Goal: Task Accomplishment & Management: Complete application form

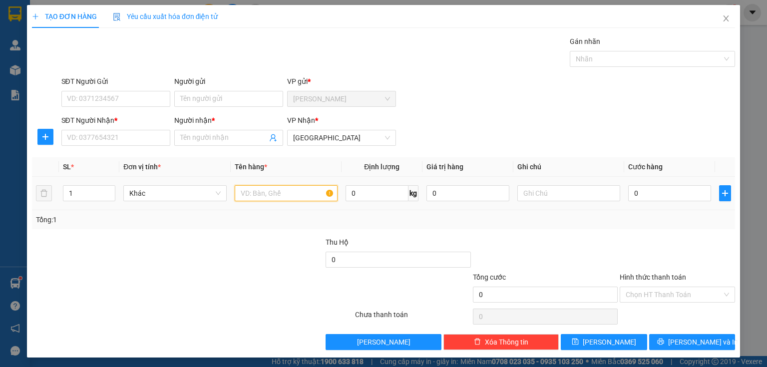
click at [260, 190] on input "text" at bounding box center [286, 193] width 103 height 16
type input "1 thùng nhỏ keo vàng"
click at [642, 190] on input "0" at bounding box center [669, 193] width 83 height 16
type input "2"
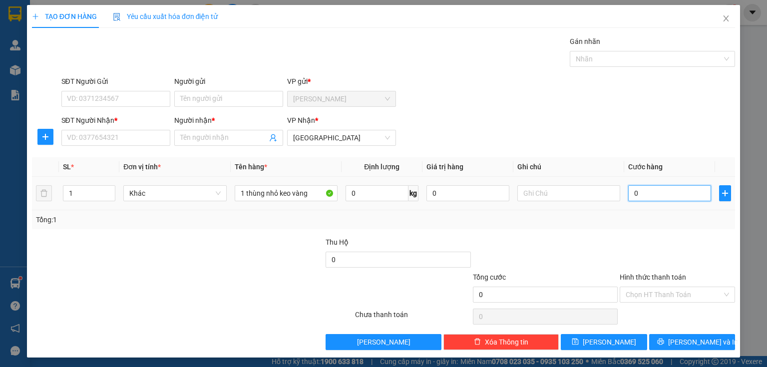
type input "2"
type input "20"
type input "200"
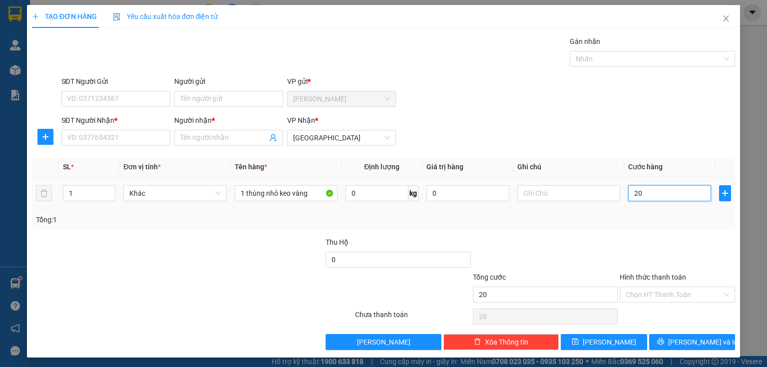
type input "200"
type input "2.000"
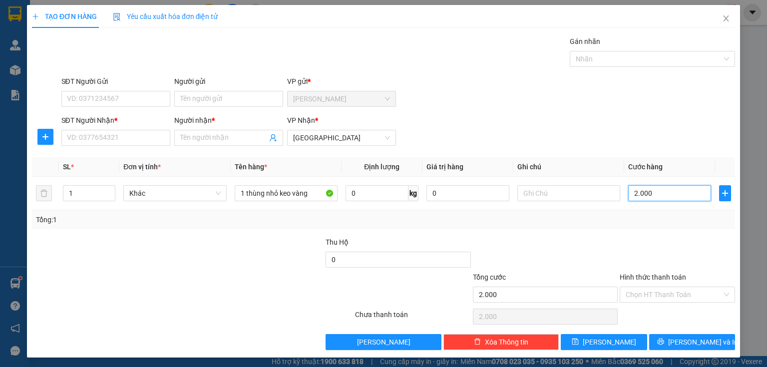
type input "20.000"
click at [211, 139] on input "Người nhận *" at bounding box center [223, 137] width 87 height 11
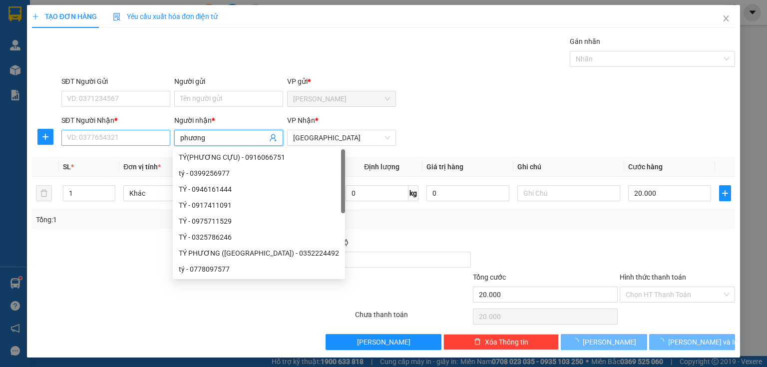
type input "phương"
click at [113, 136] on input "SĐT Người Nhận *" at bounding box center [115, 138] width 109 height 16
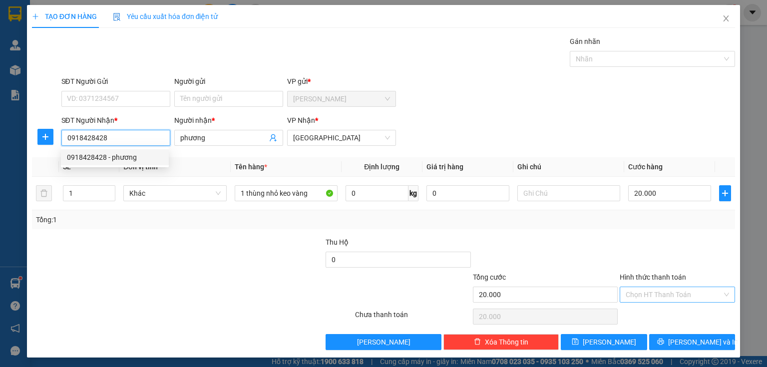
type input "0918428428"
drag, startPoint x: 657, startPoint y: 294, endPoint x: 657, endPoint y: 317, distance: 23.5
click at [657, 296] on input "Hình thức thanh toán" at bounding box center [674, 294] width 96 height 15
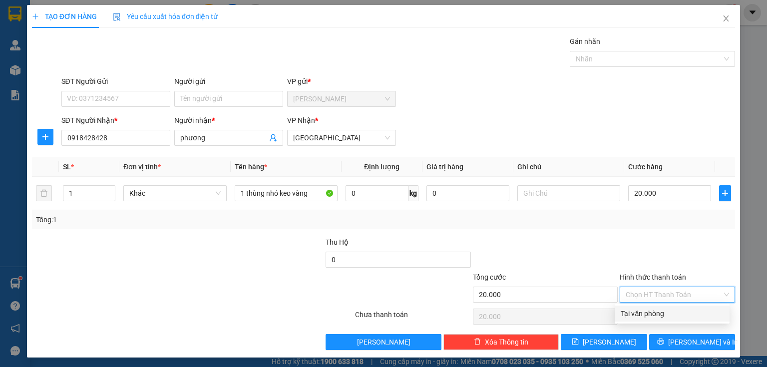
click at [656, 318] on div "Tại văn phòng" at bounding box center [672, 313] width 103 height 11
type input "0"
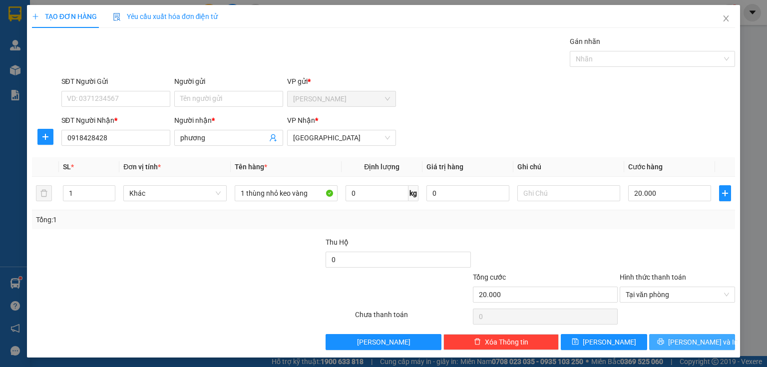
click at [661, 340] on button "[PERSON_NAME] và In" at bounding box center [692, 342] width 86 height 16
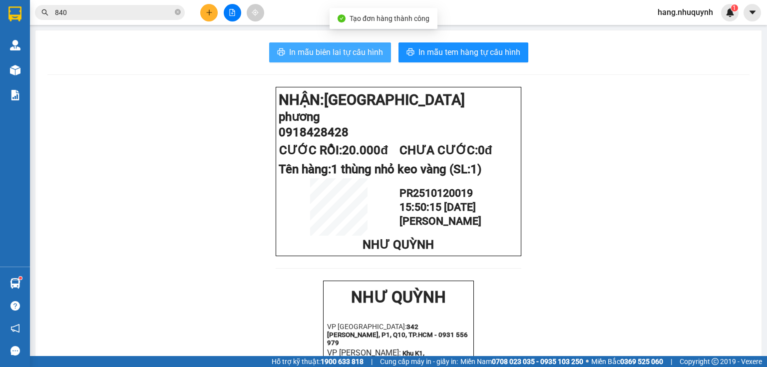
click at [317, 50] on span "In mẫu biên lai tự cấu hình" at bounding box center [336, 52] width 94 height 12
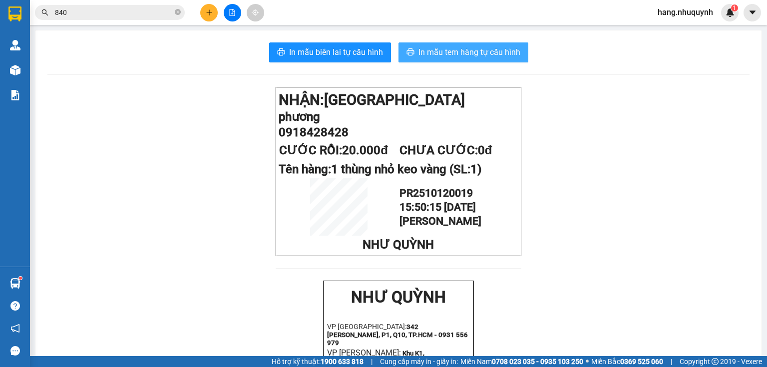
click at [449, 60] on button "In mẫu tem hàng tự cấu hình" at bounding box center [464, 52] width 130 height 20
click at [213, 11] on button at bounding box center [208, 12] width 17 height 17
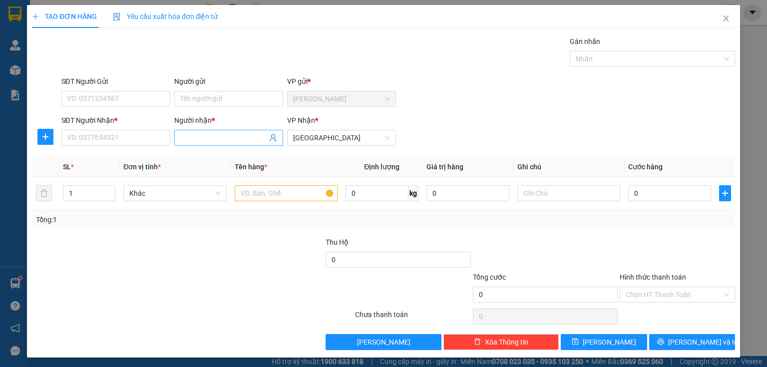
click at [228, 137] on input "Người nhận *" at bounding box center [223, 137] width 87 height 11
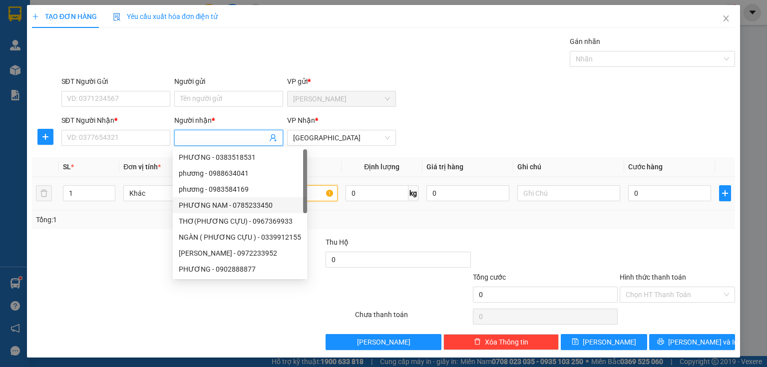
click at [316, 196] on input "text" at bounding box center [286, 193] width 103 height 16
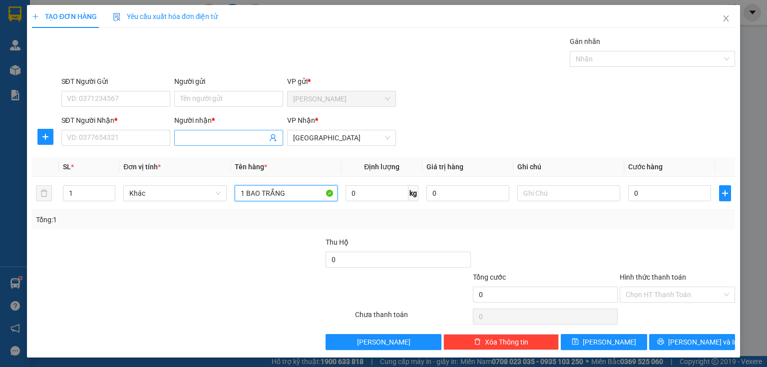
type input "1 BAO TRẮNG"
click at [231, 140] on input "Người nhận *" at bounding box center [223, 137] width 87 height 11
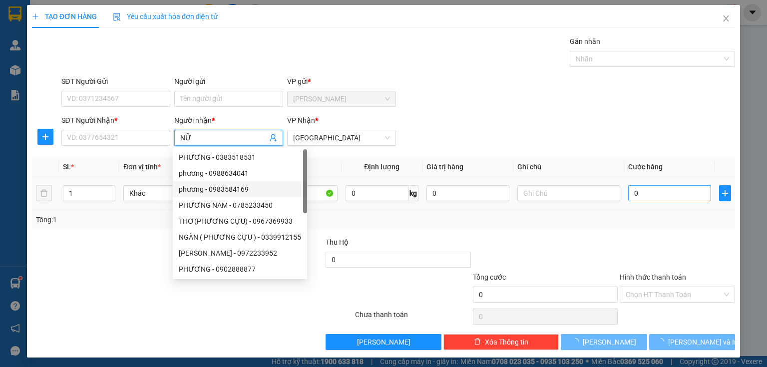
type input "NỮ"
click at [672, 192] on input "0" at bounding box center [669, 193] width 83 height 16
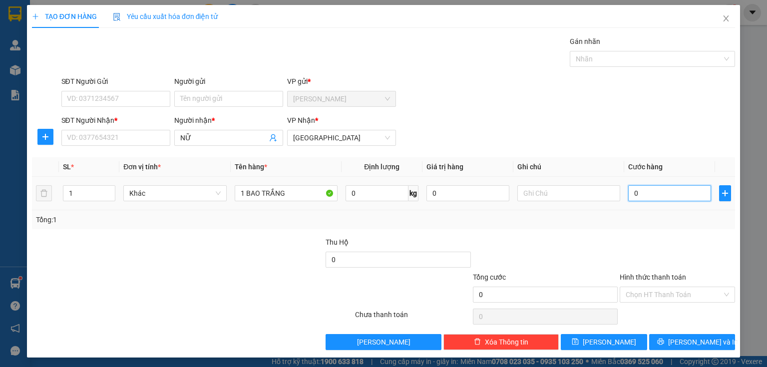
type input "3"
type input "30"
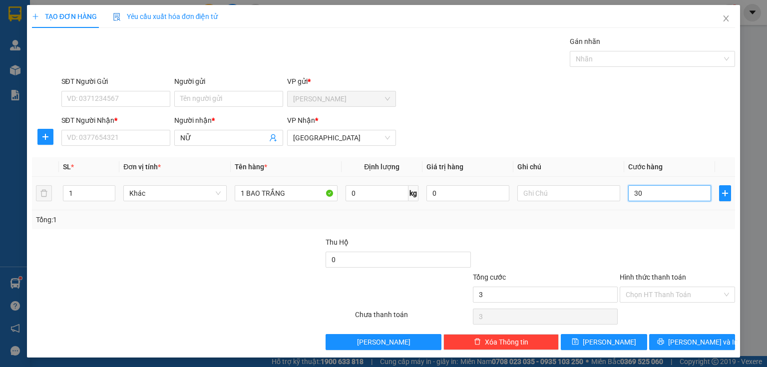
type input "30"
type input "300"
type input "3.000"
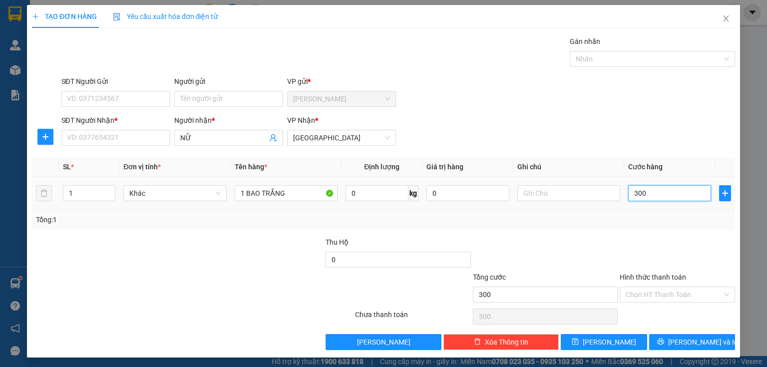
type input "3.000"
type input "30.000"
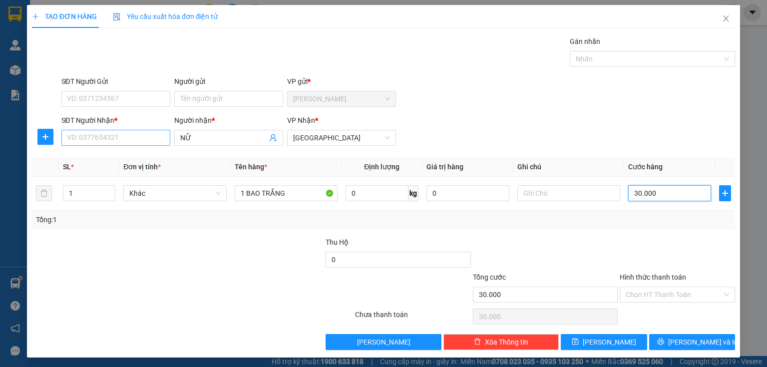
type input "30.000"
click at [120, 140] on input "SĐT Người Nhận *" at bounding box center [115, 138] width 109 height 16
drag, startPoint x: 82, startPoint y: 135, endPoint x: 92, endPoint y: 138, distance: 10.3
click at [92, 138] on input "0865483314" at bounding box center [115, 138] width 109 height 16
type input "0865483314"
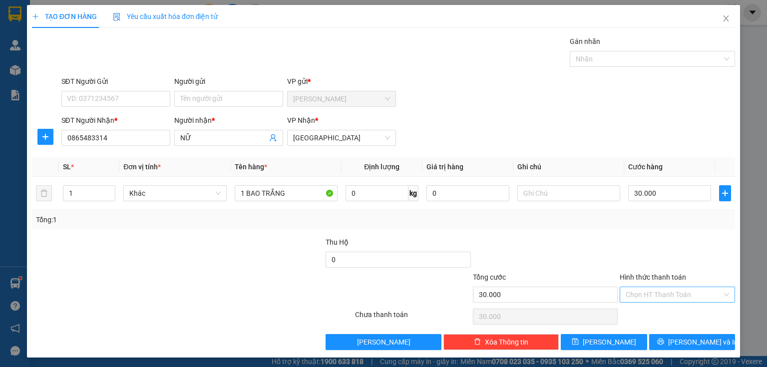
click at [667, 292] on input "Hình thức thanh toán" at bounding box center [674, 294] width 96 height 15
click at [663, 317] on div "Tại văn phòng" at bounding box center [672, 313] width 103 height 11
type input "0"
drag, startPoint x: 677, startPoint y: 334, endPoint x: 677, endPoint y: 340, distance: 6.0
click at [677, 339] on button "[PERSON_NAME] và In" at bounding box center [692, 342] width 86 height 16
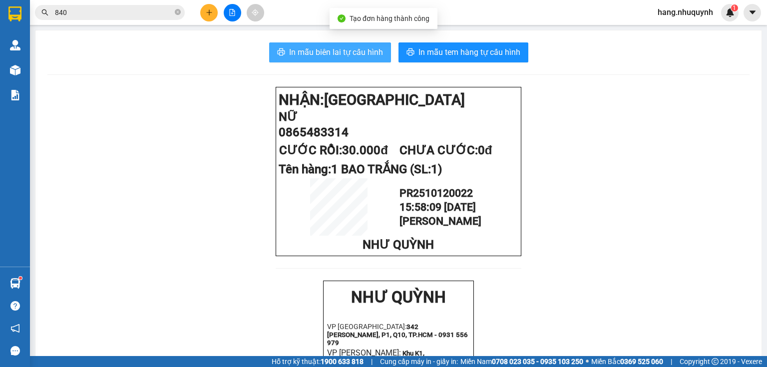
click at [353, 55] on span "In mẫu biên lai tự cấu hình" at bounding box center [336, 52] width 94 height 12
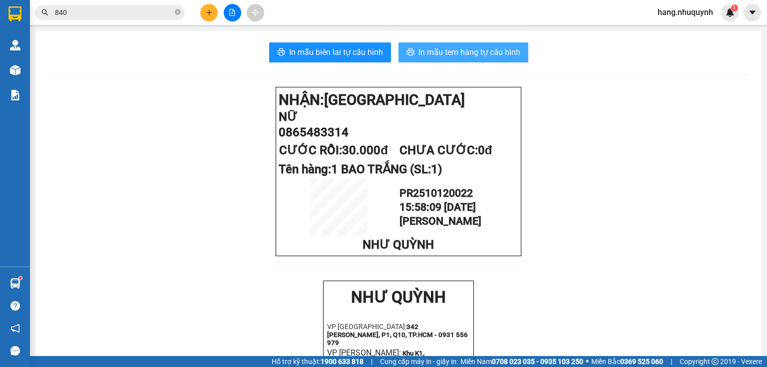
click at [475, 53] on span "In mẫu tem hàng tự cấu hình" at bounding box center [470, 52] width 102 height 12
click at [180, 14] on icon "close-circle" at bounding box center [178, 12] width 6 height 6
click at [210, 9] on icon "plus" at bounding box center [209, 12] width 7 height 7
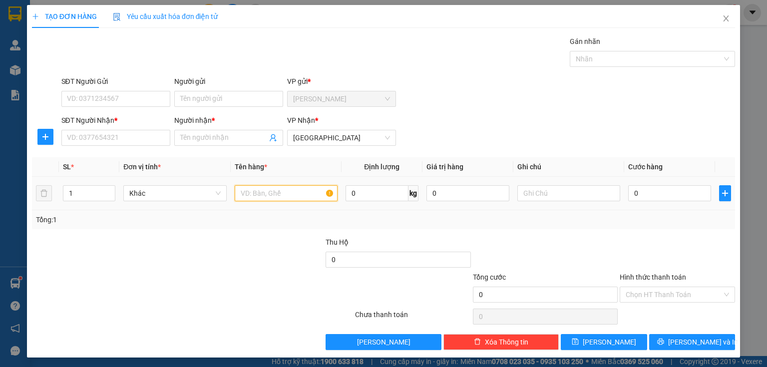
click at [282, 189] on input "text" at bounding box center [286, 193] width 103 height 16
drag, startPoint x: 721, startPoint y: 20, endPoint x: 597, endPoint y: 28, distance: 123.7
click at [722, 21] on icon "close" at bounding box center [726, 18] width 8 height 8
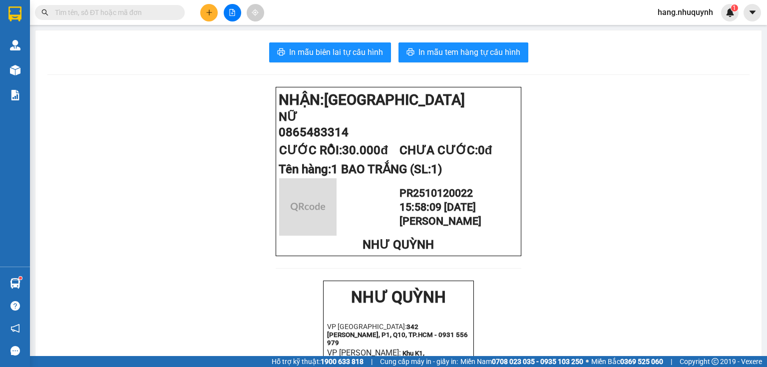
click at [153, 16] on input "text" at bounding box center [114, 12] width 118 height 11
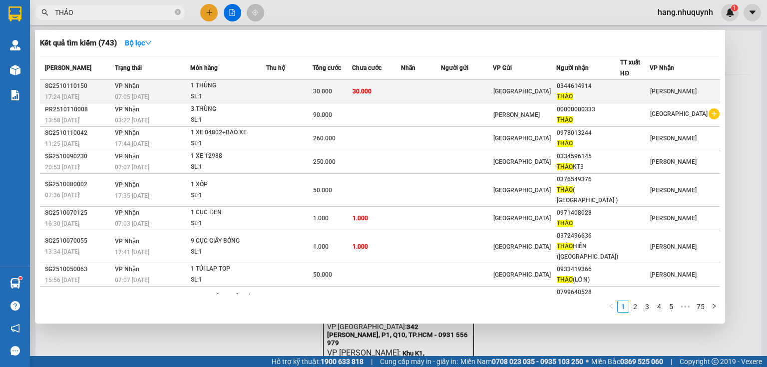
type input "THẢO"
click at [186, 93] on div "07:05 [DATE]" at bounding box center [152, 96] width 75 height 11
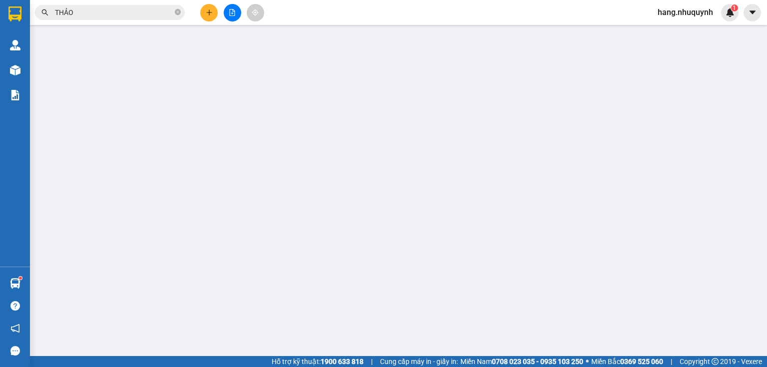
type input "0344614914"
type input "THẢO"
type input "30.000"
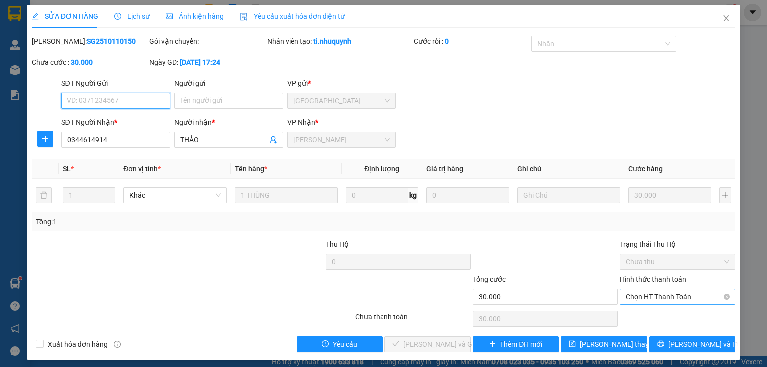
click at [649, 304] on span "Chọn HT Thanh Toán" at bounding box center [677, 296] width 103 height 15
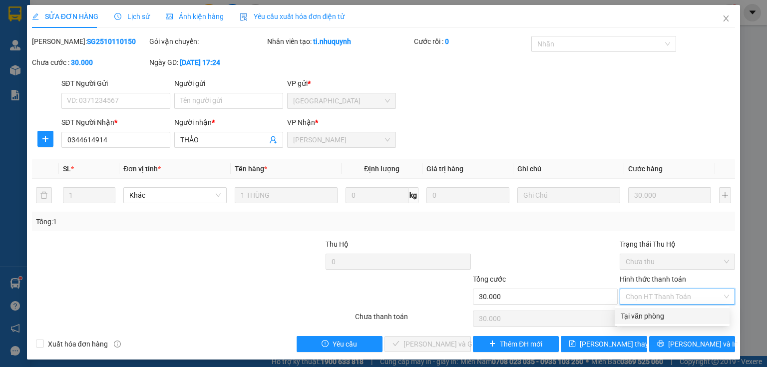
click at [649, 318] on div "Tại văn phòng" at bounding box center [672, 316] width 103 height 11
type input "0"
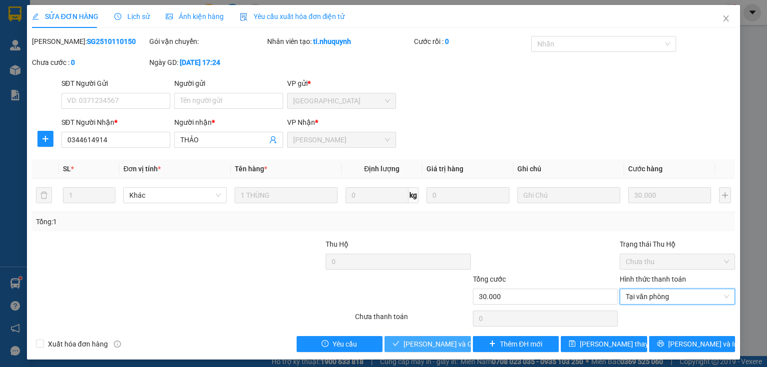
click at [420, 344] on span "[PERSON_NAME] và Giao hàng" at bounding box center [452, 344] width 96 height 11
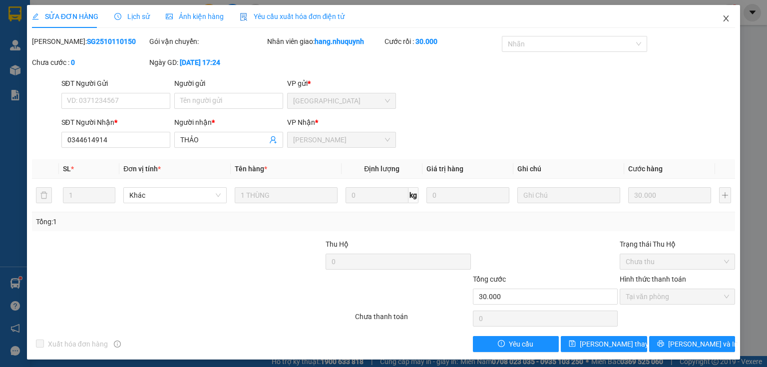
click at [723, 16] on icon "close" at bounding box center [726, 18] width 8 height 8
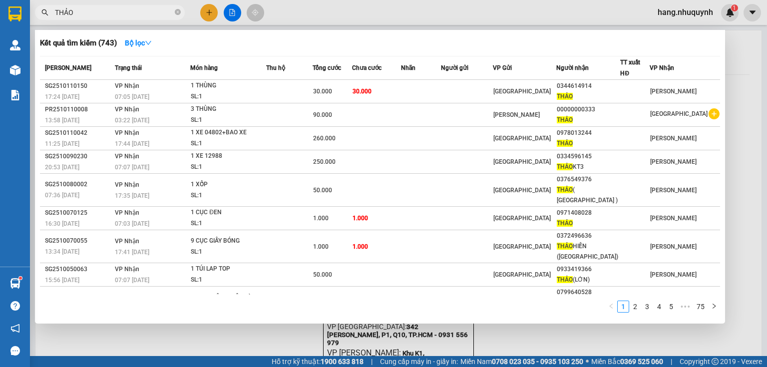
click at [128, 7] on input "THẢO" at bounding box center [114, 12] width 118 height 11
click at [178, 12] on icon "close-circle" at bounding box center [178, 12] width 6 height 6
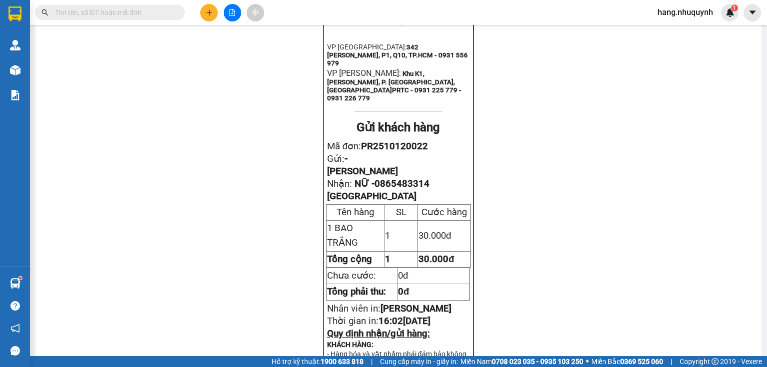
scroll to position [240, 0]
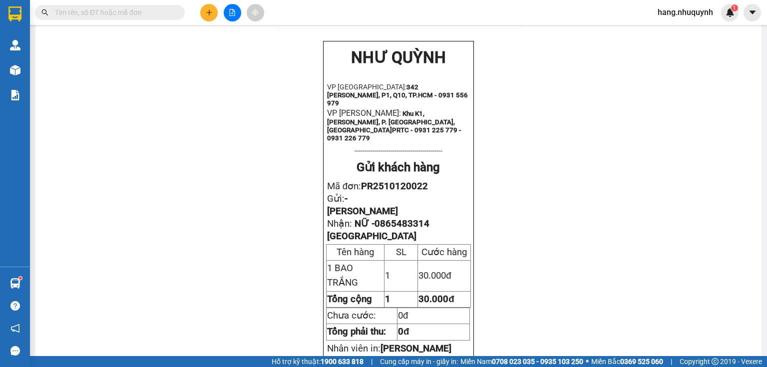
click at [206, 10] on icon "plus" at bounding box center [209, 12] width 7 height 7
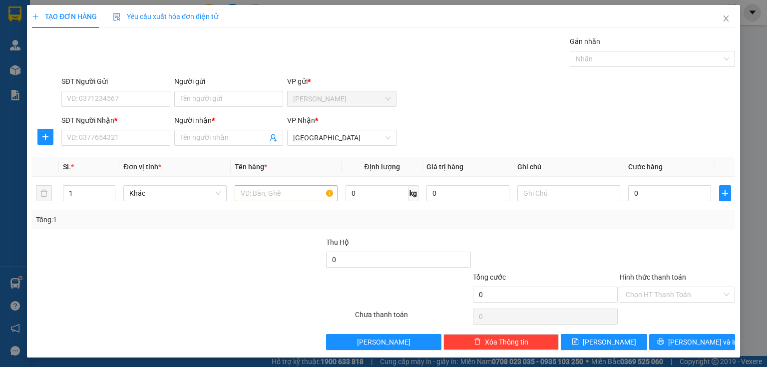
click at [203, 12] on span "Yêu cầu xuất hóa đơn điện tử" at bounding box center [165, 16] width 105 height 8
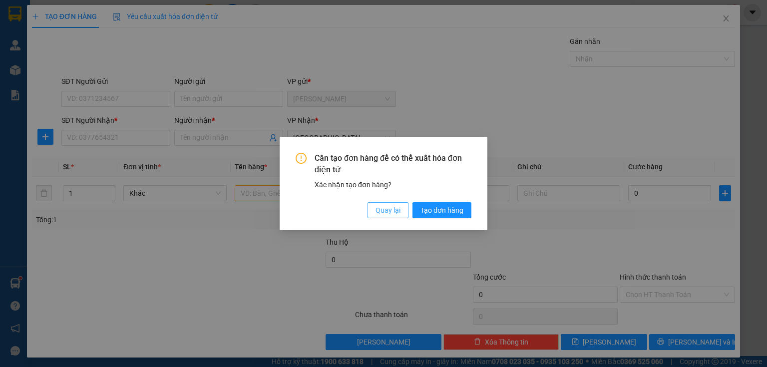
click at [400, 211] on span "Quay lại" at bounding box center [388, 210] width 25 height 11
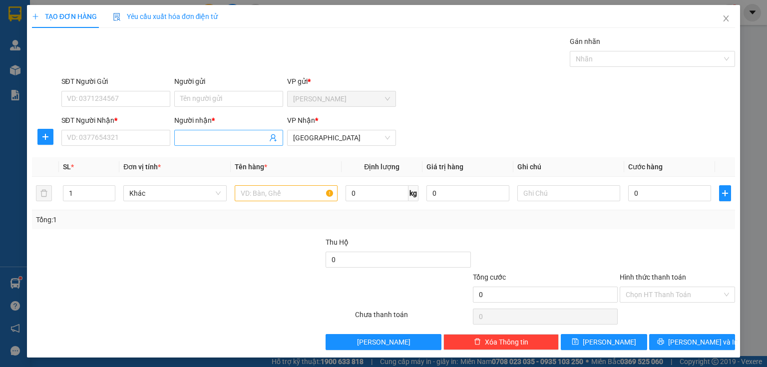
click at [237, 140] on input "Người nhận *" at bounding box center [223, 137] width 87 height 11
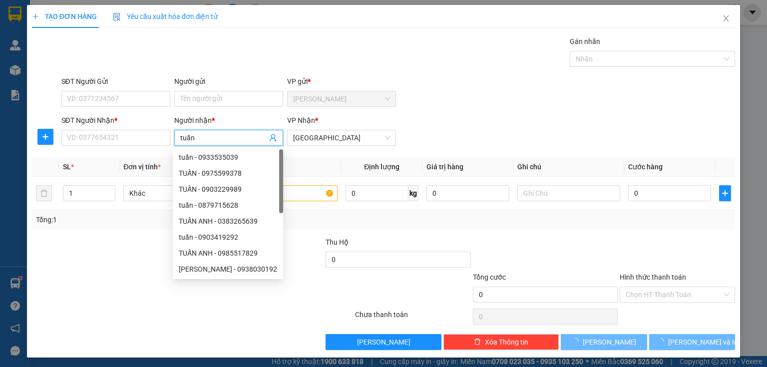
type input "tuấn ("
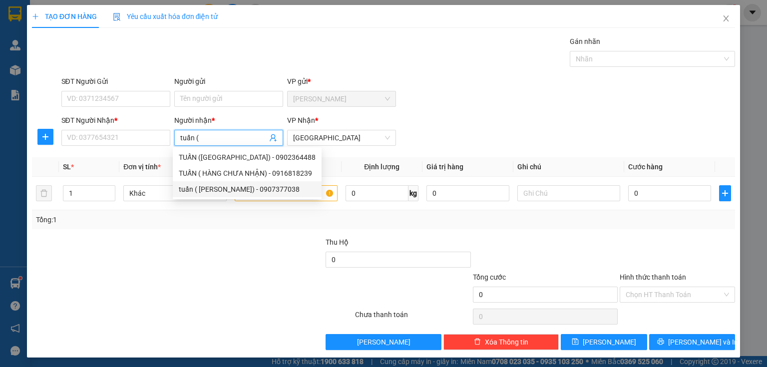
click at [245, 190] on div "tuấn ( [PERSON_NAME]) - 0907377038" at bounding box center [247, 189] width 137 height 11
type input "0907377038"
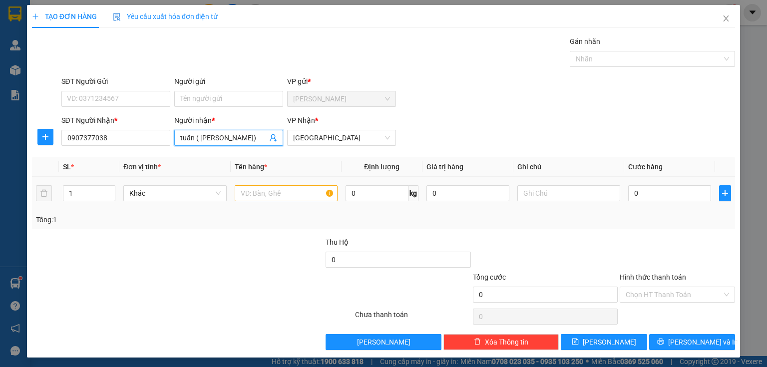
type input "tuấn ( [PERSON_NAME])"
click at [288, 194] on input "text" at bounding box center [286, 193] width 103 height 16
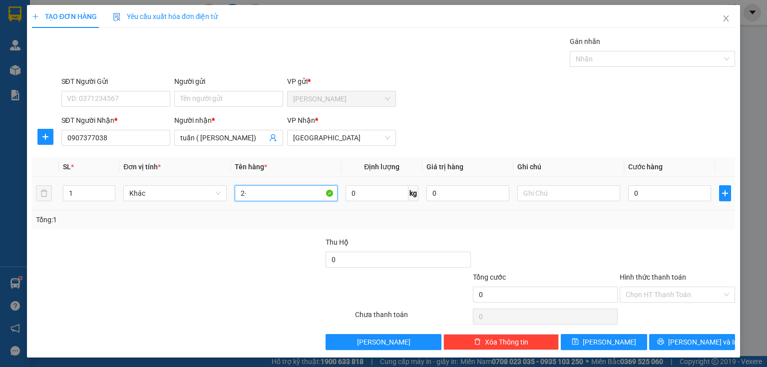
type input "2"
type input "4 thùng"
click at [646, 197] on input "0" at bounding box center [669, 193] width 83 height 16
type input "1"
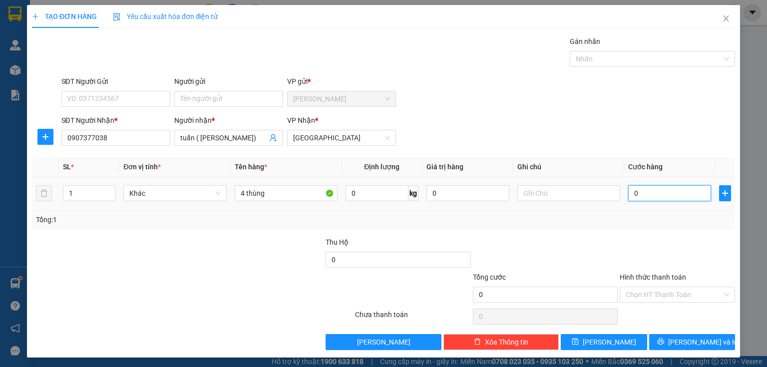
type input "1"
type input "12"
type input "120"
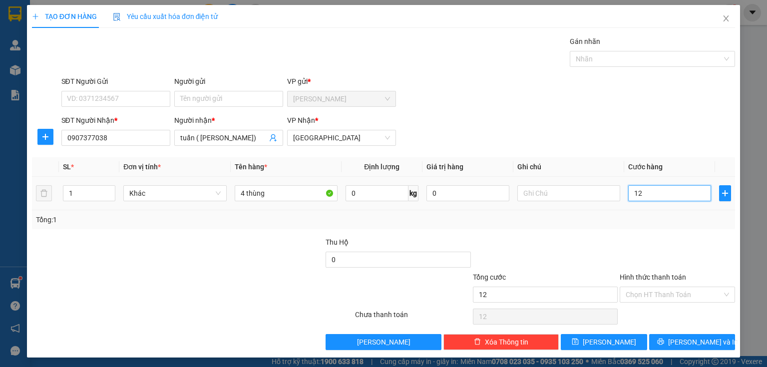
type input "120"
type input "1.200"
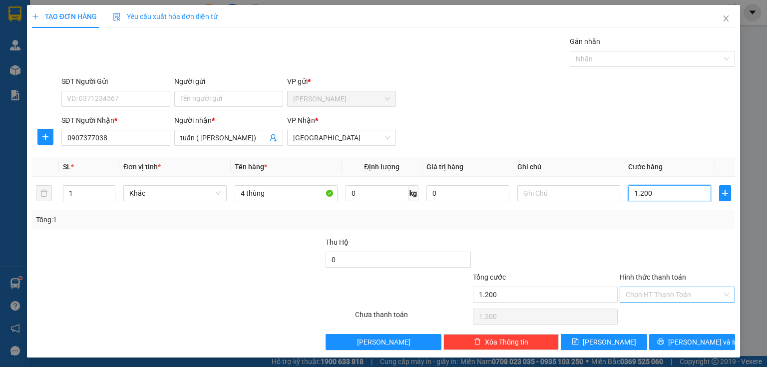
type input "12.000"
type input "120.000"
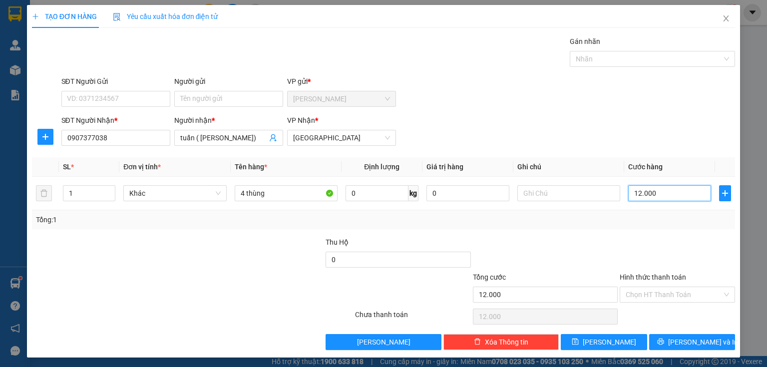
type input "120.000"
drag, startPoint x: 655, startPoint y: 294, endPoint x: 656, endPoint y: 301, distance: 6.7
click at [655, 298] on input "Hình thức thanh toán" at bounding box center [674, 294] width 96 height 15
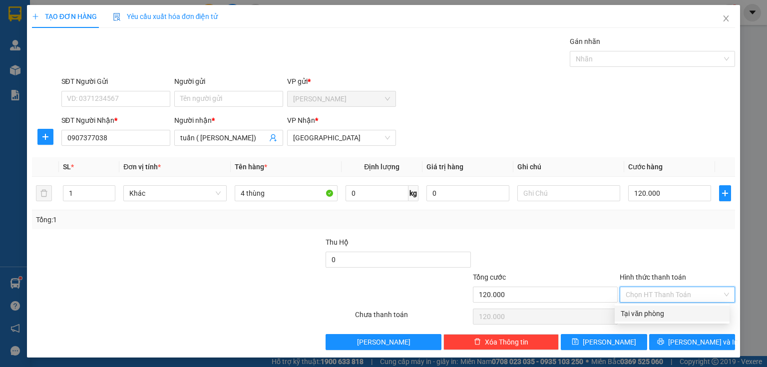
click at [653, 319] on div "Tại văn phòng" at bounding box center [672, 314] width 115 height 16
type input "0"
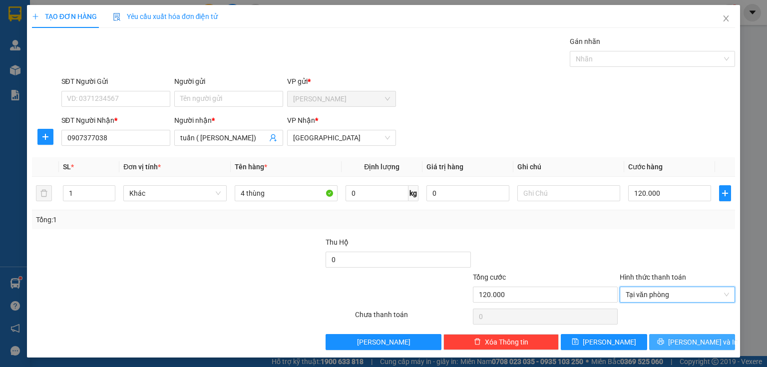
click at [666, 340] on button "[PERSON_NAME] và In" at bounding box center [692, 342] width 86 height 16
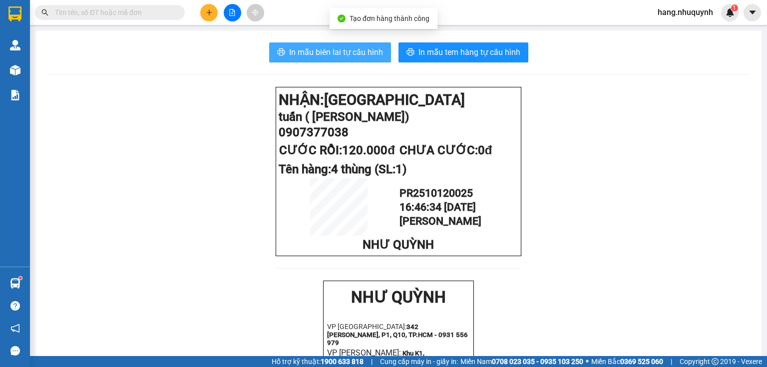
click at [348, 60] on button "In mẫu biên lai tự cấu hình" at bounding box center [330, 52] width 122 height 20
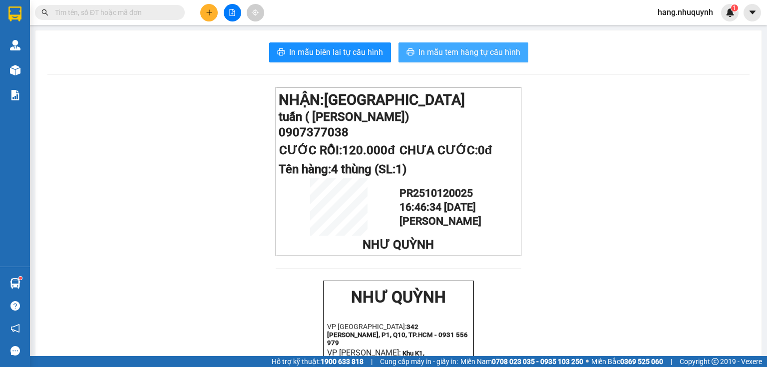
click at [460, 46] on span "In mẫu tem hàng tự cấu hình" at bounding box center [470, 52] width 102 height 12
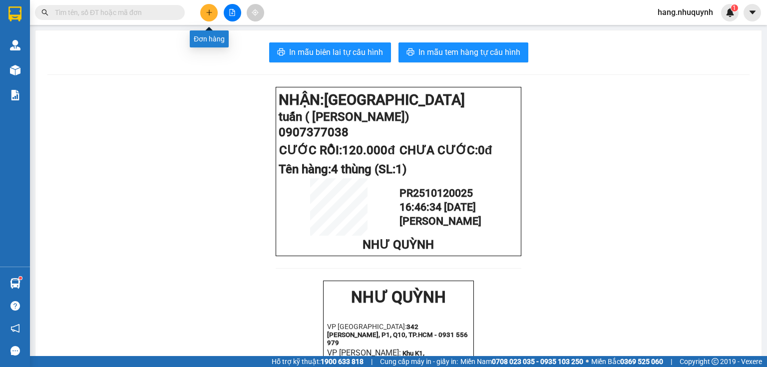
click at [211, 14] on icon "plus" at bounding box center [209, 12] width 7 height 7
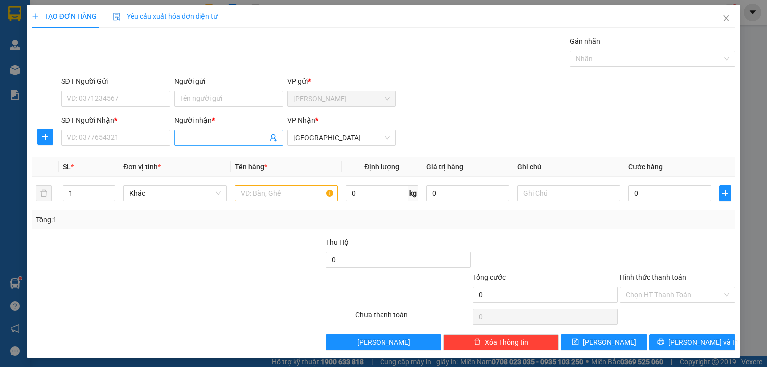
click at [226, 142] on input "Người nhận *" at bounding box center [223, 137] width 87 height 11
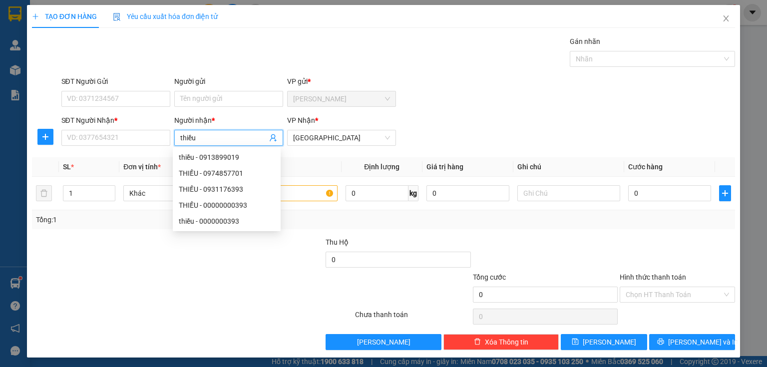
drag, startPoint x: 210, startPoint y: 138, endPoint x: 170, endPoint y: 144, distance: 40.4
click at [170, 144] on div "SĐT Người Nhận * VD: 0377654321 Người nhận * thiều VP Nhận * [GEOGRAPHIC_DATA]" at bounding box center [398, 132] width 678 height 35
type input "THIỀU"
click at [312, 195] on input "text" at bounding box center [286, 193] width 103 height 16
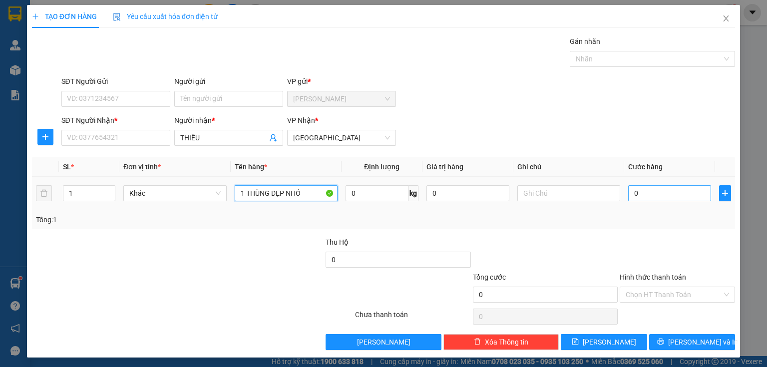
type input "1 THÙNG DẸP NHỎ"
click at [648, 192] on input "0" at bounding box center [669, 193] width 83 height 16
type input "2"
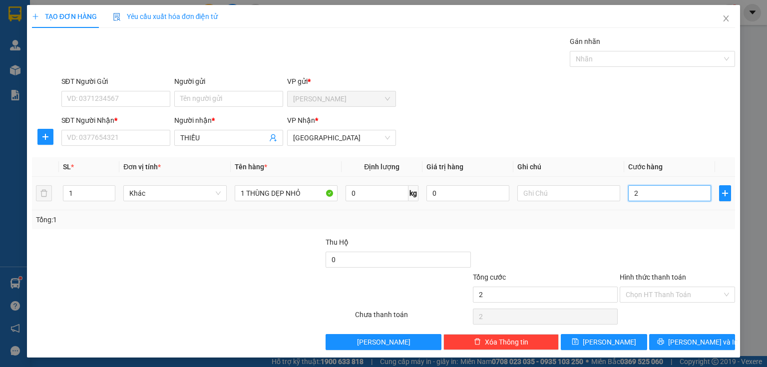
type input "20"
type input "200"
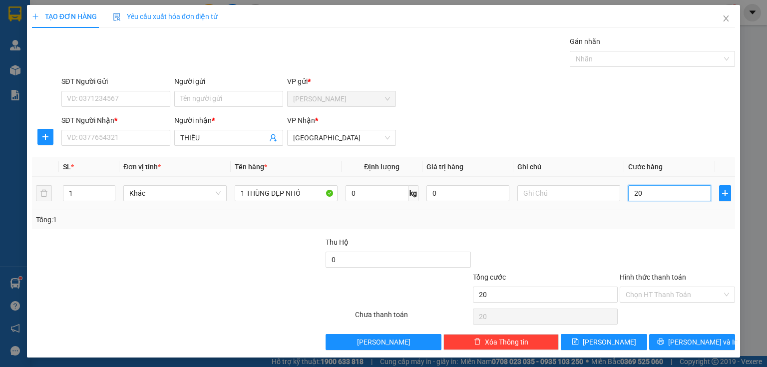
type input "200"
type input "2.000"
type input "20.000"
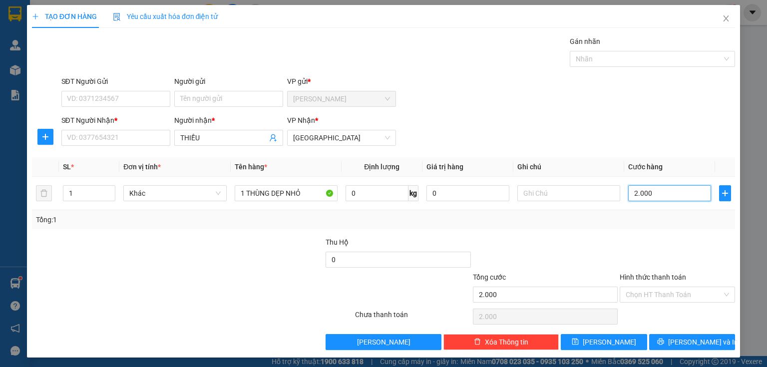
type input "20.000"
click at [132, 138] on input "SĐT Người Nhận *" at bounding box center [115, 138] width 109 height 16
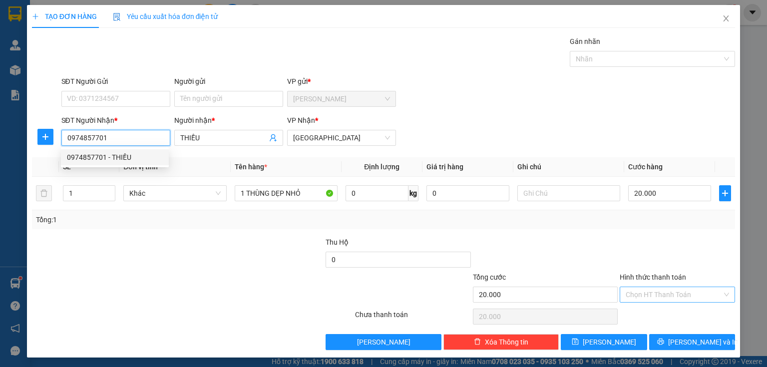
type input "0974857701"
click at [657, 297] on input "Hình thức thanh toán" at bounding box center [674, 294] width 96 height 15
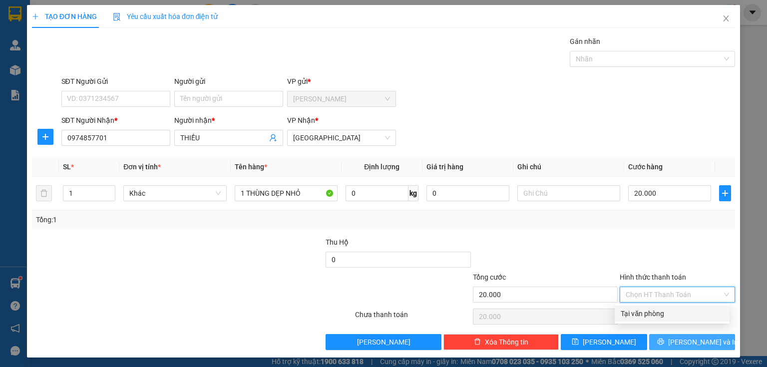
drag, startPoint x: 652, startPoint y: 312, endPoint x: 659, endPoint y: 340, distance: 29.3
click at [652, 313] on div "Tại văn phòng" at bounding box center [672, 313] width 103 height 11
type input "0"
click at [659, 344] on button "[PERSON_NAME] và In" at bounding box center [692, 342] width 86 height 16
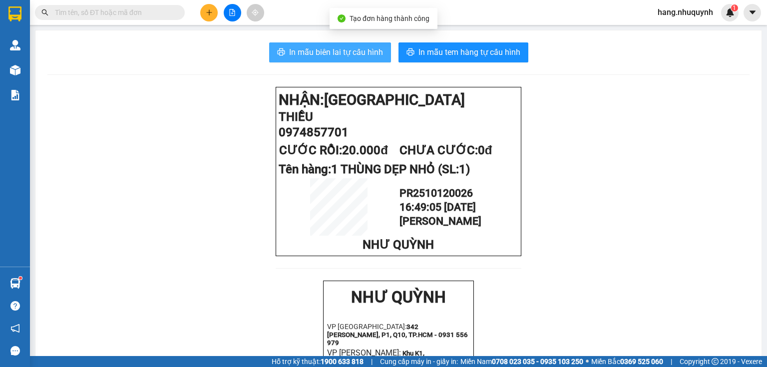
click at [328, 53] on span "In mẫu biên lai tự cấu hình" at bounding box center [336, 52] width 94 height 12
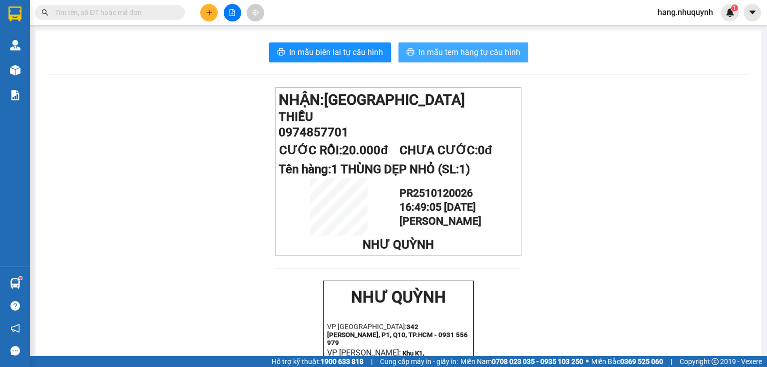
click at [453, 46] on span "In mẫu tem hàng tự cấu hình" at bounding box center [470, 52] width 102 height 12
click at [208, 13] on icon "plus" at bounding box center [209, 12] width 7 height 7
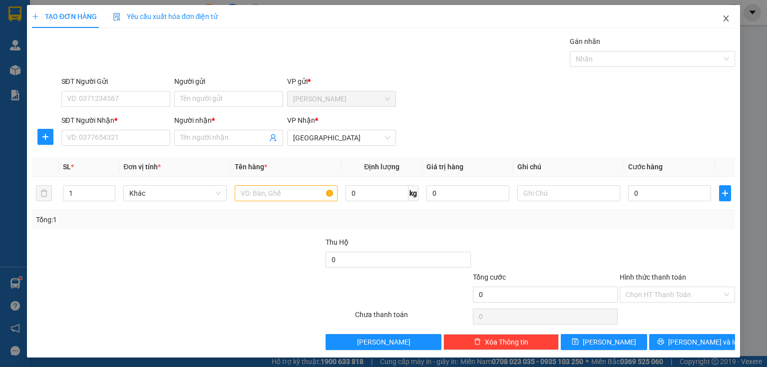
click at [722, 22] on icon "close" at bounding box center [726, 18] width 8 height 8
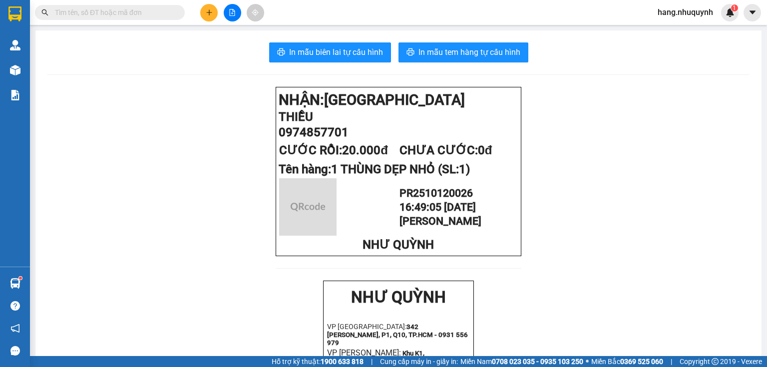
click at [140, 12] on input "text" at bounding box center [114, 12] width 118 height 11
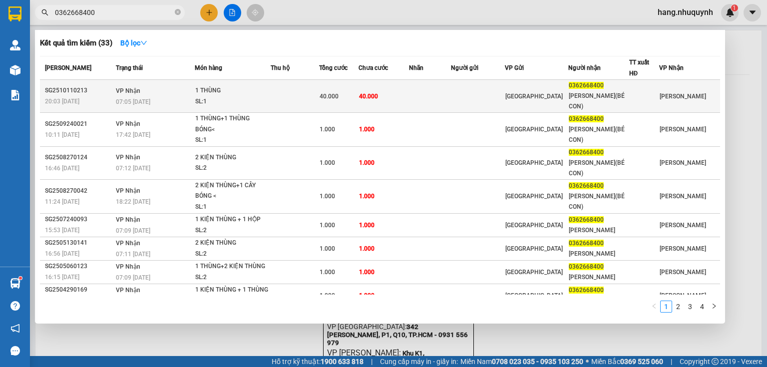
type input "0362668400"
click at [154, 106] on div "07:05 [DATE]" at bounding box center [155, 101] width 78 height 11
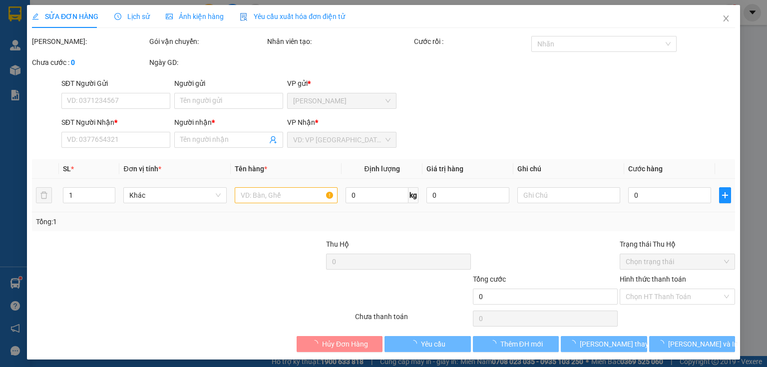
type input "0362668400"
type input "[PERSON_NAME](BÉ CON)"
type input "40.000"
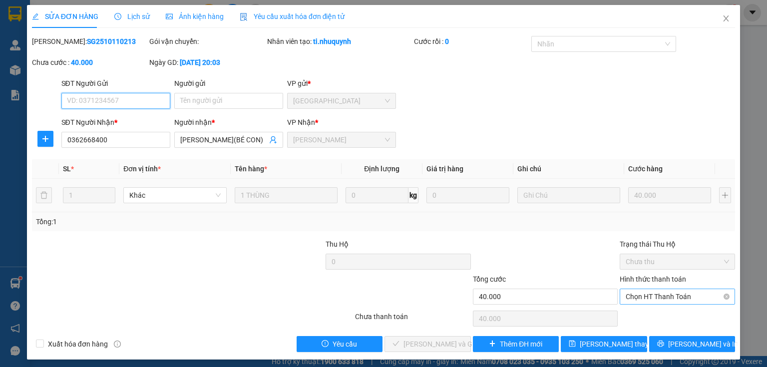
click at [665, 301] on span "Chọn HT Thanh Toán" at bounding box center [677, 296] width 103 height 15
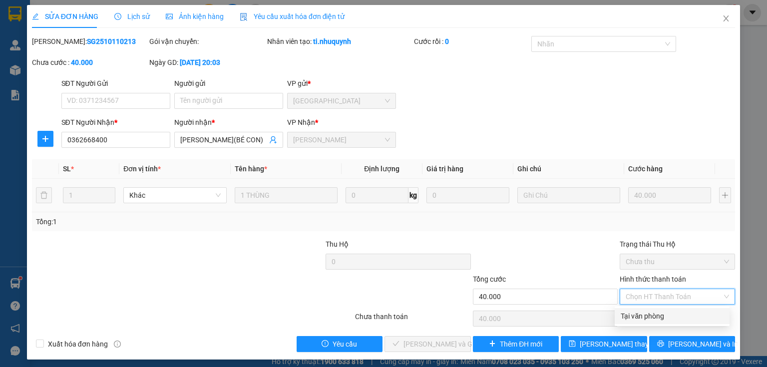
click at [655, 317] on div "Tại văn phòng" at bounding box center [672, 316] width 103 height 11
type input "0"
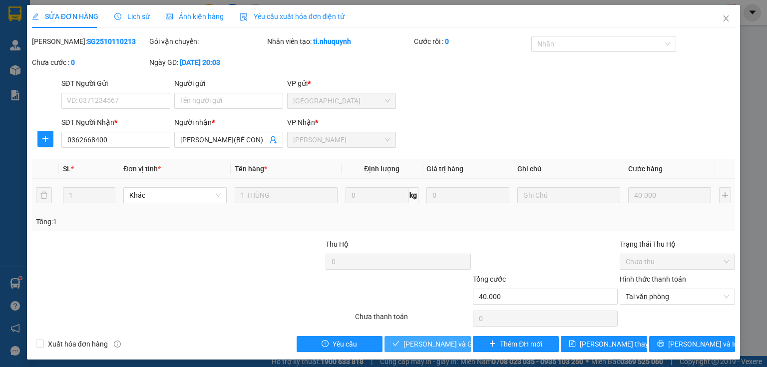
click at [431, 344] on span "[PERSON_NAME] và Giao hàng" at bounding box center [452, 344] width 96 height 11
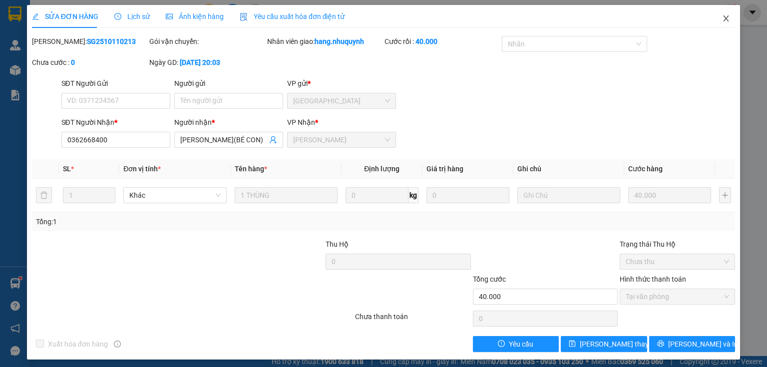
drag, startPoint x: 721, startPoint y: 20, endPoint x: 598, endPoint y: 6, distance: 123.7
click at [724, 20] on icon "close" at bounding box center [726, 18] width 5 height 6
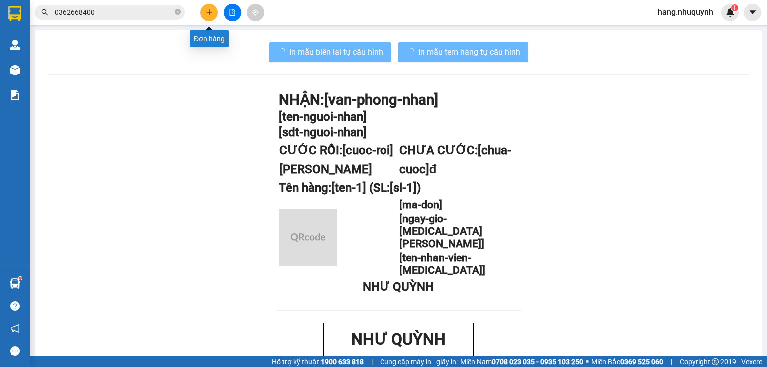
click at [210, 15] on icon "plus" at bounding box center [209, 12] width 7 height 7
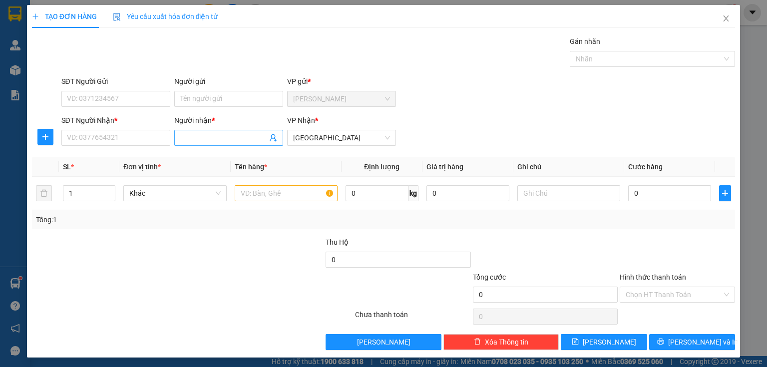
click at [224, 136] on input "Người nhận *" at bounding box center [223, 137] width 87 height 11
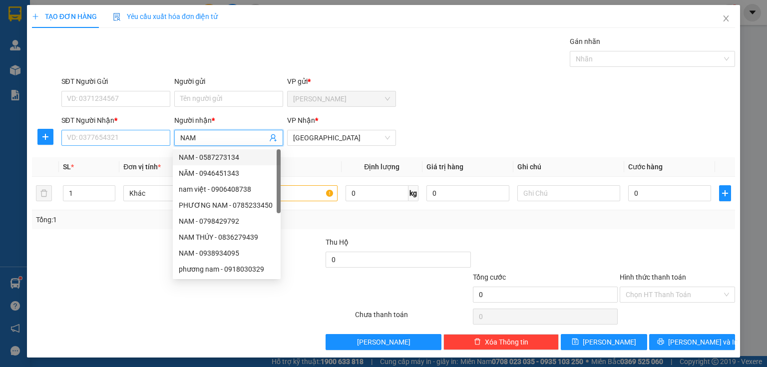
type input "NAM"
click at [114, 137] on input "SĐT Người Nhận *" at bounding box center [115, 138] width 109 height 16
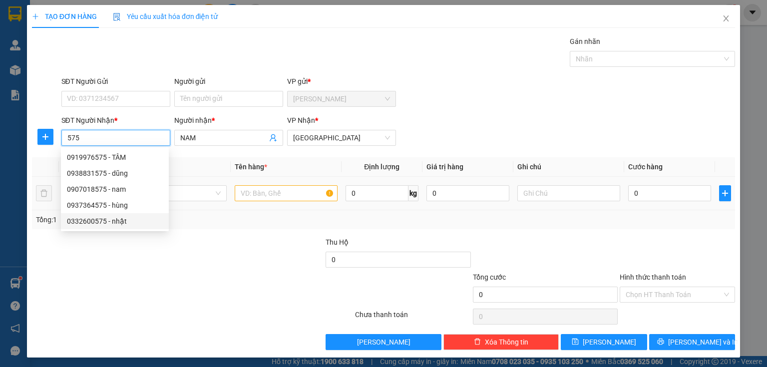
type input "575"
click at [265, 192] on input "text" at bounding box center [286, 193] width 103 height 16
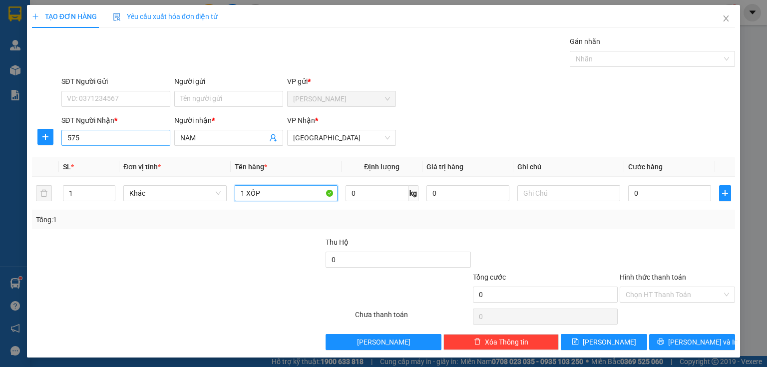
type input "1 XỐP"
click at [94, 136] on input "575" at bounding box center [115, 138] width 109 height 16
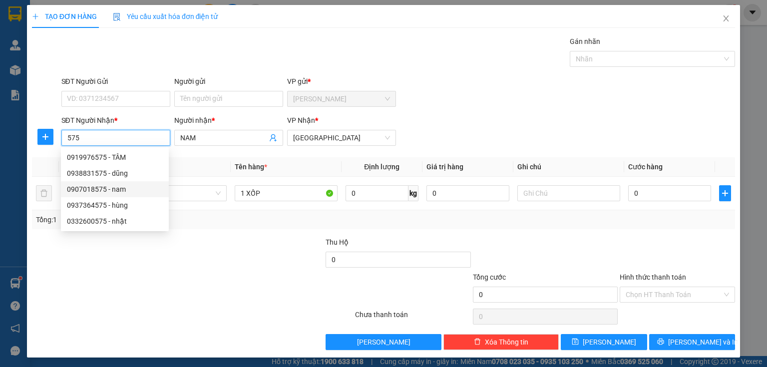
click at [102, 192] on div "0907018575 - nam" at bounding box center [115, 189] width 96 height 11
type input "0907018575"
type input "nam"
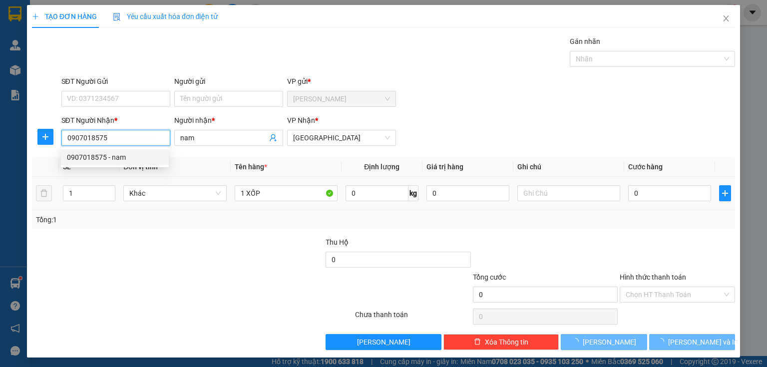
type input "30.000"
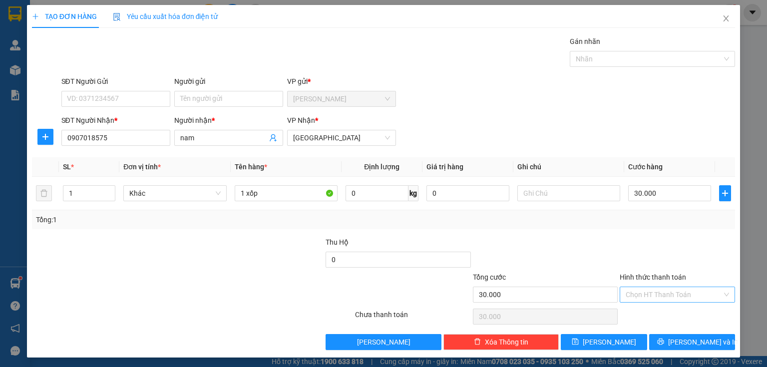
click at [667, 292] on input "Hình thức thanh toán" at bounding box center [674, 294] width 96 height 15
drag, startPoint x: 661, startPoint y: 310, endPoint x: 665, endPoint y: 328, distance: 18.4
click at [661, 312] on div "Tại văn phòng" at bounding box center [672, 313] width 103 height 11
type input "0"
click at [675, 343] on button "[PERSON_NAME] và In" at bounding box center [692, 342] width 86 height 16
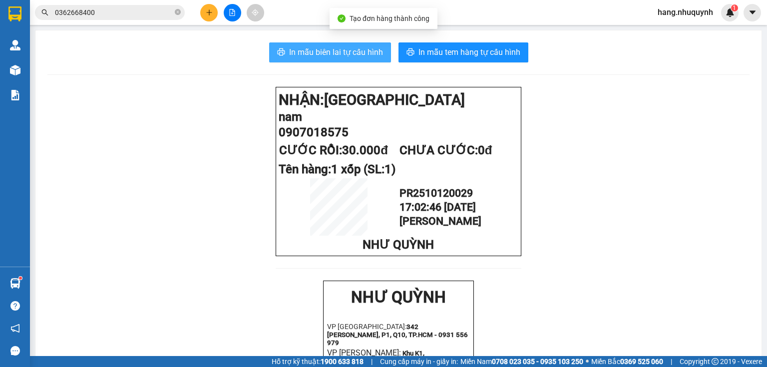
drag, startPoint x: 352, startPoint y: 54, endPoint x: 362, endPoint y: 67, distance: 16.1
click at [352, 55] on span "In mẫu biên lai tự cấu hình" at bounding box center [336, 52] width 94 height 12
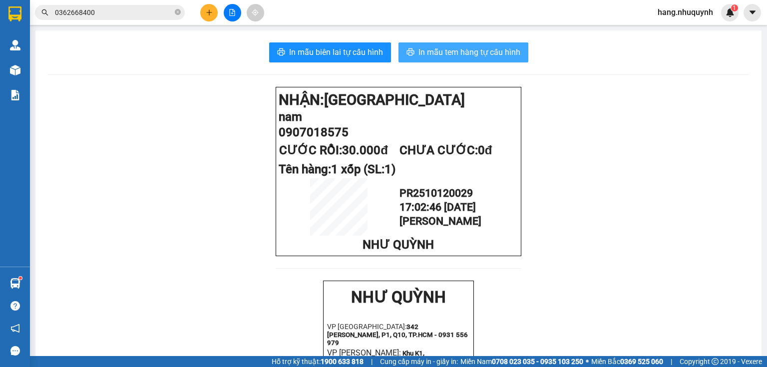
click at [456, 52] on span "In mẫu tem hàng tự cấu hình" at bounding box center [470, 52] width 102 height 12
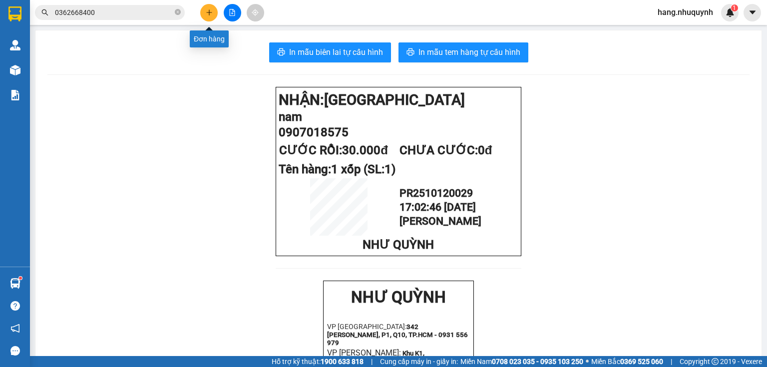
click at [211, 14] on icon "plus" at bounding box center [209, 12] width 7 height 7
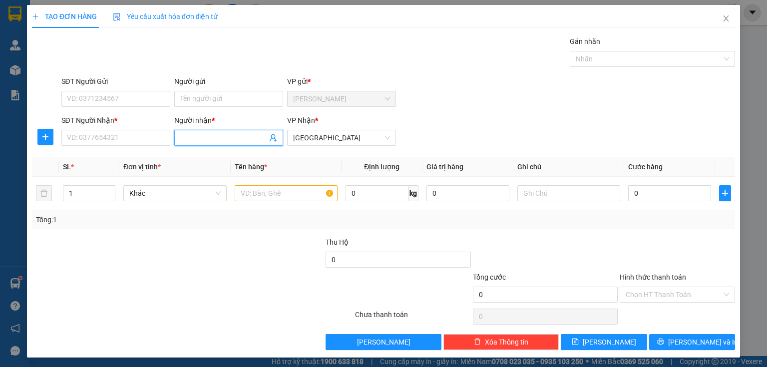
click at [226, 135] on input "Người nhận *" at bounding box center [223, 137] width 87 height 11
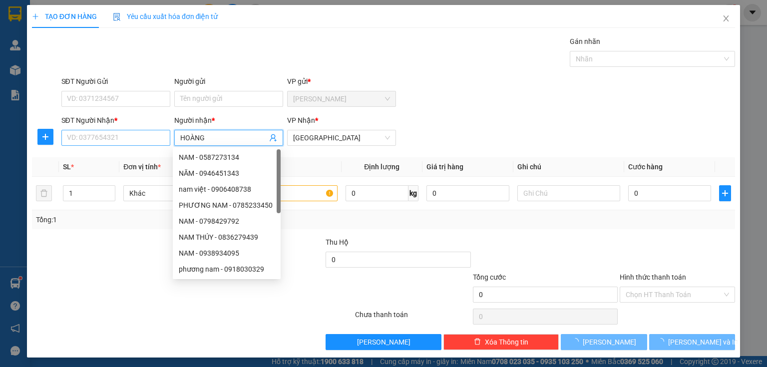
type input "HOÀNG"
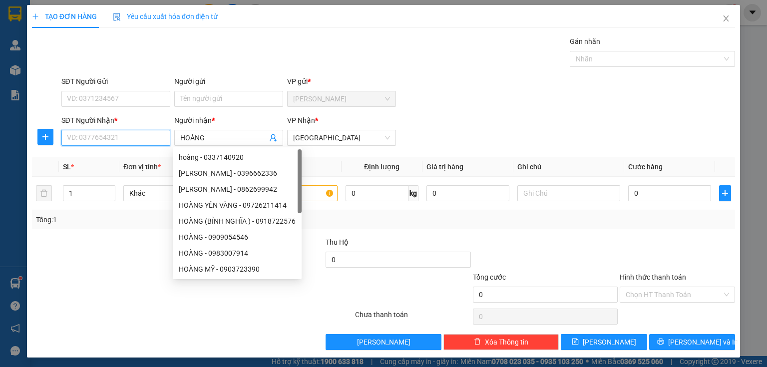
click at [145, 138] on input "SĐT Người Nhận *" at bounding box center [115, 138] width 109 height 16
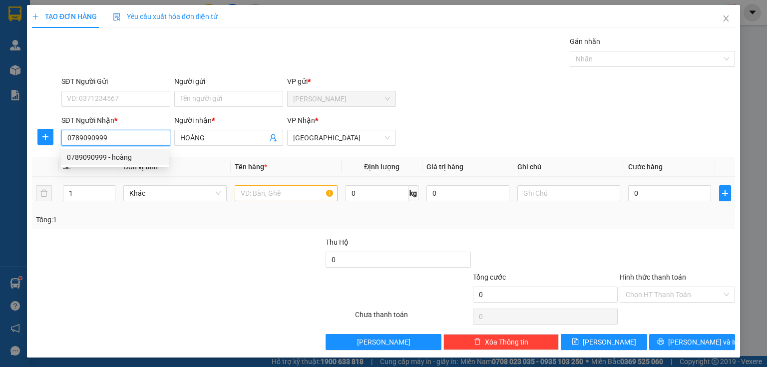
type input "0789090999"
click at [314, 195] on input "text" at bounding box center [286, 193] width 103 height 16
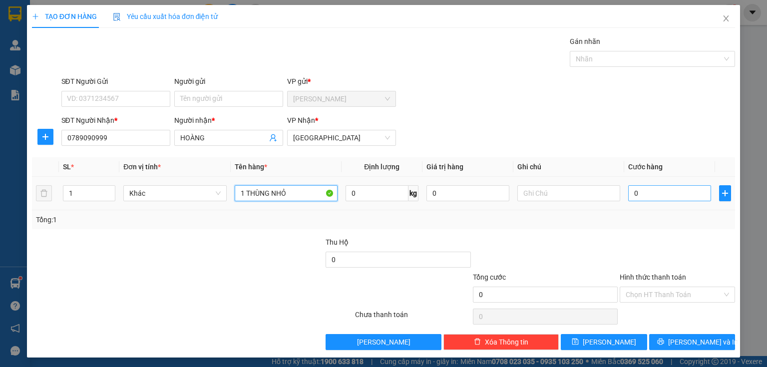
type input "1 THÙNG NHỎ"
click at [662, 193] on input "0" at bounding box center [669, 193] width 83 height 16
type input "2"
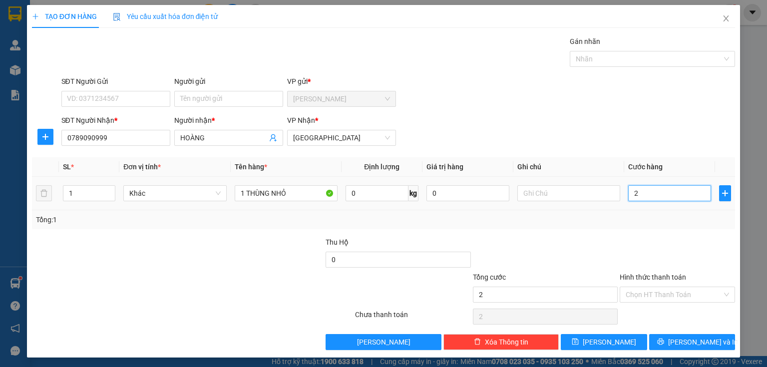
type input "20"
type input "200"
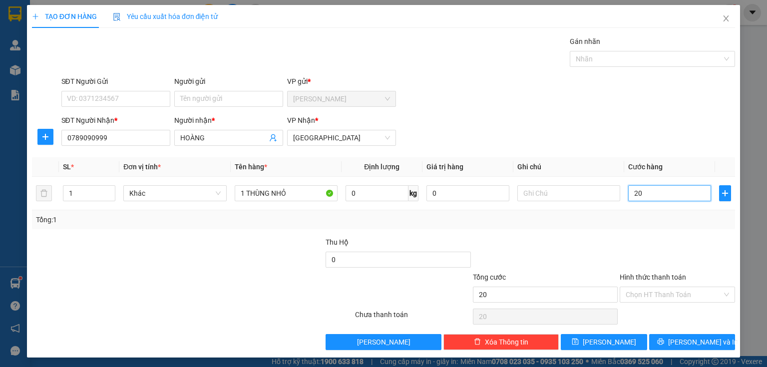
type input "200"
type input "2.000"
type input "20.000"
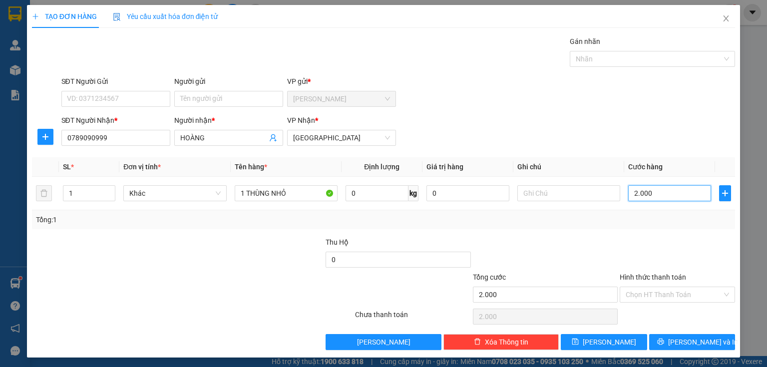
type input "20.000"
drag, startPoint x: 667, startPoint y: 291, endPoint x: 669, endPoint y: 300, distance: 8.7
click at [667, 292] on input "Hình thức thanh toán" at bounding box center [674, 294] width 96 height 15
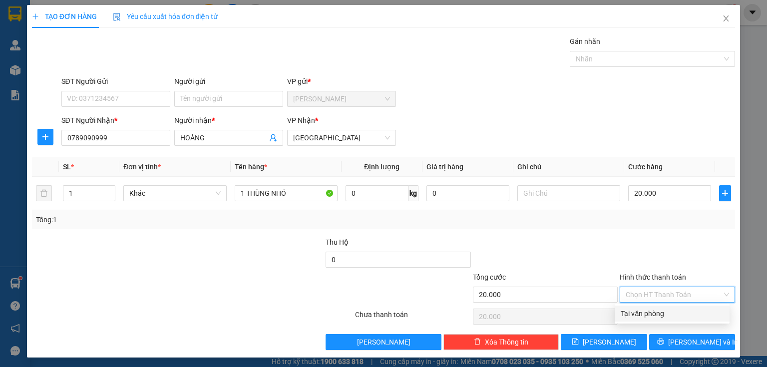
click at [661, 317] on div "Tại văn phòng" at bounding box center [672, 313] width 103 height 11
type input "0"
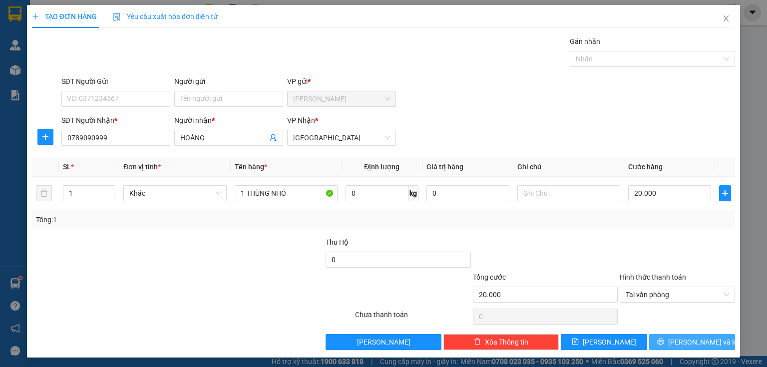
click at [671, 338] on button "[PERSON_NAME] và In" at bounding box center [692, 342] width 86 height 16
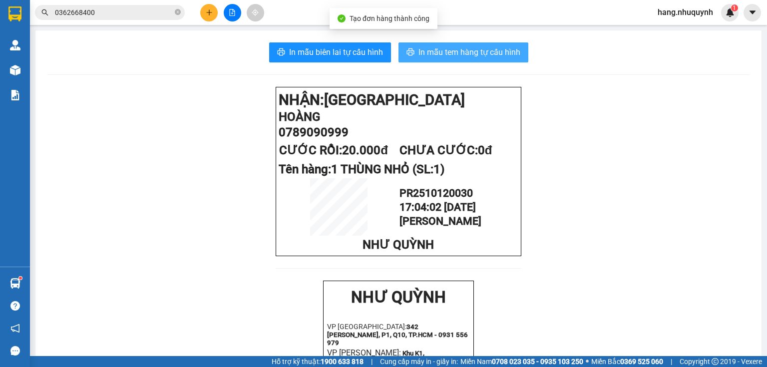
click at [466, 52] on span "In mẫu tem hàng tự cấu hình" at bounding box center [470, 52] width 102 height 12
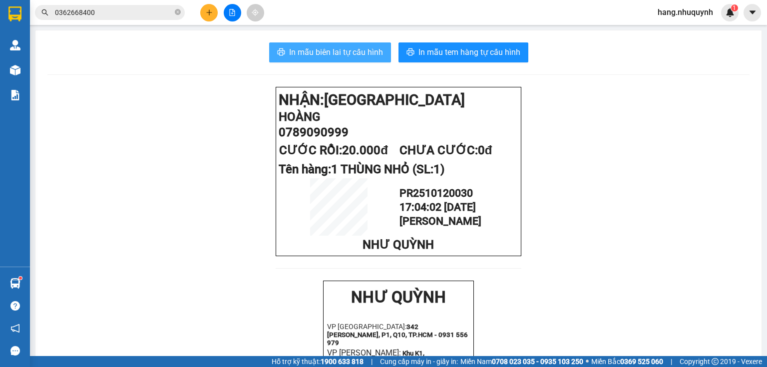
click at [308, 55] on span "In mẫu biên lai tự cấu hình" at bounding box center [336, 52] width 94 height 12
click at [206, 15] on icon "plus" at bounding box center [209, 12] width 7 height 7
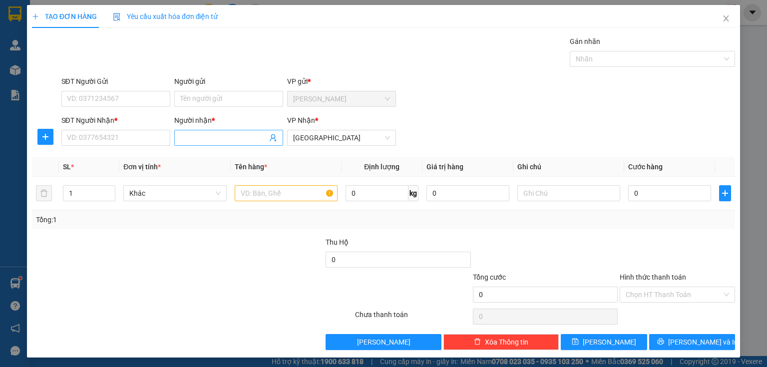
click at [204, 137] on input "Người nhận *" at bounding box center [223, 137] width 87 height 11
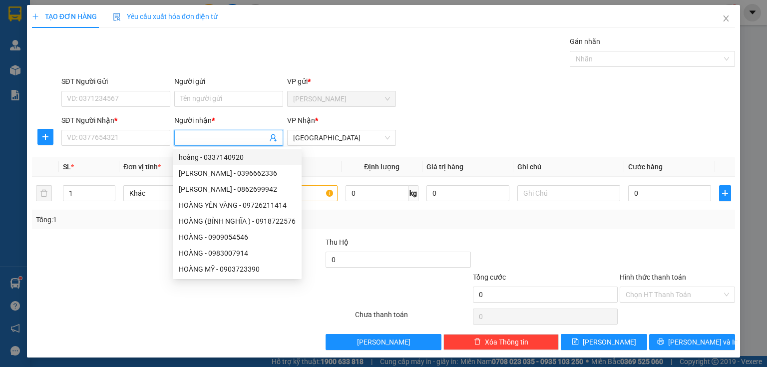
click at [216, 134] on input "Người nhận *" at bounding box center [223, 137] width 87 height 11
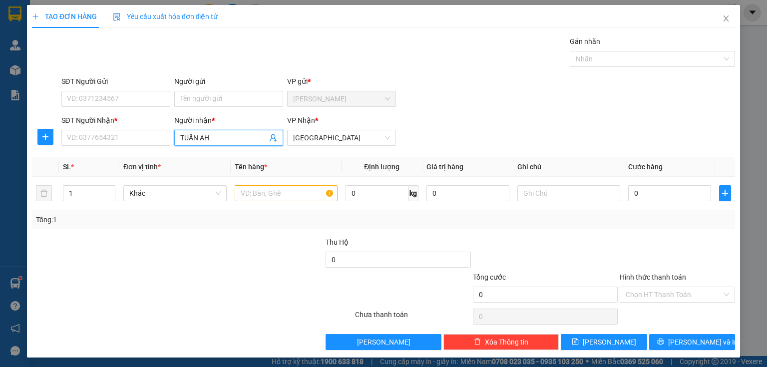
click at [202, 137] on input "TUẤN AH" at bounding box center [223, 137] width 87 height 11
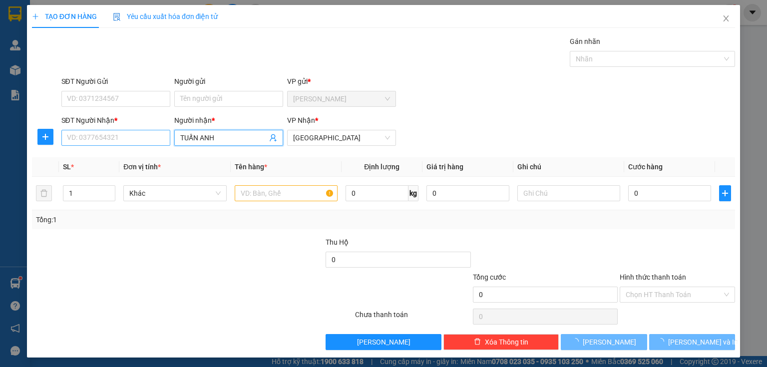
type input "TUẤN ANH"
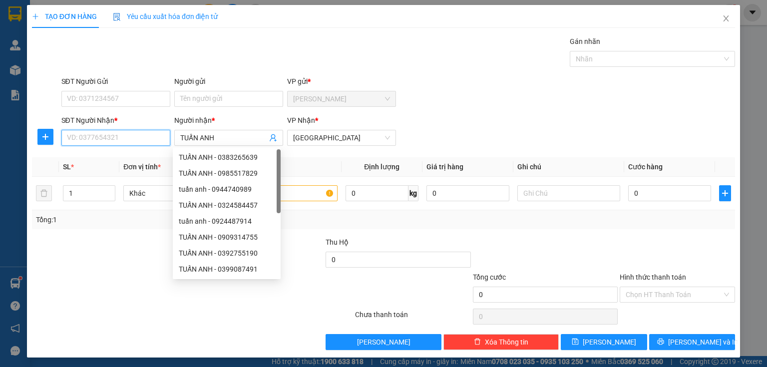
click at [125, 139] on input "SĐT Người Nhận *" at bounding box center [115, 138] width 109 height 16
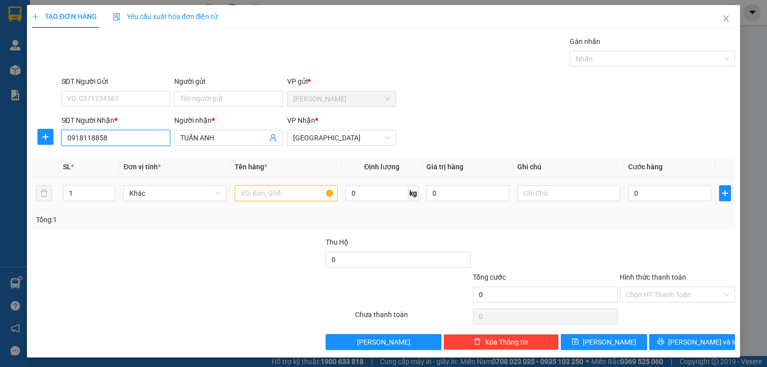
type input "0918118858"
click at [279, 194] on input "text" at bounding box center [286, 193] width 103 height 16
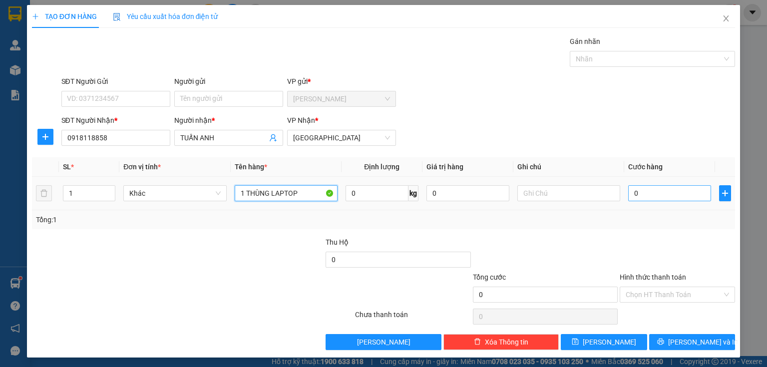
type input "1 THÙNG LAPTOP"
click at [653, 190] on input "0" at bounding box center [669, 193] width 83 height 16
type input "5"
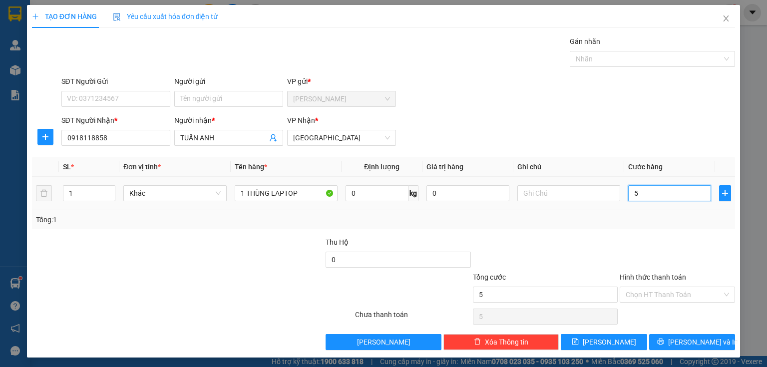
type input "50"
type input "500"
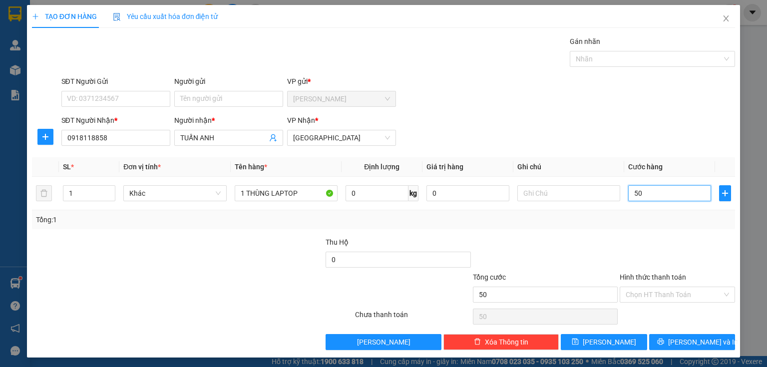
type input "500"
type input "5.000"
type input "50.000"
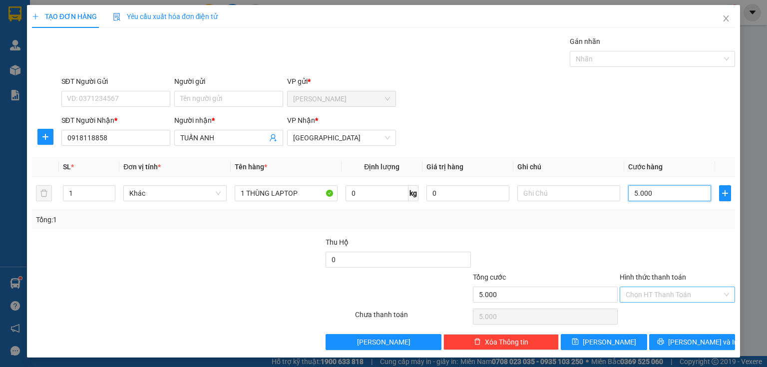
type input "50.000"
drag, startPoint x: 659, startPoint y: 290, endPoint x: 656, endPoint y: 315, distance: 25.7
click at [660, 290] on input "Hình thức thanh toán" at bounding box center [674, 294] width 96 height 15
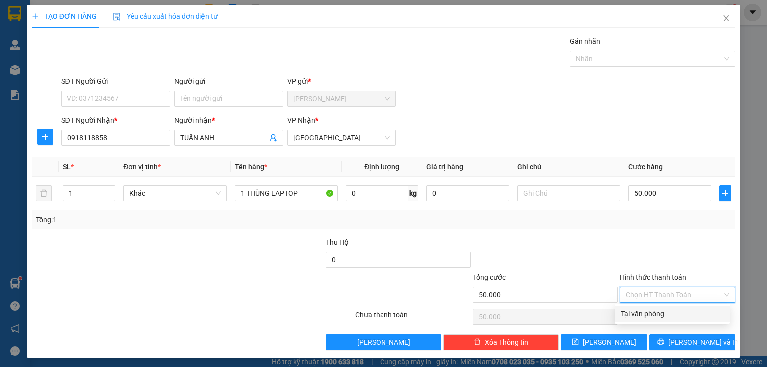
drag, startPoint x: 655, startPoint y: 315, endPoint x: 653, endPoint y: 320, distance: 5.2
click at [654, 315] on div "Tại văn phòng" at bounding box center [672, 313] width 103 height 11
type input "0"
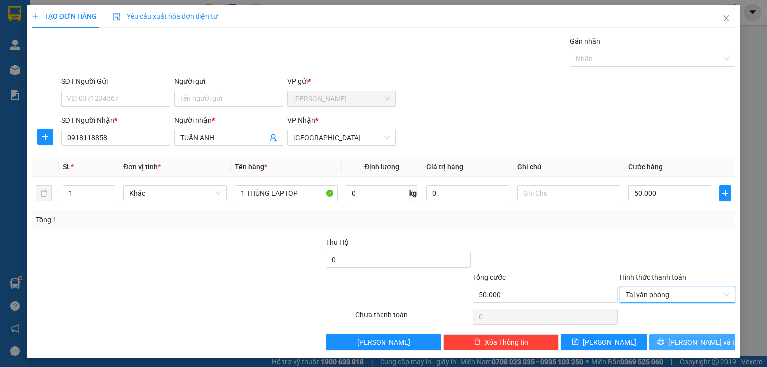
click at [662, 339] on button "[PERSON_NAME] và In" at bounding box center [692, 342] width 86 height 16
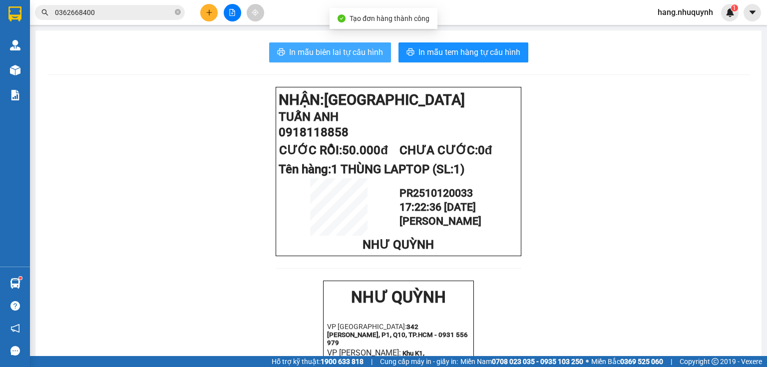
click at [330, 49] on span "In mẫu biên lai tự cấu hình" at bounding box center [336, 52] width 94 height 12
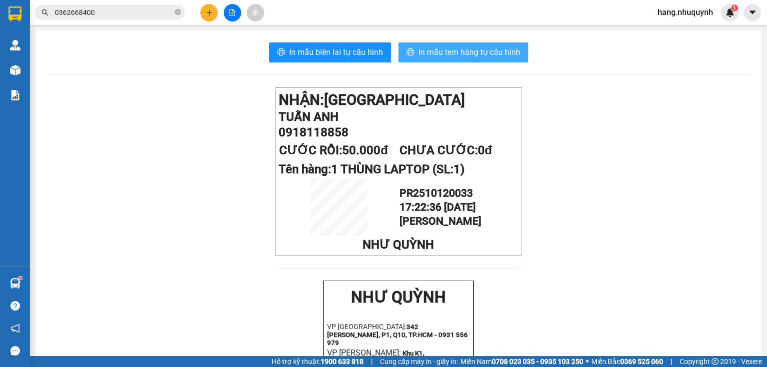
click at [504, 56] on span "In mẫu tem hàng tự cấu hình" at bounding box center [470, 52] width 102 height 12
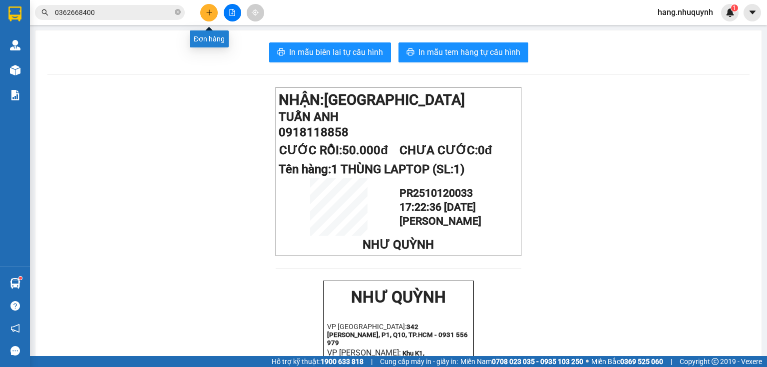
click at [210, 12] on icon "plus" at bounding box center [209, 12] width 7 height 7
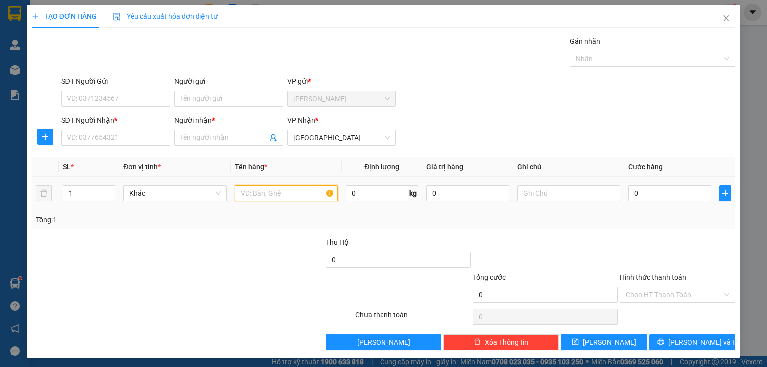
click at [268, 196] on input "text" at bounding box center [286, 193] width 103 height 16
click at [234, 135] on input "Người nhận *" at bounding box center [223, 137] width 87 height 11
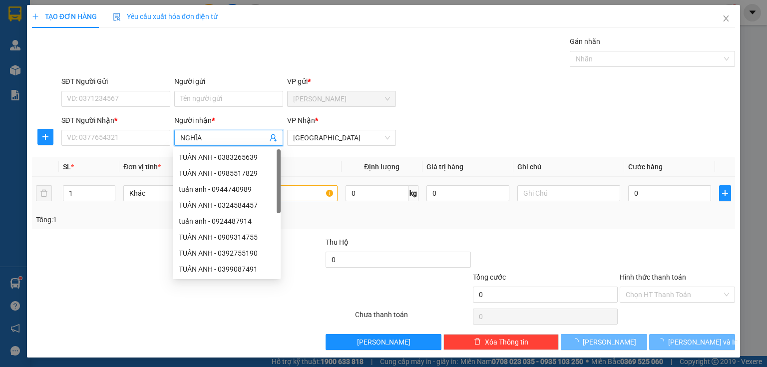
type input "NGHĨA"
click at [307, 193] on input "text" at bounding box center [286, 193] width 103 height 16
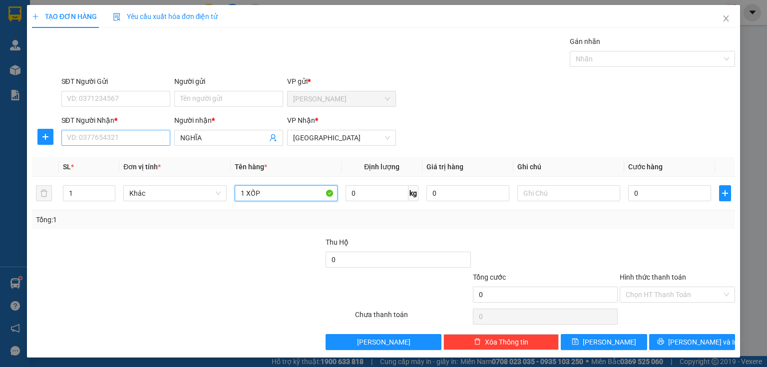
type input "1 XỐP"
click at [127, 138] on input "SĐT Người Nhận *" at bounding box center [115, 138] width 109 height 16
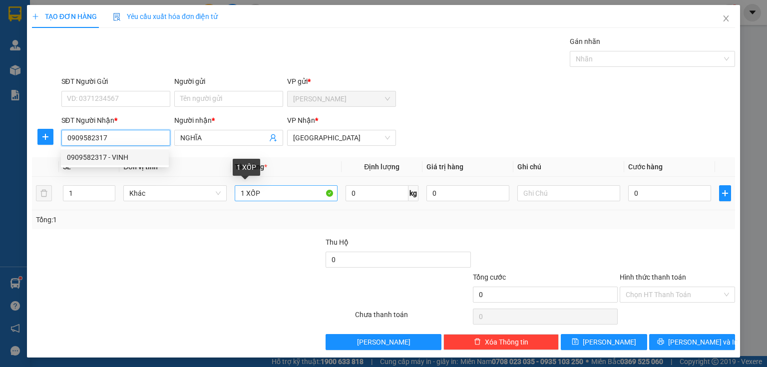
type input "0909582317"
drag, startPoint x: 243, startPoint y: 194, endPoint x: 237, endPoint y: 202, distance: 9.3
click at [237, 202] on div "1 XỐP" at bounding box center [286, 193] width 103 height 20
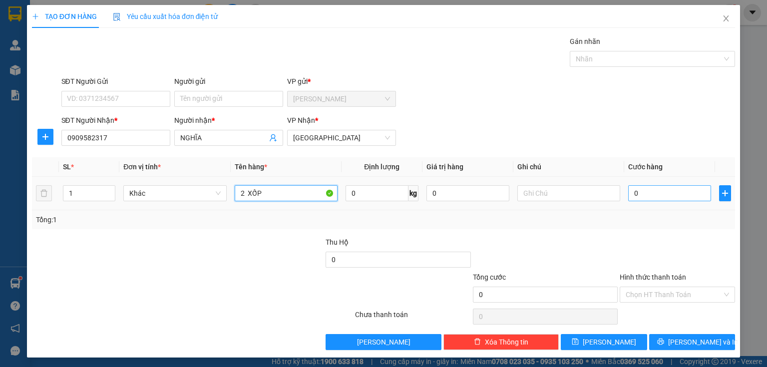
type input "2 XỐP"
click at [646, 190] on input "0" at bounding box center [669, 193] width 83 height 16
type input "9"
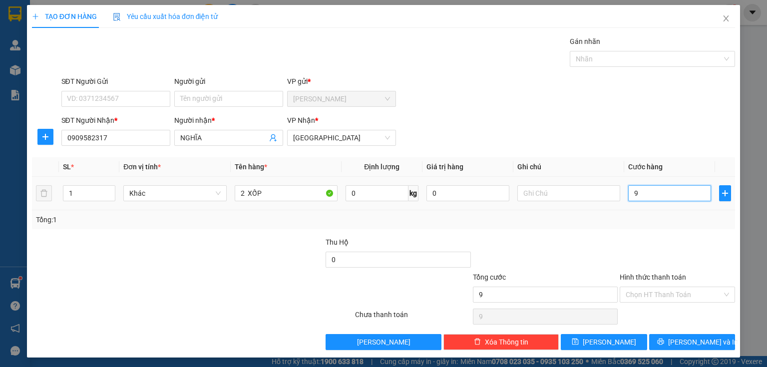
type input "90"
type input "900"
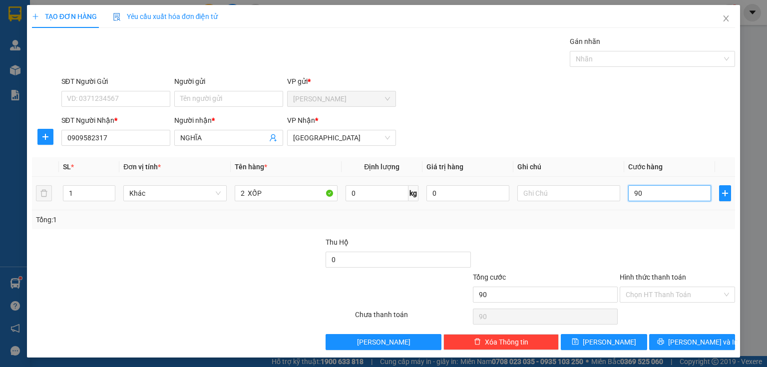
type input "900"
type input "9.000"
type input "90.000"
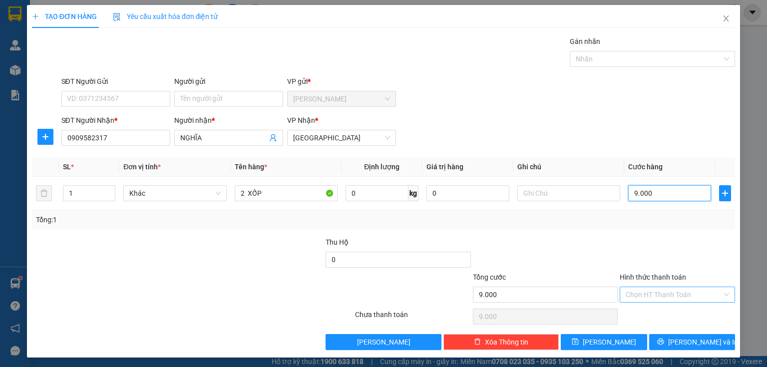
type input "90.000"
click at [653, 294] on input "Hình thức thanh toán" at bounding box center [674, 294] width 96 height 15
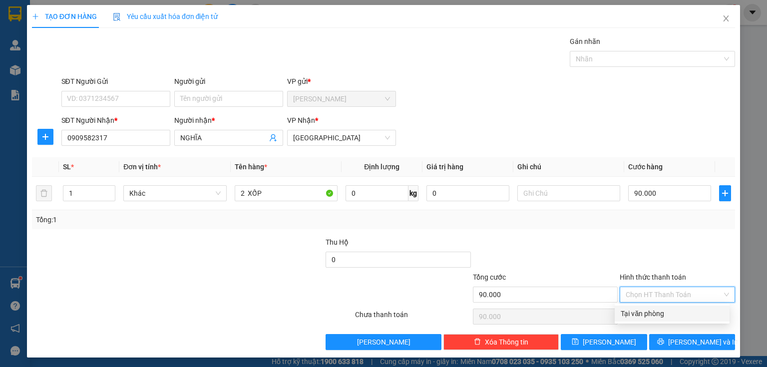
click at [648, 320] on div "Tại văn phòng" at bounding box center [672, 314] width 115 height 16
type input "0"
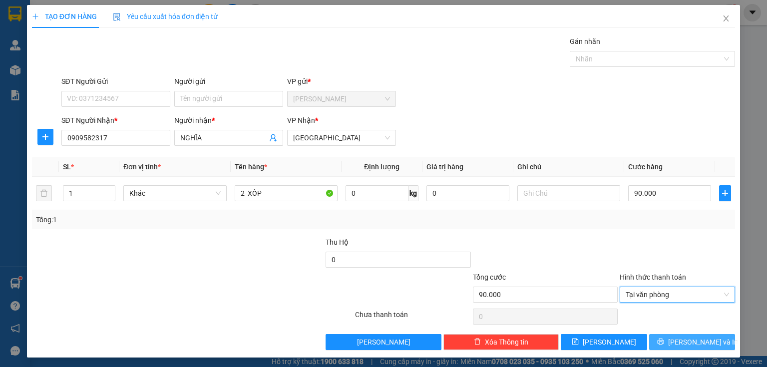
click at [664, 342] on icon "printer" at bounding box center [660, 342] width 6 height 6
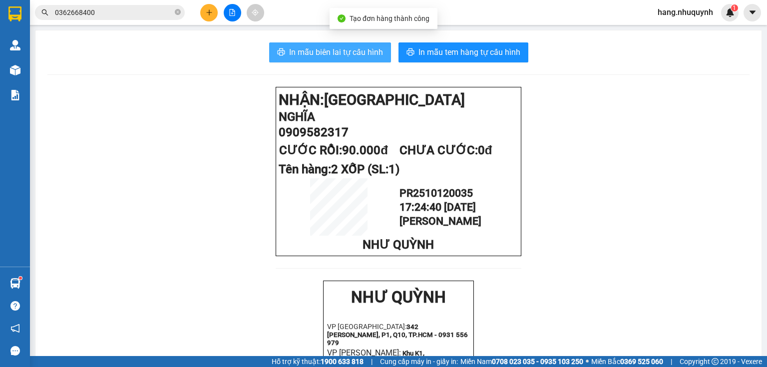
click at [348, 55] on span "In mẫu biên lai tự cấu hình" at bounding box center [336, 52] width 94 height 12
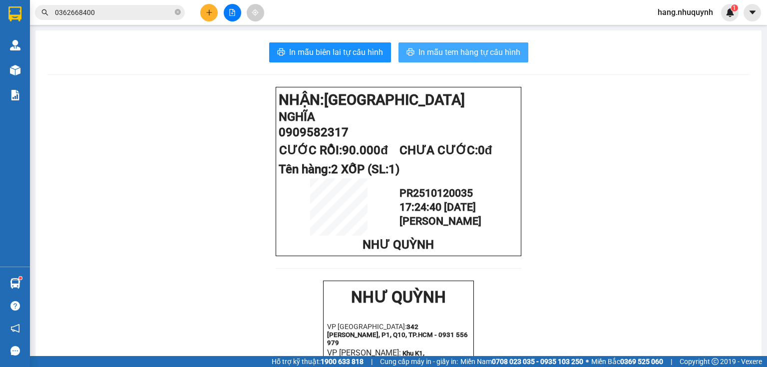
click at [468, 58] on span "In mẫu tem hàng tự cấu hình" at bounding box center [470, 52] width 102 height 12
click at [210, 14] on icon "plus" at bounding box center [209, 12] width 7 height 7
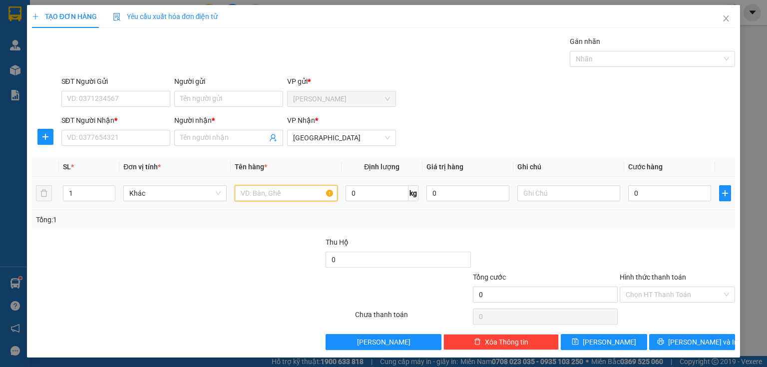
click at [277, 191] on input "text" at bounding box center [286, 193] width 103 height 16
type input "1 XỐP"
click at [204, 137] on input "Người nhận *" at bounding box center [223, 137] width 87 height 11
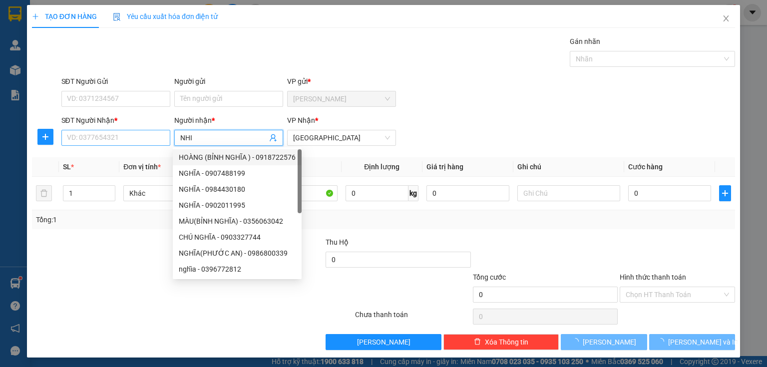
type input "NHI"
click at [96, 136] on input "SĐT Người Nhận *" at bounding box center [115, 138] width 109 height 16
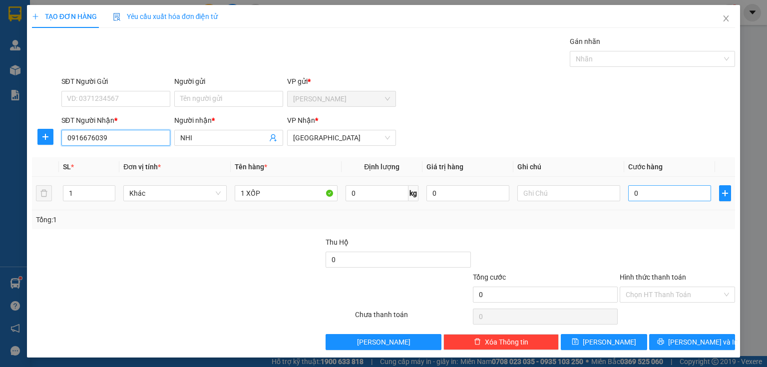
type input "0916676039"
click at [648, 194] on input "0" at bounding box center [669, 193] width 83 height 16
type input "3"
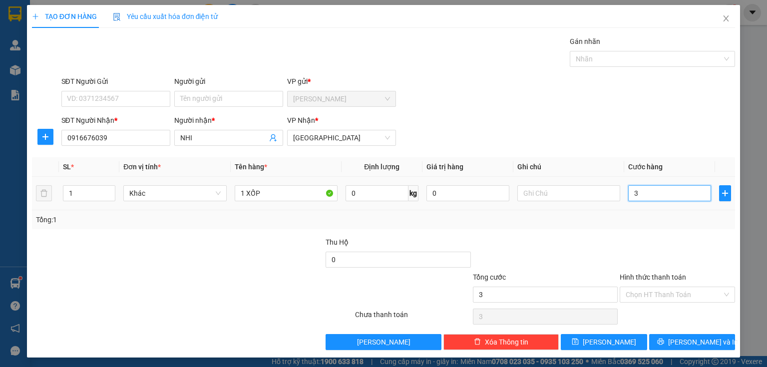
type input "30"
type input "300"
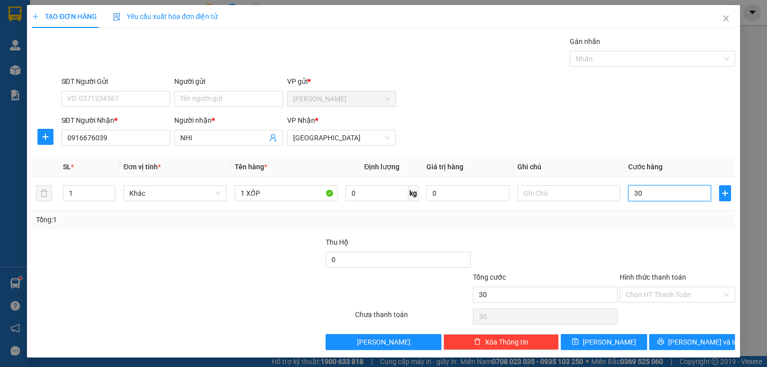
type input "300"
type input "3.000"
type input "30.000"
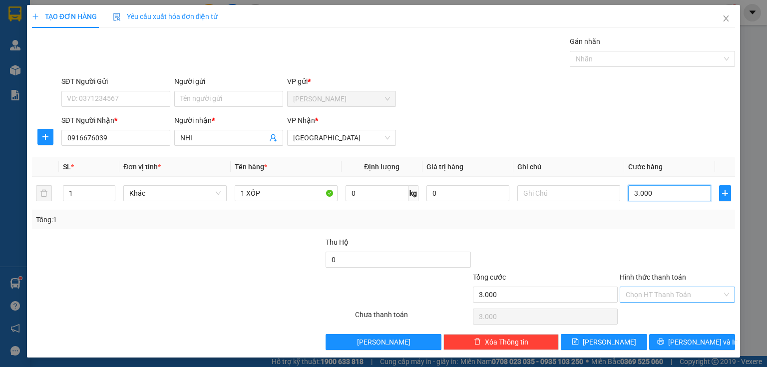
type input "30.000"
click at [664, 295] on input "Hình thức thanh toán" at bounding box center [674, 294] width 96 height 15
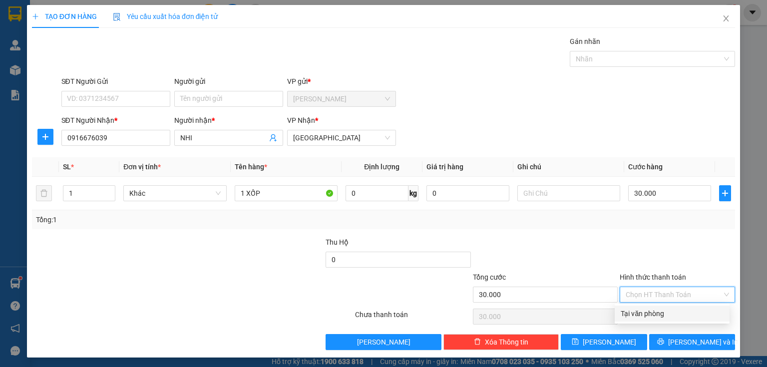
click at [656, 318] on div "Tại văn phòng" at bounding box center [672, 313] width 103 height 11
type input "0"
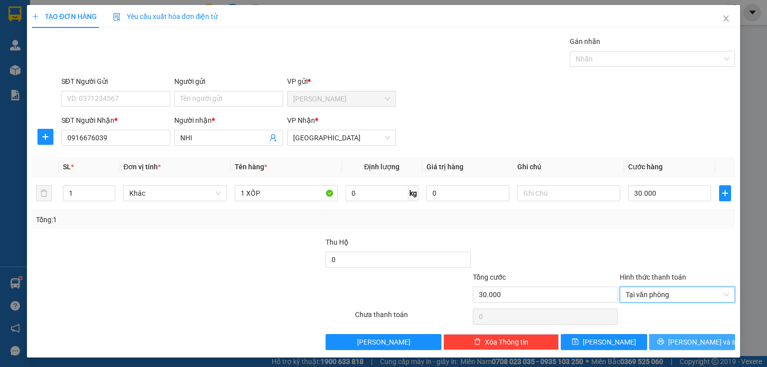
click at [664, 341] on icon "printer" at bounding box center [660, 341] width 7 height 7
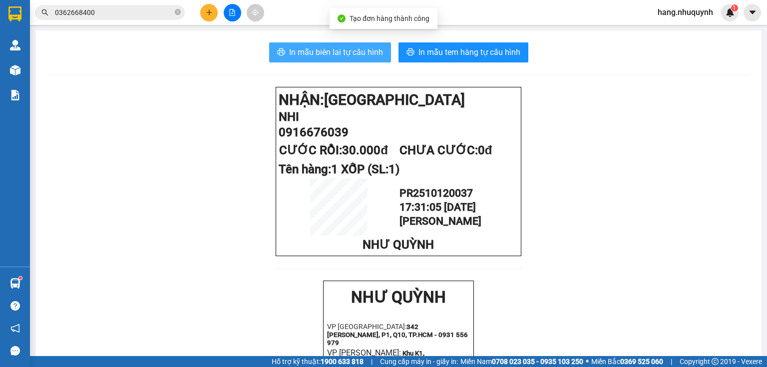
click at [304, 54] on span "In mẫu biên lai tự cấu hình" at bounding box center [336, 52] width 94 height 12
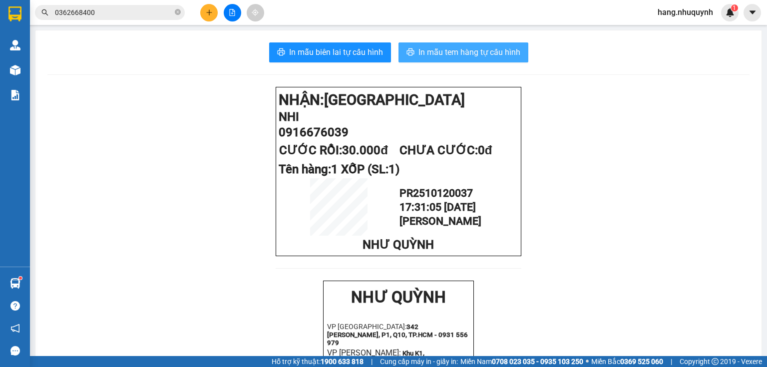
click at [453, 57] on span "In mẫu tem hàng tự cấu hình" at bounding box center [470, 52] width 102 height 12
click at [134, 9] on input "0362668400" at bounding box center [114, 12] width 118 height 11
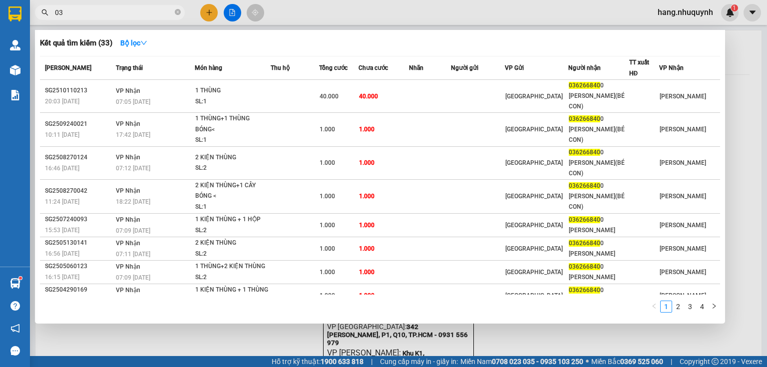
type input "0"
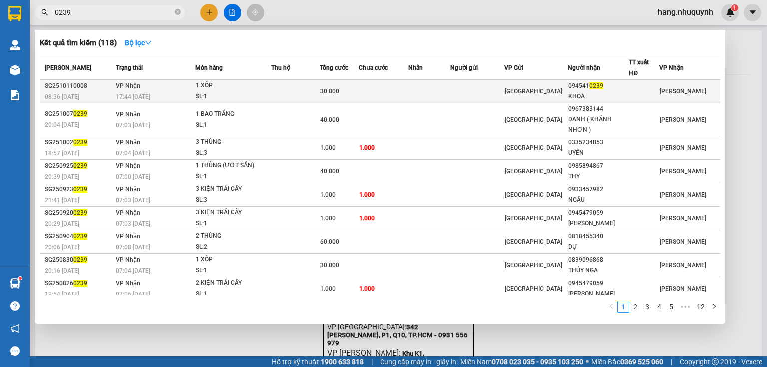
type input "0239"
click at [286, 93] on td at bounding box center [295, 91] width 48 height 23
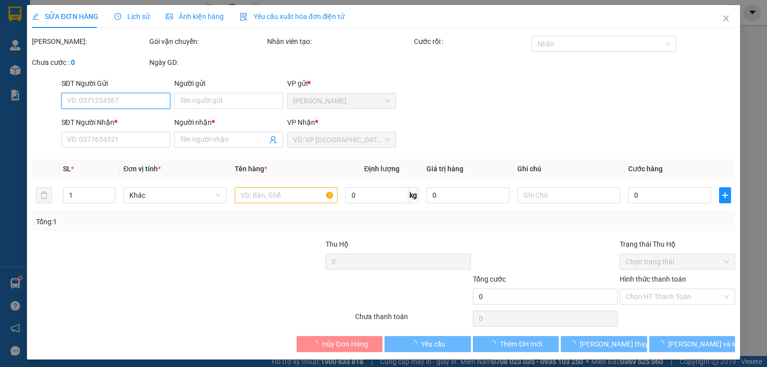
type input "0945410239"
type input "KHOA"
type input "30.000"
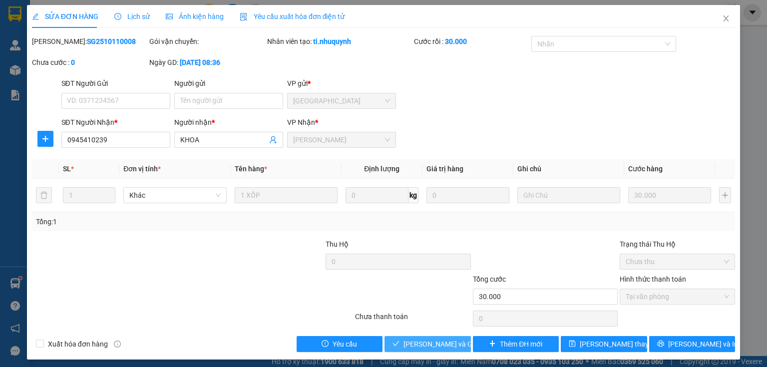
click at [440, 344] on span "[PERSON_NAME] và Giao hàng" at bounding box center [452, 344] width 96 height 11
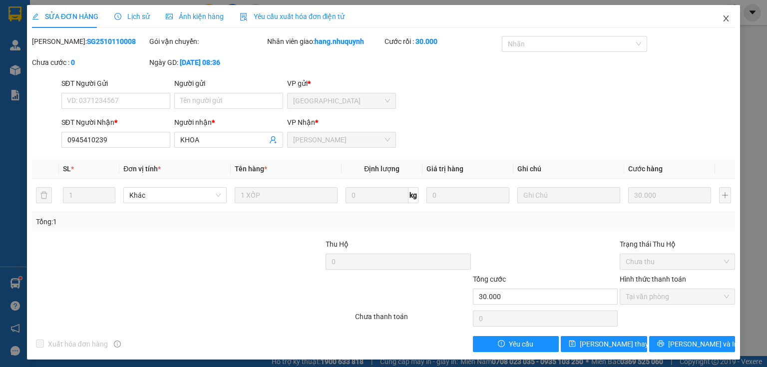
click at [723, 18] on icon "close" at bounding box center [726, 18] width 8 height 8
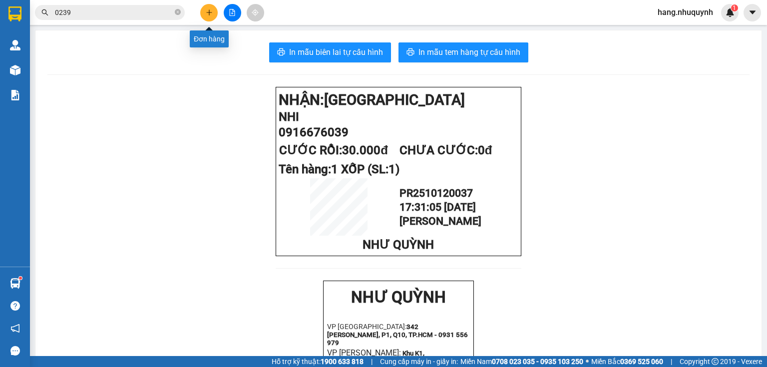
click at [210, 10] on icon "plus" at bounding box center [209, 12] width 7 height 7
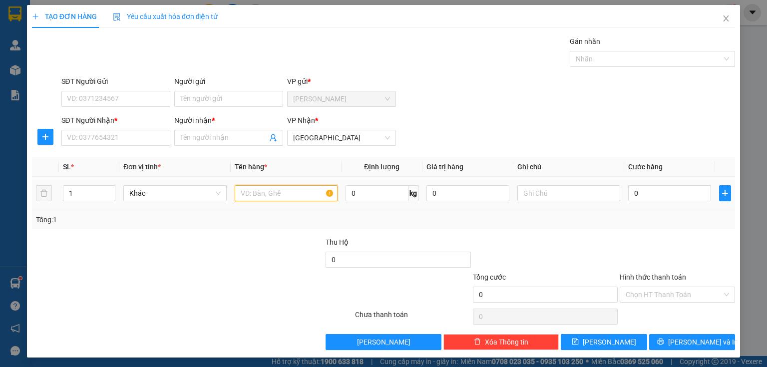
click at [275, 191] on input "text" at bounding box center [286, 193] width 103 height 16
click at [197, 138] on input "Người nhận *" at bounding box center [223, 137] width 87 height 11
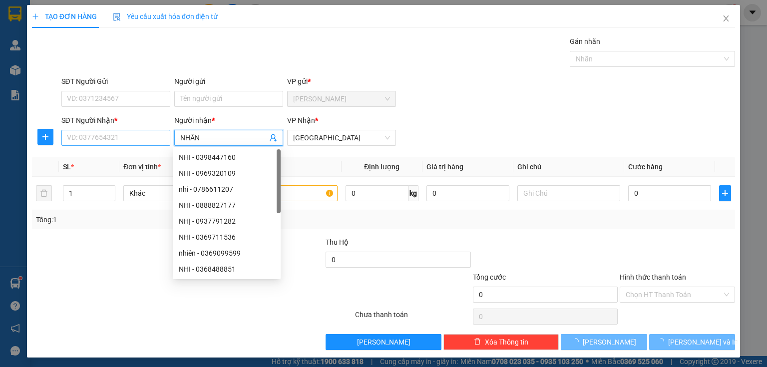
type input "NHÂN"
click at [126, 138] on input "SĐT Người Nhận *" at bounding box center [115, 138] width 109 height 16
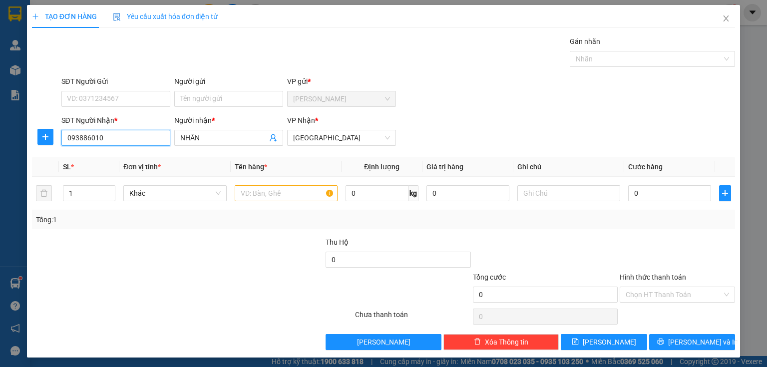
click at [74, 138] on input "093886010" at bounding box center [115, 138] width 109 height 16
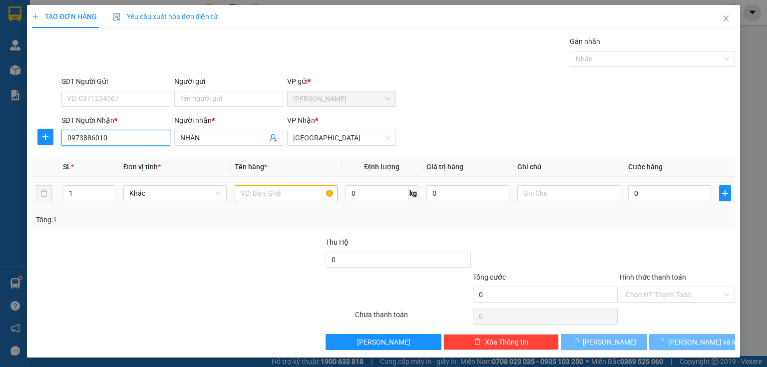
type input "0973886010"
click at [262, 194] on input "text" at bounding box center [286, 193] width 103 height 16
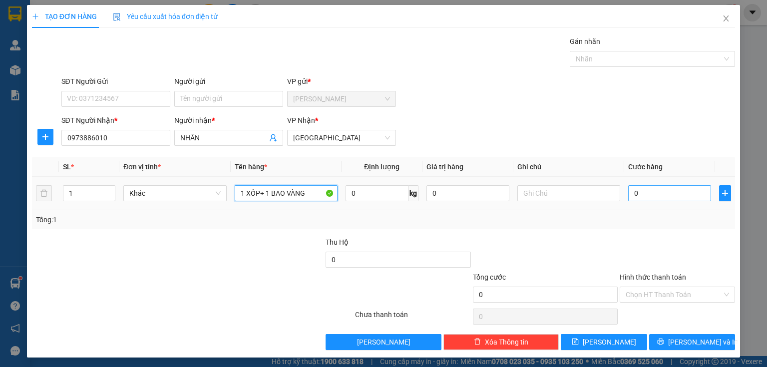
type input "1 XỐP+ 1 BAO VÀNG"
click at [656, 196] on input "0" at bounding box center [669, 193] width 83 height 16
type input "8"
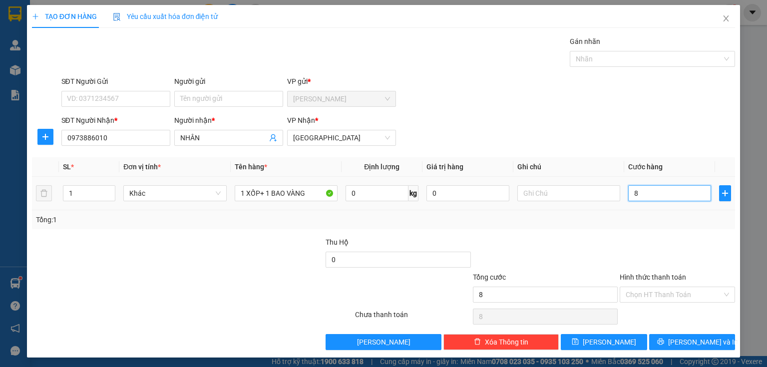
type input "80"
type input "800"
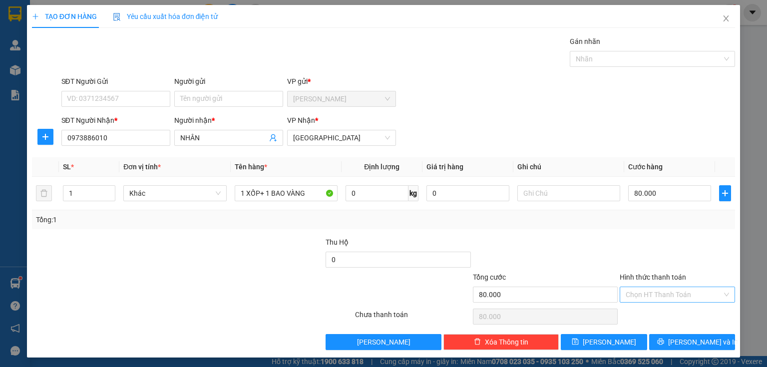
click at [655, 294] on input "Hình thức thanh toán" at bounding box center [674, 294] width 96 height 15
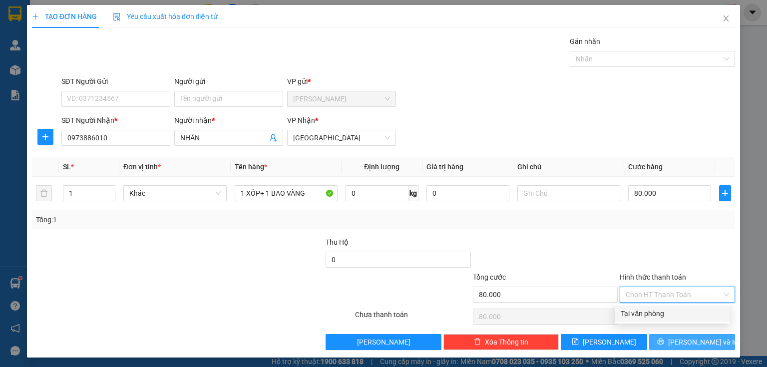
drag, startPoint x: 661, startPoint y: 313, endPoint x: 663, endPoint y: 334, distance: 21.6
click at [662, 313] on div "Tại văn phòng" at bounding box center [672, 313] width 103 height 11
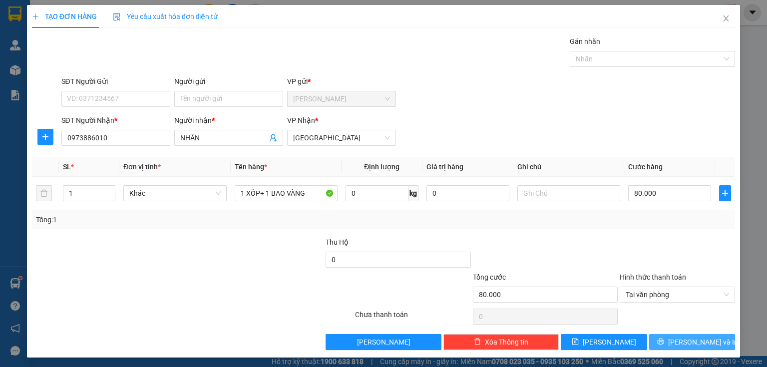
click at [662, 341] on button "[PERSON_NAME] và In" at bounding box center [692, 342] width 86 height 16
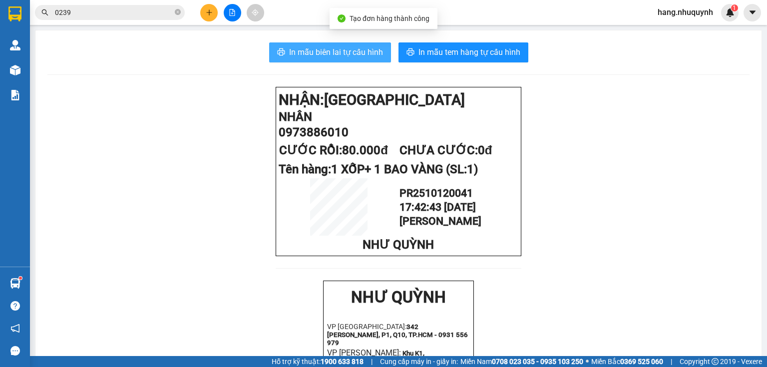
click at [330, 50] on span "In mẫu biên lai tự cấu hình" at bounding box center [336, 52] width 94 height 12
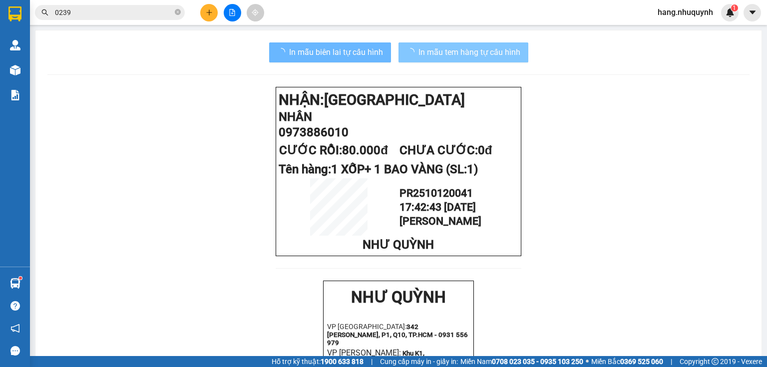
click at [419, 50] on span "In mẫu tem hàng tự cấu hình" at bounding box center [470, 52] width 102 height 12
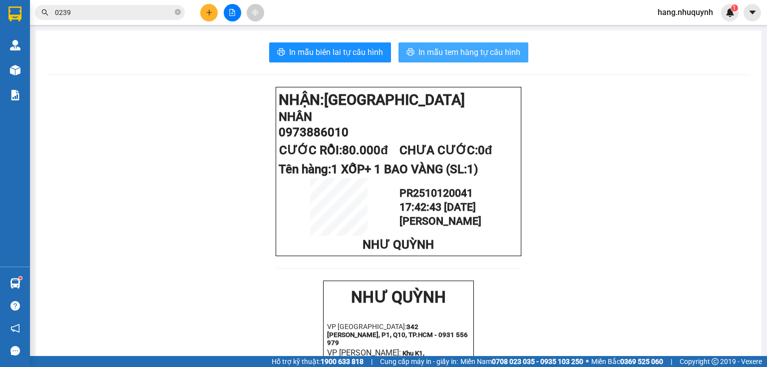
click at [472, 52] on span "In mẫu tem hàng tự cấu hình" at bounding box center [470, 52] width 102 height 12
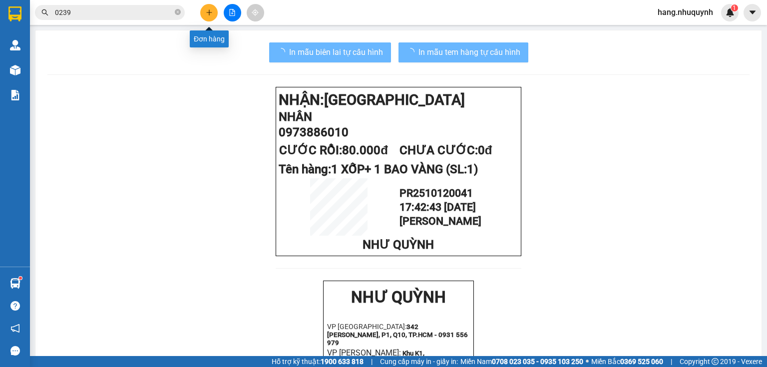
click at [212, 11] on icon "plus" at bounding box center [209, 12] width 7 height 7
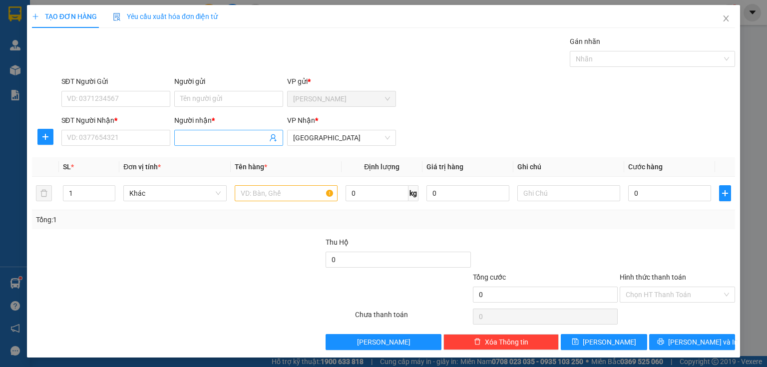
click at [230, 139] on input "Người nhận *" at bounding box center [223, 137] width 87 height 11
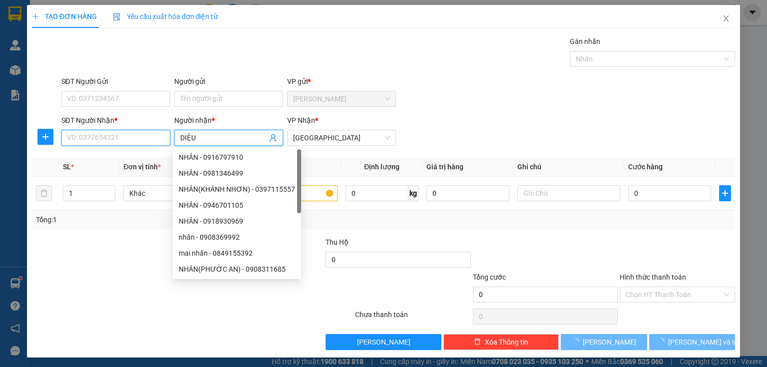
click at [66, 135] on input "SĐT Người Nhận *" at bounding box center [115, 138] width 109 height 16
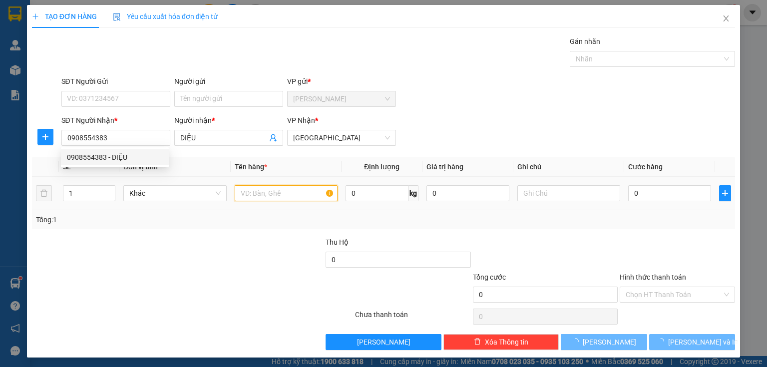
click at [294, 192] on input "text" at bounding box center [286, 193] width 103 height 16
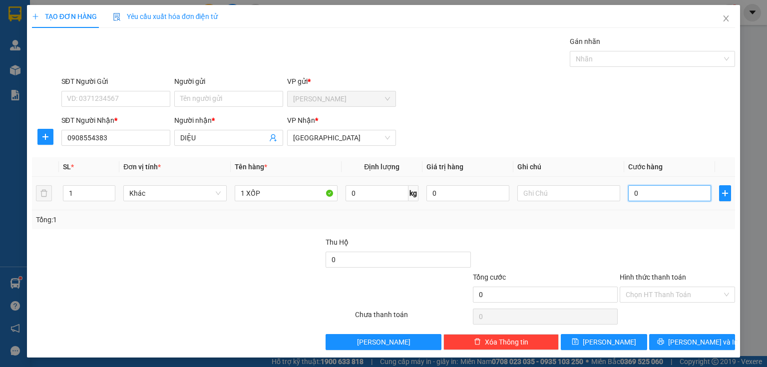
click at [660, 197] on input "0" at bounding box center [669, 193] width 83 height 16
click at [655, 289] on input "Hình thức thanh toán" at bounding box center [674, 294] width 96 height 15
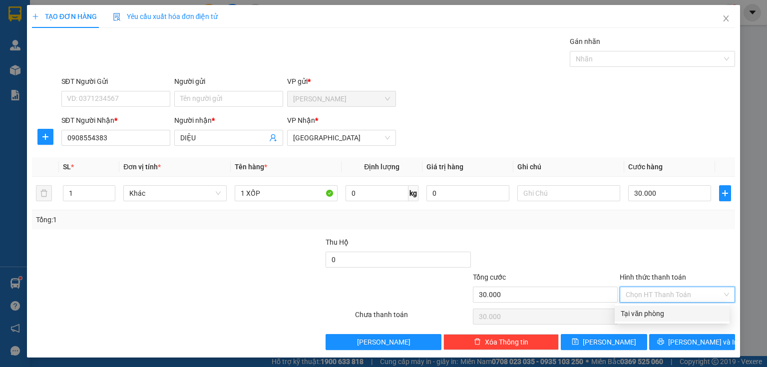
drag, startPoint x: 650, startPoint y: 312, endPoint x: 659, endPoint y: 333, distance: 23.0
click at [650, 315] on div "Tại văn phòng" at bounding box center [672, 313] width 103 height 11
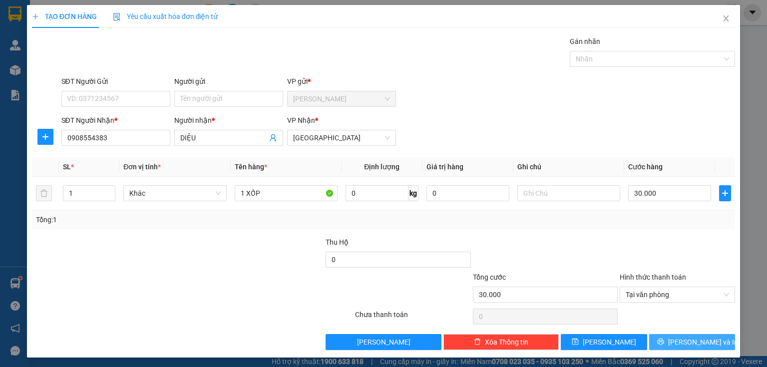
click at [665, 338] on button "[PERSON_NAME] và In" at bounding box center [692, 342] width 86 height 16
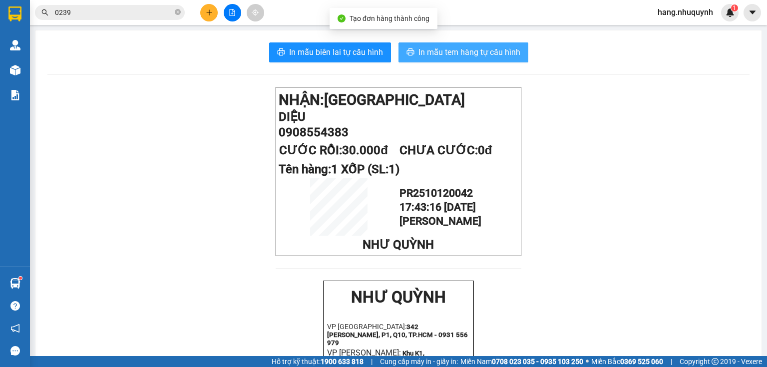
click at [454, 56] on span "In mẫu tem hàng tự cấu hình" at bounding box center [470, 52] width 102 height 12
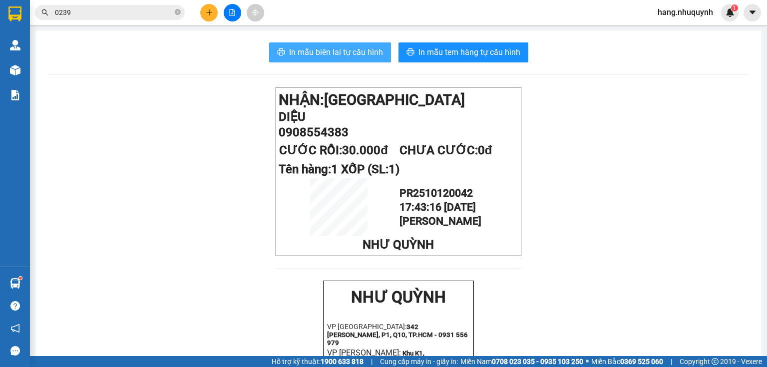
click at [342, 54] on span "In mẫu biên lai tự cấu hình" at bounding box center [336, 52] width 94 height 12
click at [206, 11] on icon "plus" at bounding box center [209, 12] width 7 height 7
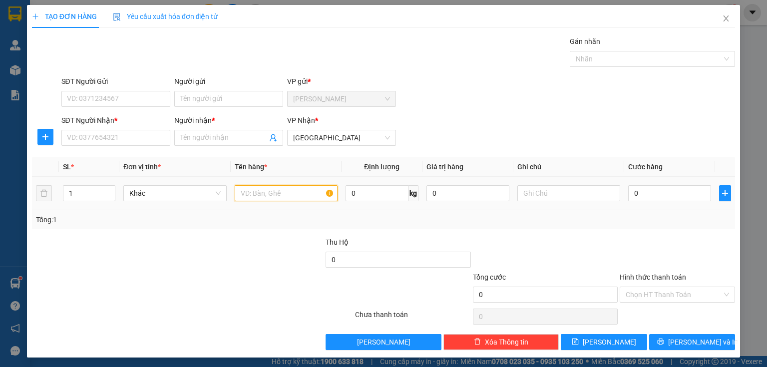
click at [252, 194] on input "text" at bounding box center [286, 193] width 103 height 16
click at [119, 134] on input "SĐT Người Nhận *" at bounding box center [115, 138] width 109 height 16
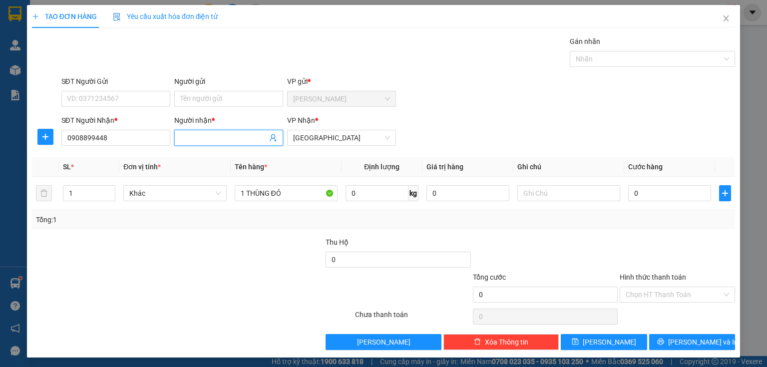
click at [208, 139] on input "Người nhận *" at bounding box center [223, 137] width 87 height 11
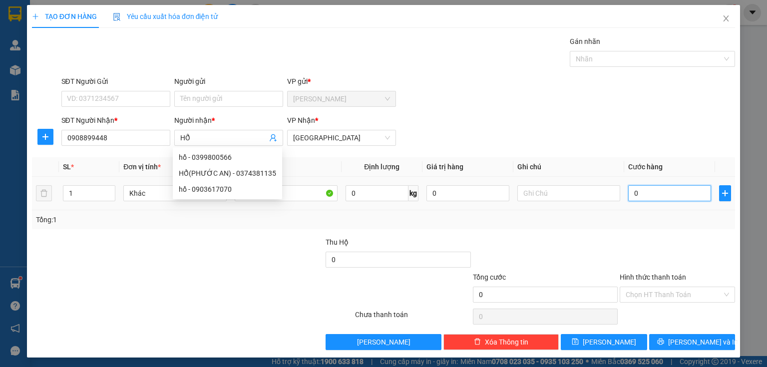
click at [646, 192] on input "0" at bounding box center [669, 193] width 83 height 16
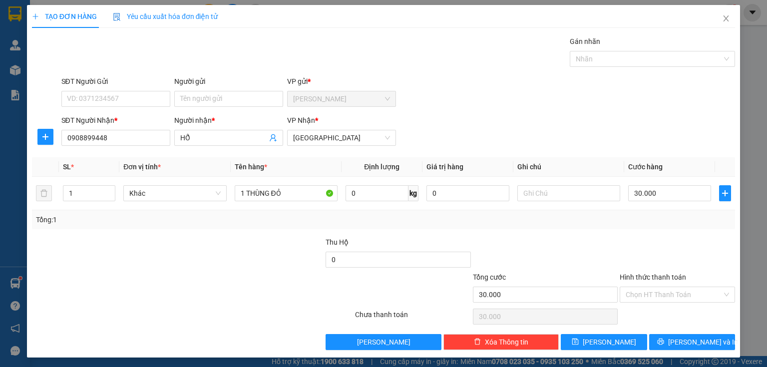
drag, startPoint x: 639, startPoint y: 294, endPoint x: 650, endPoint y: 314, distance: 22.8
click at [641, 294] on input "Hình thức thanh toán" at bounding box center [674, 294] width 96 height 15
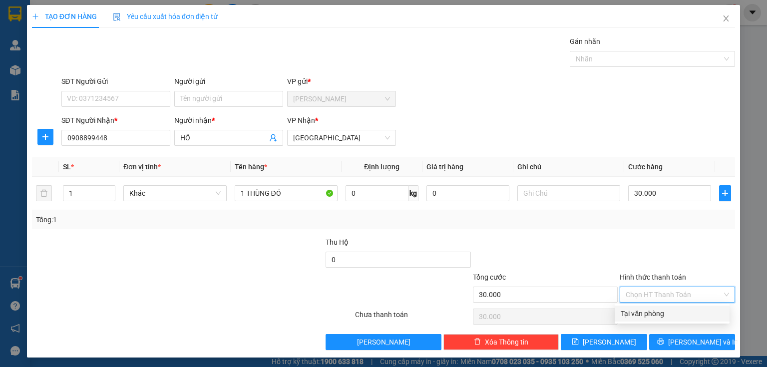
click at [649, 318] on div "Tại văn phòng" at bounding box center [672, 313] width 103 height 11
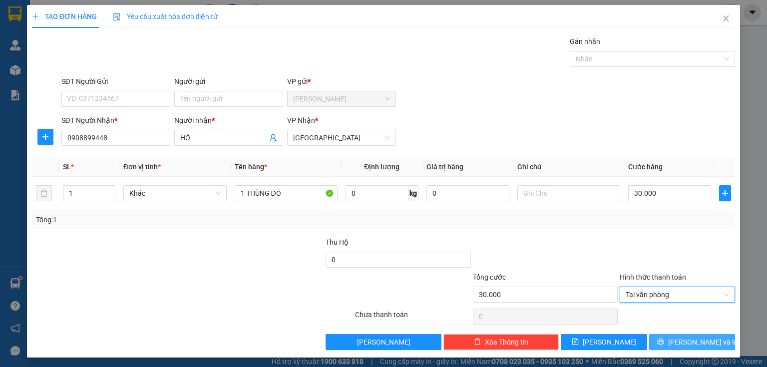
click at [684, 340] on span "[PERSON_NAME] và In" at bounding box center [703, 342] width 70 height 11
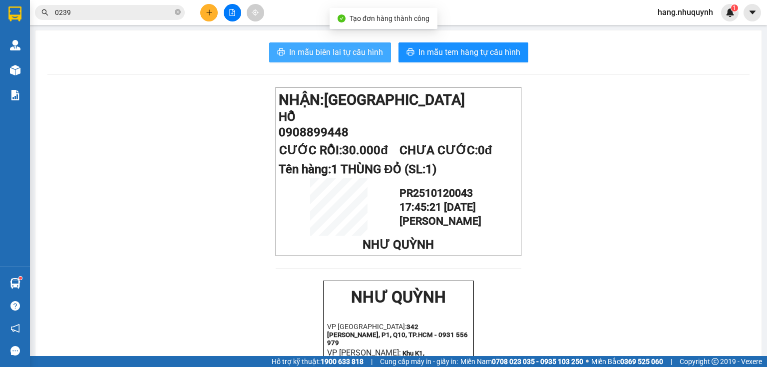
click at [320, 51] on span "In mẫu biên lai tự cấu hình" at bounding box center [336, 52] width 94 height 12
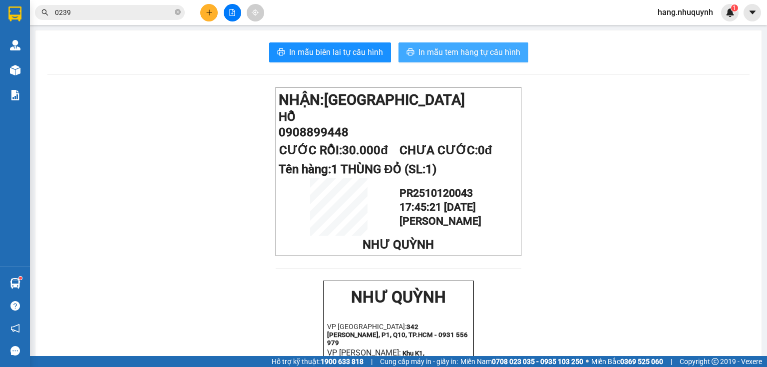
click at [490, 52] on span "In mẫu tem hàng tự cấu hình" at bounding box center [470, 52] width 102 height 12
click at [212, 12] on button at bounding box center [208, 12] width 17 height 17
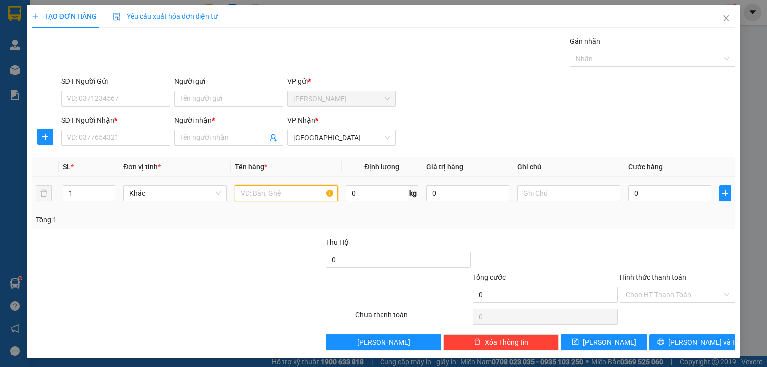
click at [273, 193] on input "text" at bounding box center [286, 193] width 103 height 16
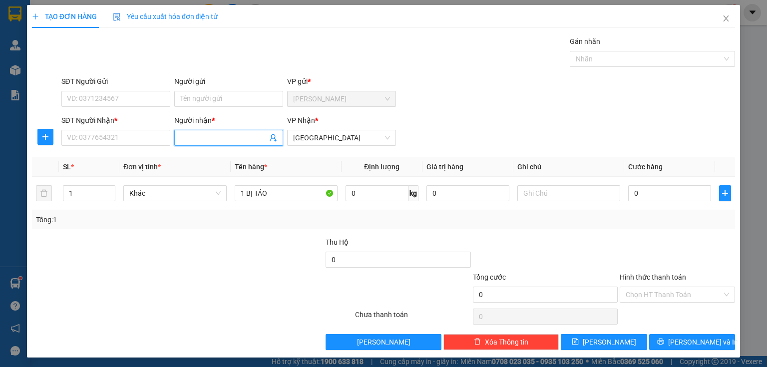
click at [220, 137] on input "Người nhận *" at bounding box center [223, 137] width 87 height 11
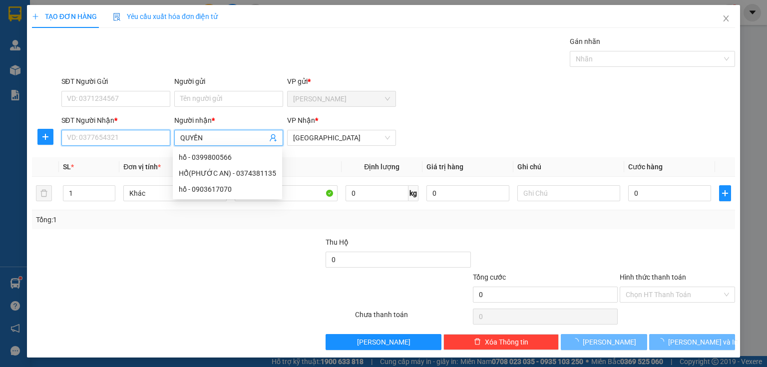
click at [106, 138] on input "SĐT Người Nhận *" at bounding box center [115, 138] width 109 height 16
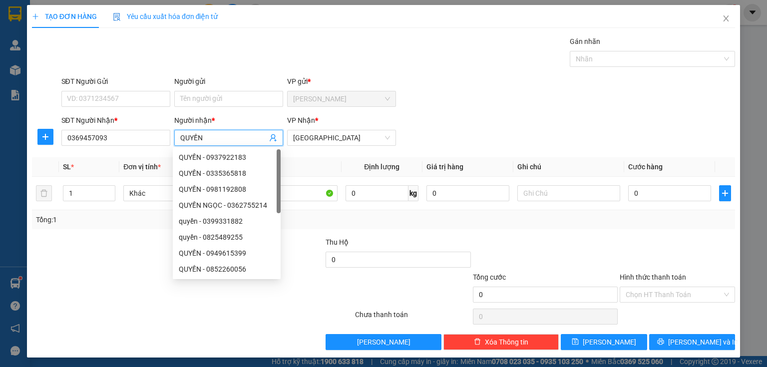
click at [184, 138] on input "QUYỀN" at bounding box center [223, 137] width 87 height 11
click at [303, 193] on input "1 BỊ TÁO" at bounding box center [286, 193] width 103 height 16
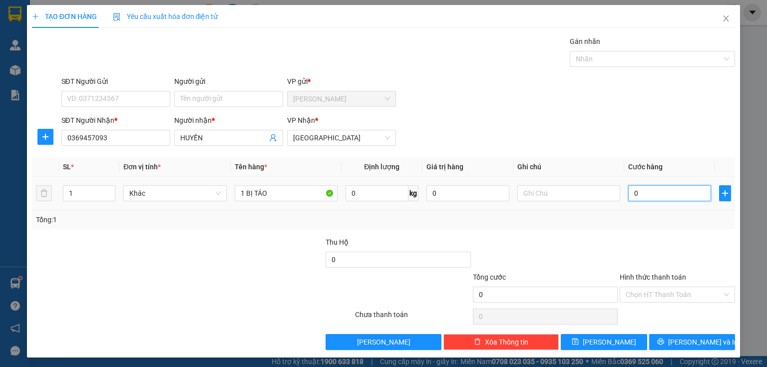
click at [668, 199] on input "0" at bounding box center [669, 193] width 83 height 16
drag, startPoint x: 662, startPoint y: 290, endPoint x: 664, endPoint y: 301, distance: 10.7
click at [662, 296] on input "Hình thức thanh toán" at bounding box center [674, 294] width 96 height 15
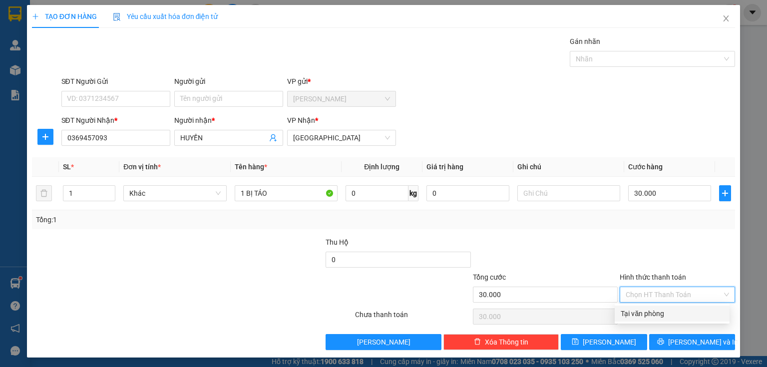
click at [663, 313] on div "Tại văn phòng" at bounding box center [672, 313] width 103 height 11
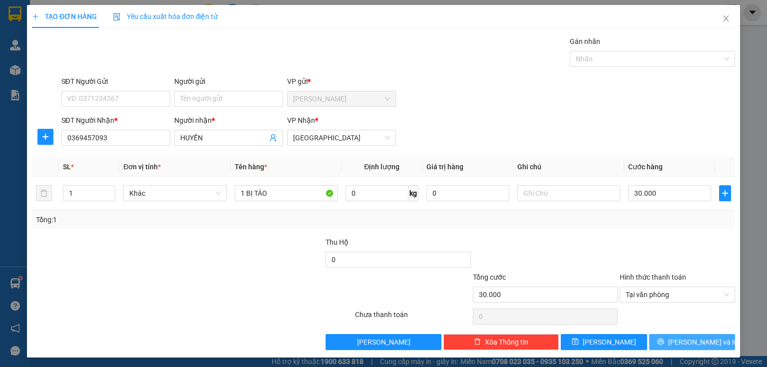
drag, startPoint x: 667, startPoint y: 342, endPoint x: 649, endPoint y: 248, distance: 96.1
click at [664, 343] on icon "printer" at bounding box center [660, 342] width 6 height 6
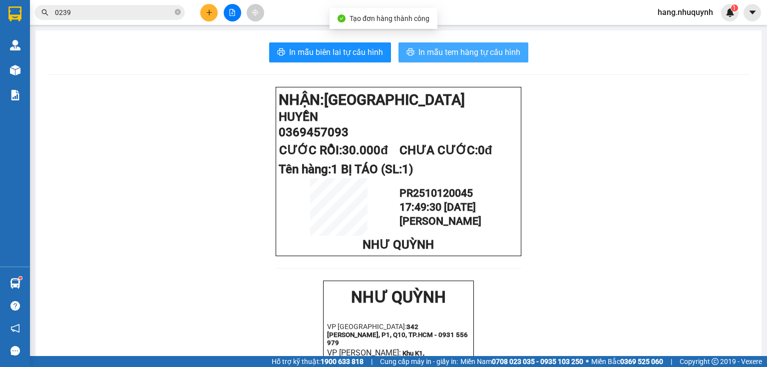
click at [479, 55] on span "In mẫu tem hàng tự cấu hình" at bounding box center [470, 52] width 102 height 12
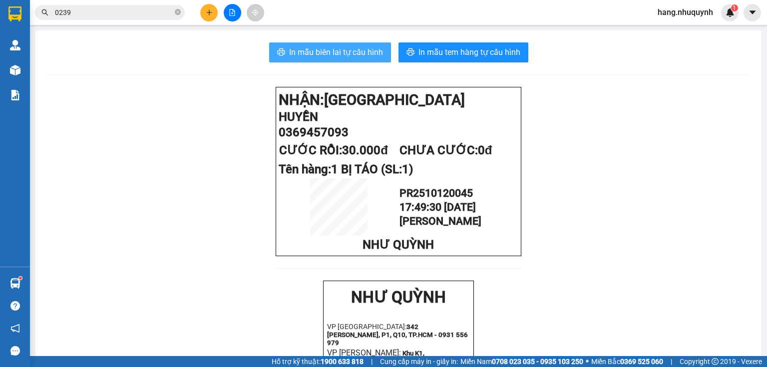
click at [345, 53] on span "In mẫu biên lai tự cấu hình" at bounding box center [336, 52] width 94 height 12
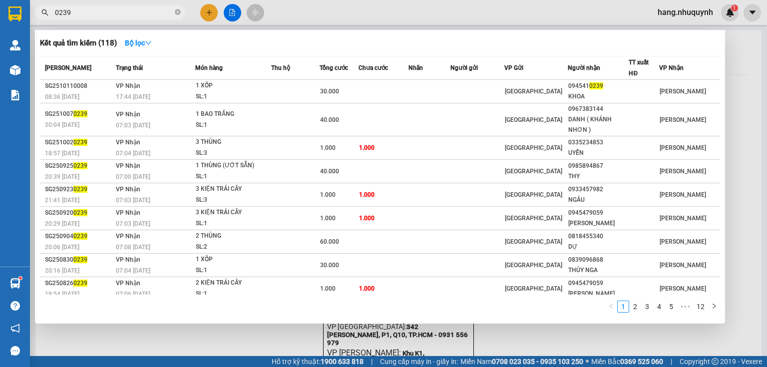
click at [120, 12] on input "0239" at bounding box center [114, 12] width 118 height 11
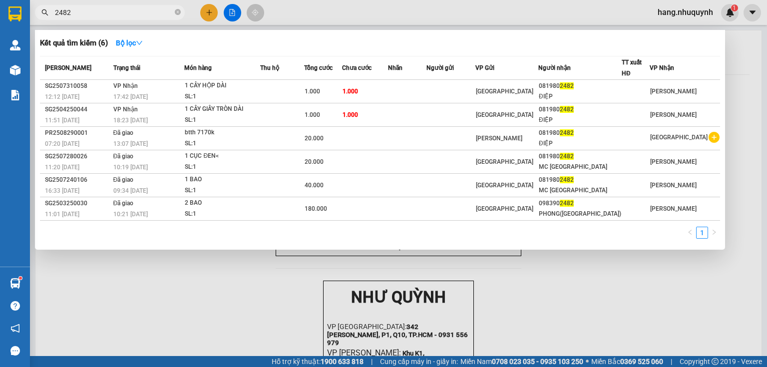
click at [81, 12] on input "2482" at bounding box center [114, 12] width 118 height 11
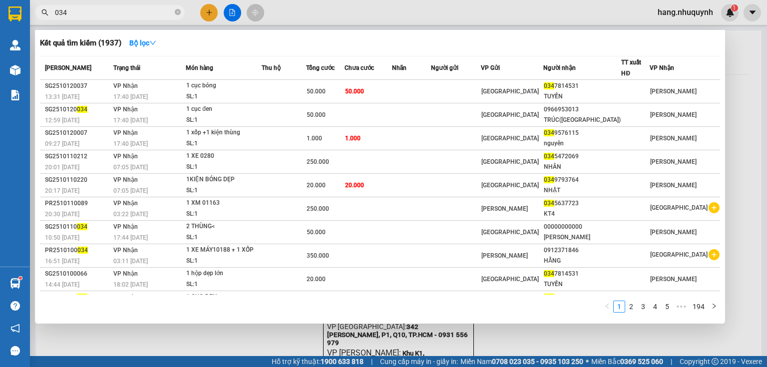
click at [65, 14] on input "034" at bounding box center [114, 12] width 118 height 11
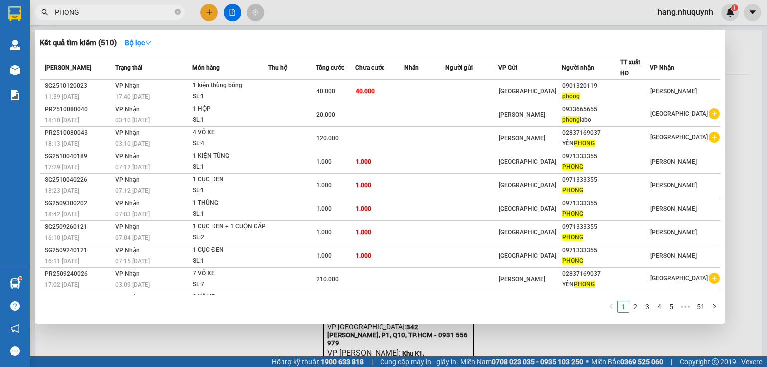
click at [156, 14] on input "PHONG" at bounding box center [114, 12] width 118 height 11
click at [155, 10] on input "PHONG" at bounding box center [114, 12] width 118 height 11
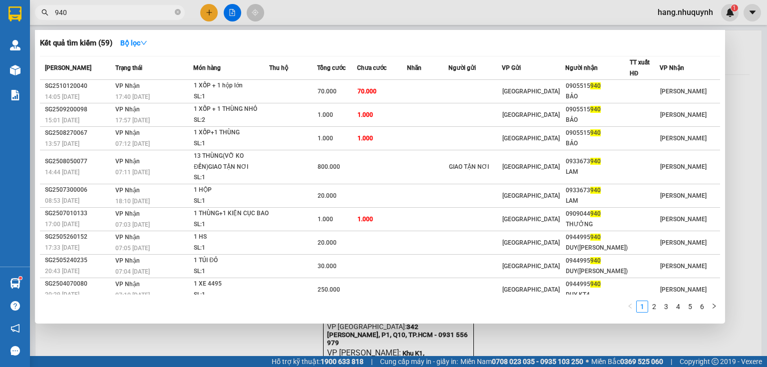
click at [211, 12] on div at bounding box center [383, 183] width 767 height 367
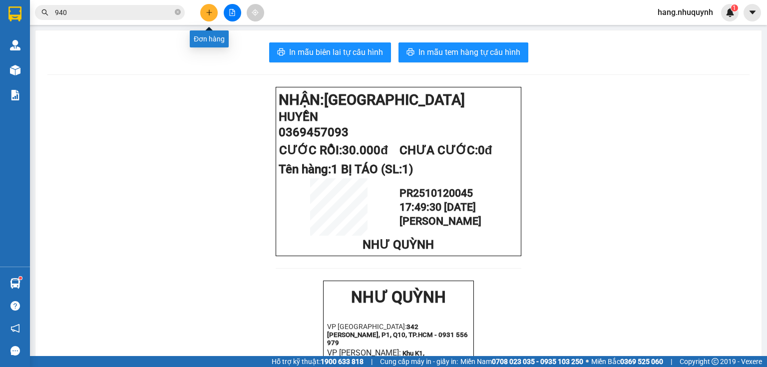
click at [209, 14] on icon "plus" at bounding box center [209, 11] width 0 height 5
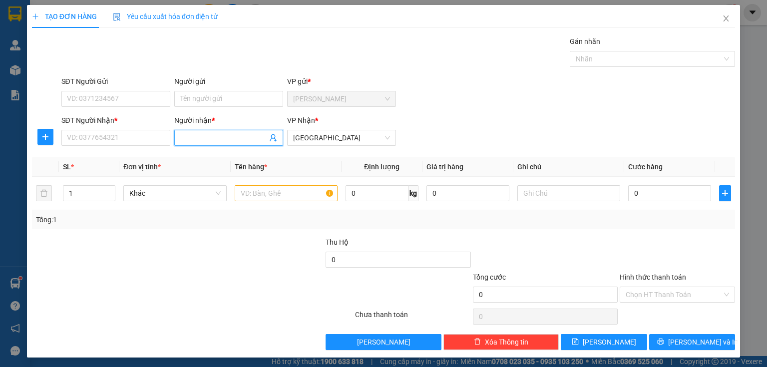
click at [227, 137] on input "Người nhận *" at bounding box center [223, 137] width 87 height 11
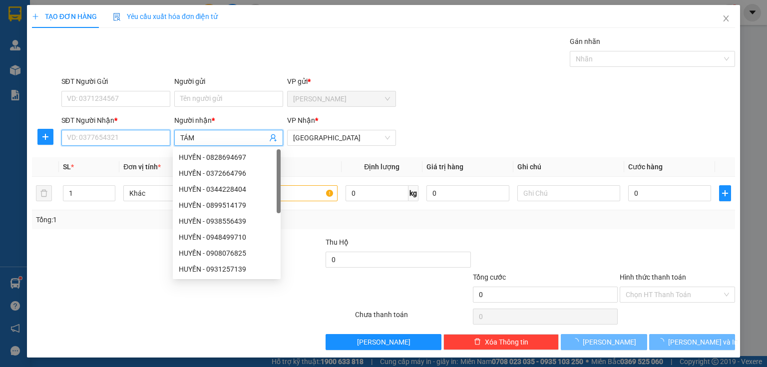
click at [143, 142] on input "SĐT Người Nhận *" at bounding box center [115, 138] width 109 height 16
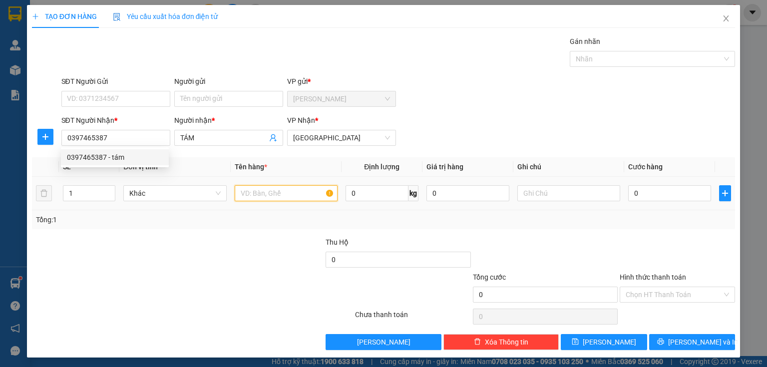
click at [295, 193] on input "text" at bounding box center [286, 193] width 103 height 16
click at [656, 205] on td "0" at bounding box center [669, 193] width 91 height 33
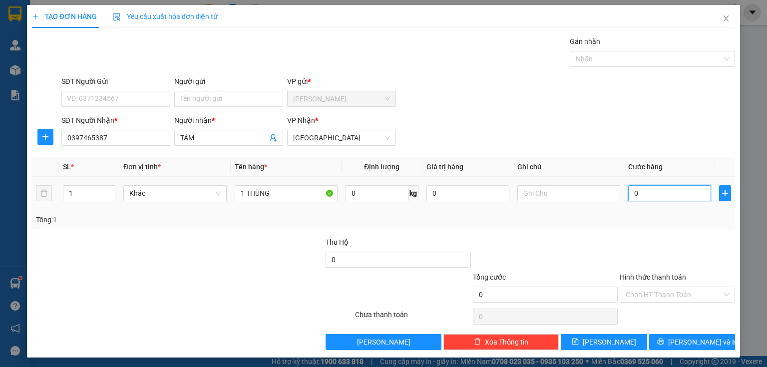
click at [659, 192] on input "0" at bounding box center [669, 193] width 83 height 16
click at [651, 300] on input "Hình thức thanh toán" at bounding box center [674, 294] width 96 height 15
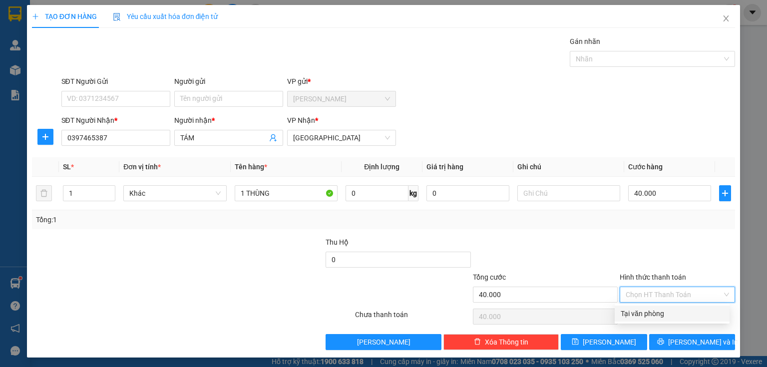
click at [651, 317] on div "Tại văn phòng" at bounding box center [672, 313] width 103 height 11
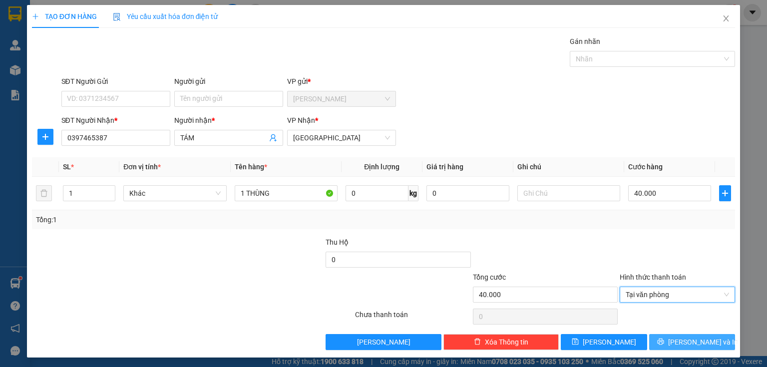
click at [660, 342] on button "[PERSON_NAME] và In" at bounding box center [692, 342] width 86 height 16
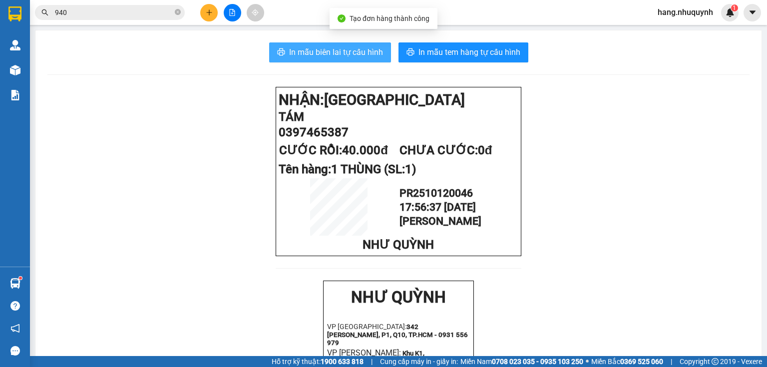
click at [334, 50] on span "In mẫu biên lai tự cấu hình" at bounding box center [336, 52] width 94 height 12
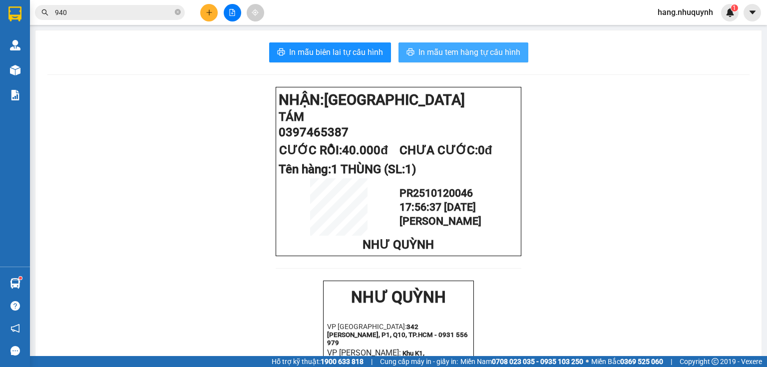
click at [469, 49] on span "In mẫu tem hàng tự cấu hình" at bounding box center [470, 52] width 102 height 12
click at [212, 13] on icon "plus" at bounding box center [209, 12] width 7 height 7
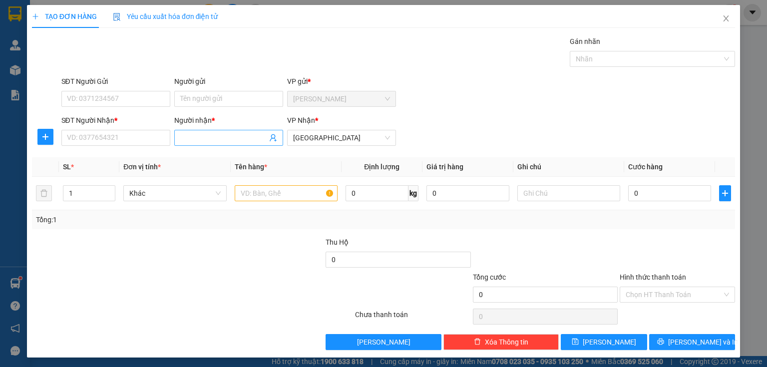
click at [213, 138] on input "Người nhận *" at bounding box center [223, 137] width 87 height 11
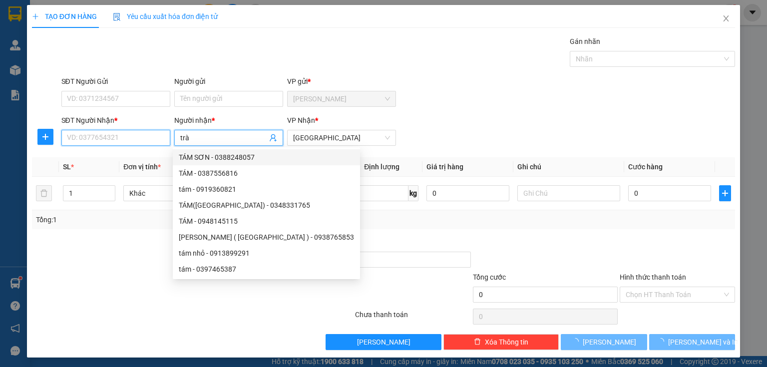
click at [100, 139] on input "SĐT Người Nhận *" at bounding box center [115, 138] width 109 height 16
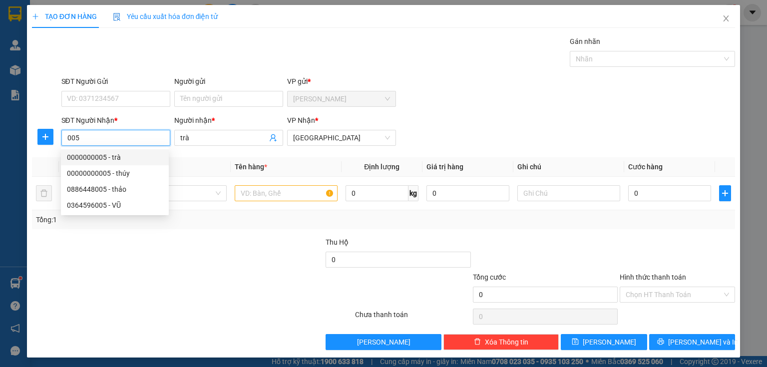
click at [99, 155] on div "0000000005 - trà" at bounding box center [115, 157] width 96 height 11
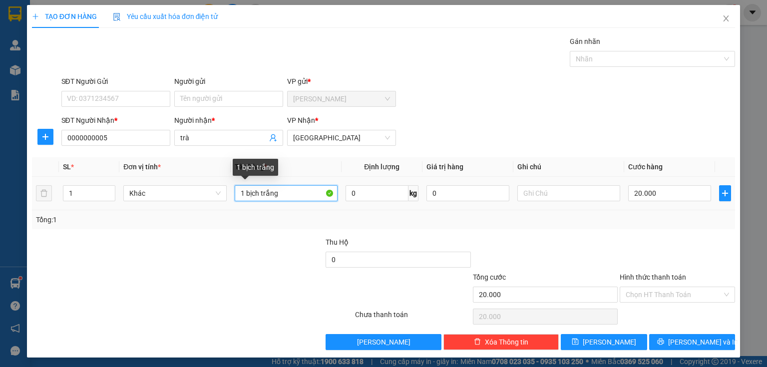
drag, startPoint x: 285, startPoint y: 196, endPoint x: 234, endPoint y: 200, distance: 50.6
click at [235, 200] on input "1 bịch trắng" at bounding box center [286, 193] width 103 height 16
drag, startPoint x: 259, startPoint y: 193, endPoint x: 269, endPoint y: 196, distance: 10.8
click at [269, 196] on input "1 bịch táo+ 1 kiện bịch" at bounding box center [286, 193] width 103 height 16
click at [302, 194] on input "1 bịch + 1 kiện bịch" at bounding box center [286, 193] width 103 height 16
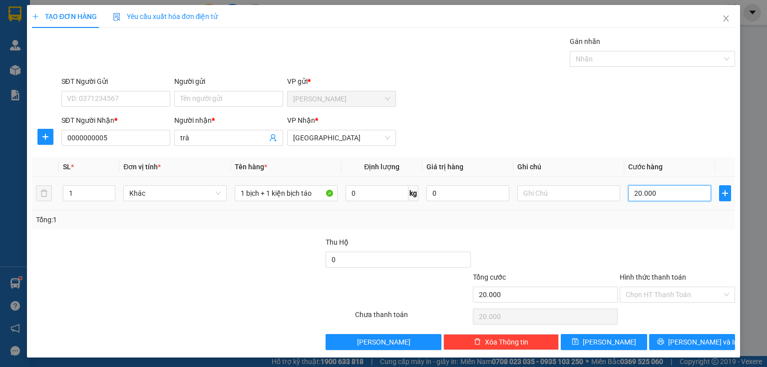
click at [664, 193] on input "20.000" at bounding box center [669, 193] width 83 height 16
click at [662, 296] on input "Hình thức thanh toán" at bounding box center [674, 294] width 96 height 15
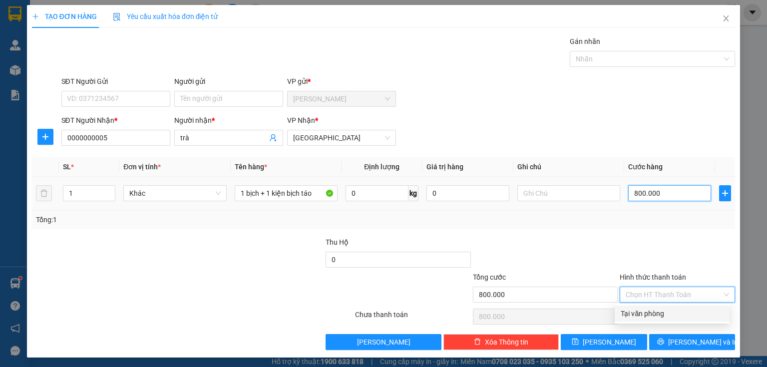
click at [661, 191] on input "800.000" at bounding box center [669, 193] width 83 height 16
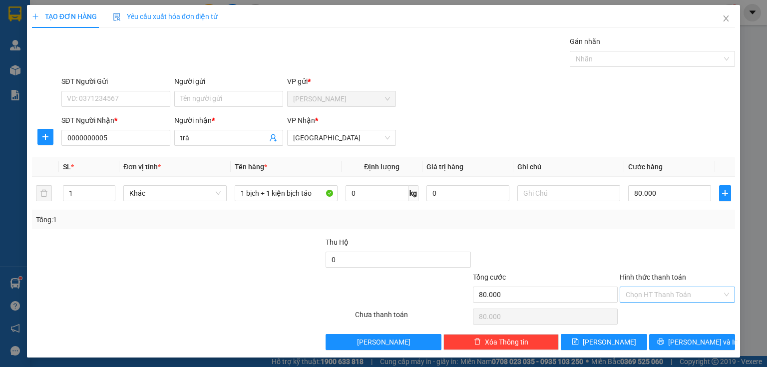
click at [659, 295] on input "Hình thức thanh toán" at bounding box center [674, 294] width 96 height 15
click at [657, 313] on div "Tại văn phòng" at bounding box center [672, 313] width 103 height 11
click at [665, 340] on button "[PERSON_NAME] và In" at bounding box center [692, 342] width 86 height 16
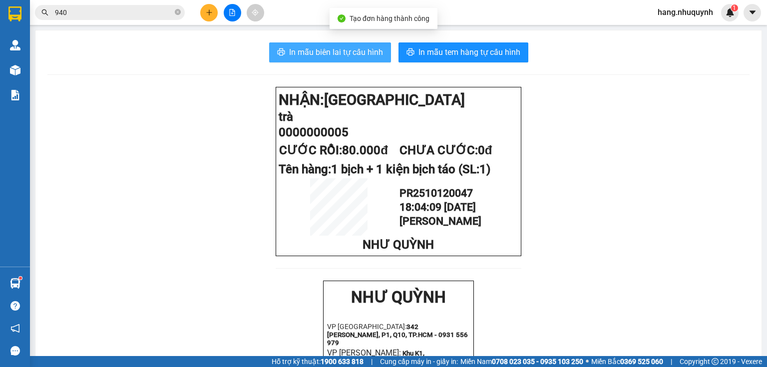
click at [347, 47] on span "In mẫu biên lai tự cấu hình" at bounding box center [336, 52] width 94 height 12
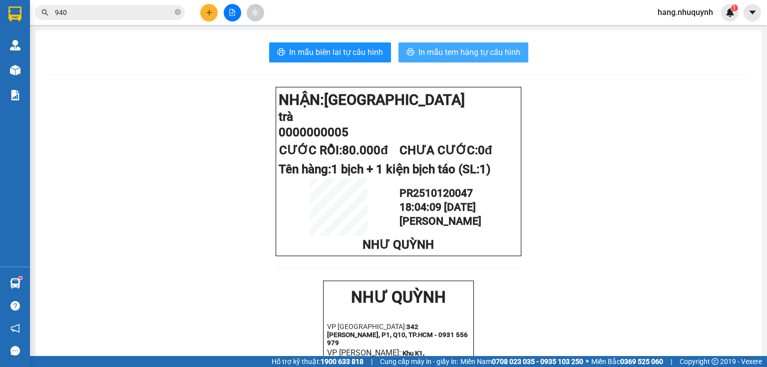
click at [440, 51] on span "In mẫu tem hàng tự cấu hình" at bounding box center [470, 52] width 102 height 12
click at [206, 17] on button at bounding box center [208, 12] width 17 height 17
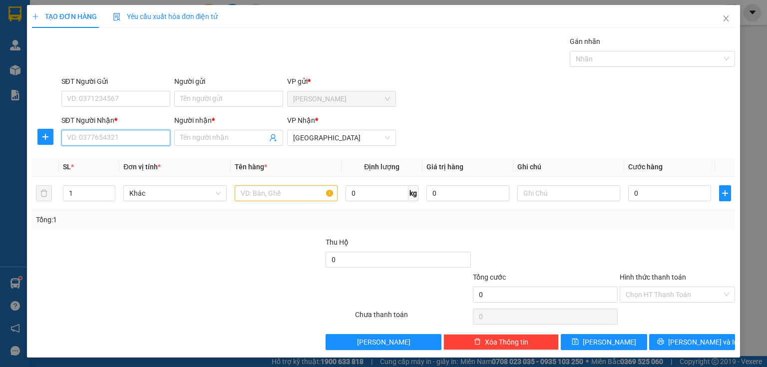
click at [124, 138] on input "SĐT Người Nhận *" at bounding box center [115, 138] width 109 height 16
click at [143, 156] on div "0913505731 - [PERSON_NAME]" at bounding box center [116, 157] width 98 height 11
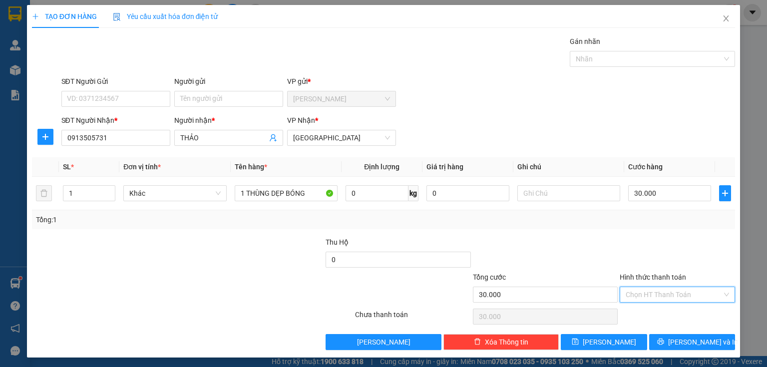
click at [663, 294] on input "Hình thức thanh toán" at bounding box center [674, 294] width 96 height 15
click at [659, 317] on div "Tại văn phòng" at bounding box center [672, 313] width 103 height 11
click at [664, 339] on icon "printer" at bounding box center [660, 341] width 7 height 7
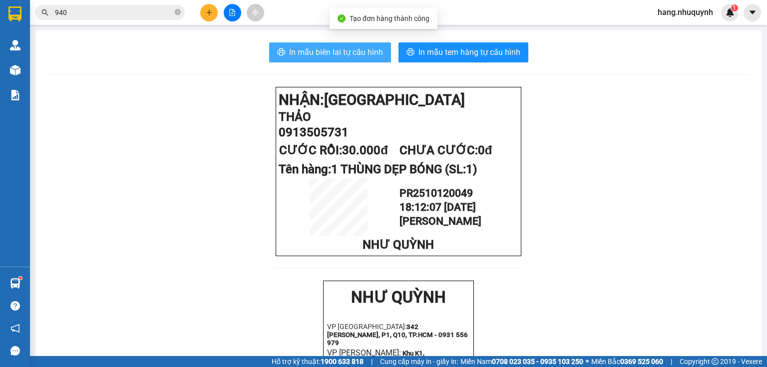
click at [345, 56] on span "In mẫu biên lai tự cấu hình" at bounding box center [336, 52] width 94 height 12
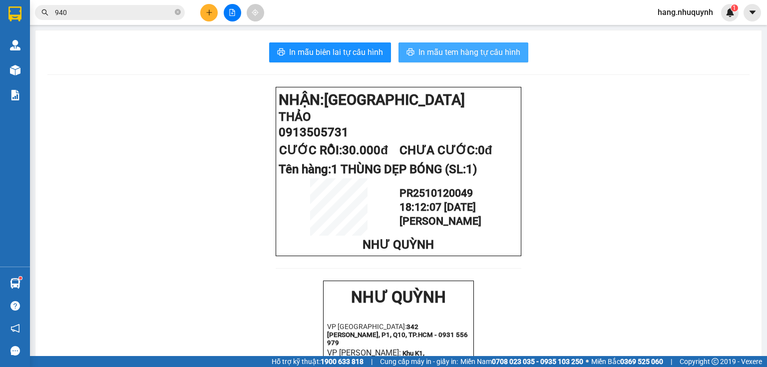
click at [458, 52] on span "In mẫu tem hàng tự cấu hình" at bounding box center [470, 52] width 102 height 12
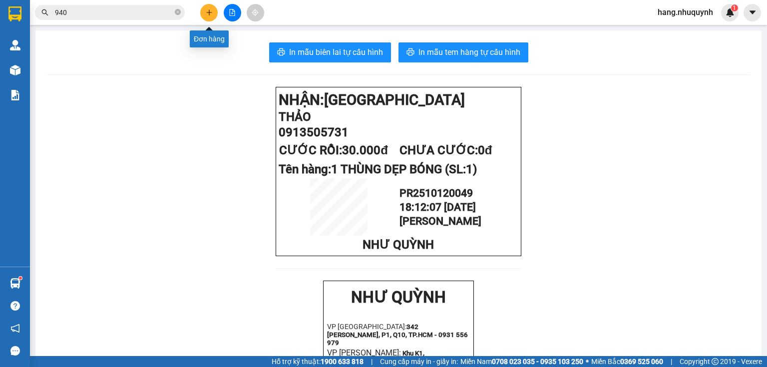
click at [215, 16] on button at bounding box center [208, 12] width 17 height 17
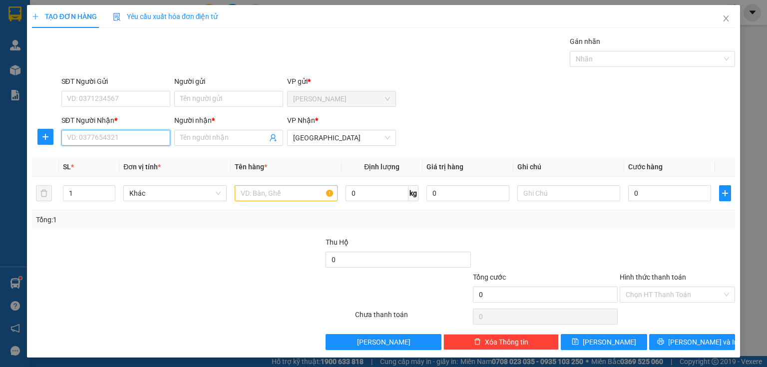
click at [152, 141] on input "SĐT Người Nhận *" at bounding box center [115, 138] width 109 height 16
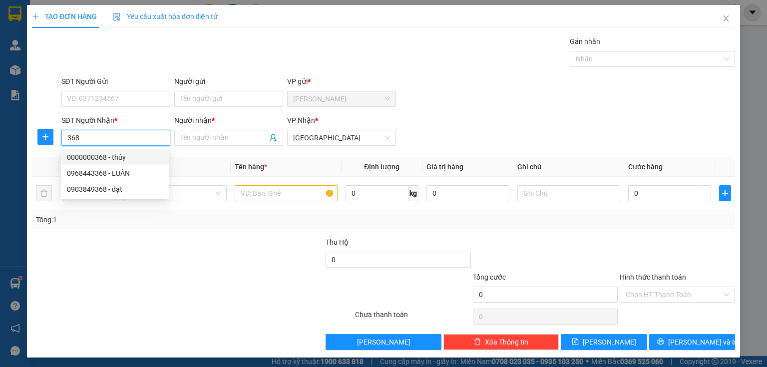
click at [120, 151] on div "0000000368 - thủy" at bounding box center [115, 157] width 108 height 16
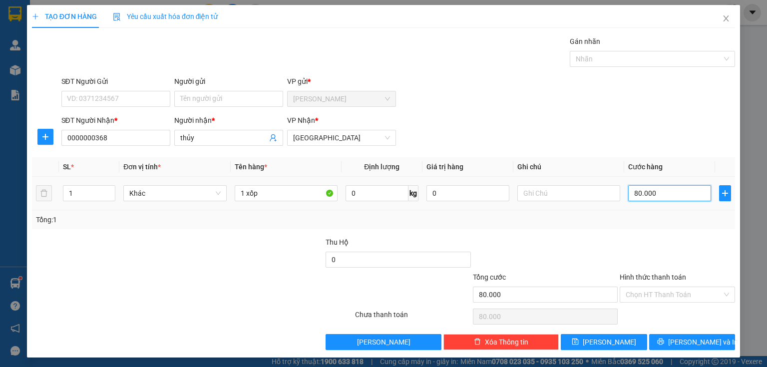
click at [681, 193] on input "80.000" at bounding box center [669, 193] width 83 height 16
click at [642, 304] on div "Hình thức thanh toán Chọn HT Thanh Toán" at bounding box center [677, 289] width 115 height 35
click at [647, 296] on input "Hình thức thanh toán" at bounding box center [674, 294] width 96 height 15
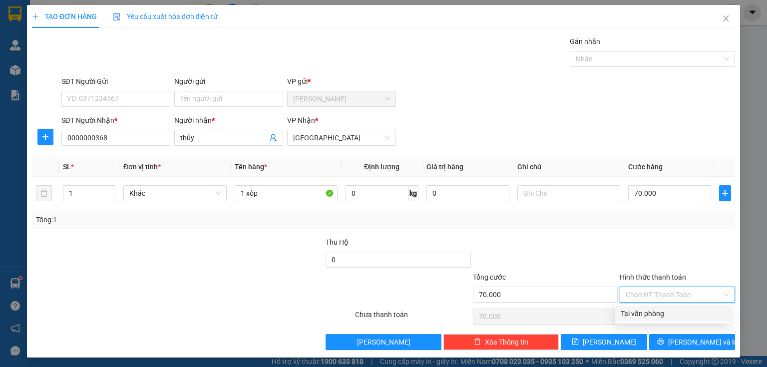
drag, startPoint x: 641, startPoint y: 314, endPoint x: 647, endPoint y: 321, distance: 8.9
click at [641, 314] on div "Tại văn phòng" at bounding box center [672, 313] width 103 height 11
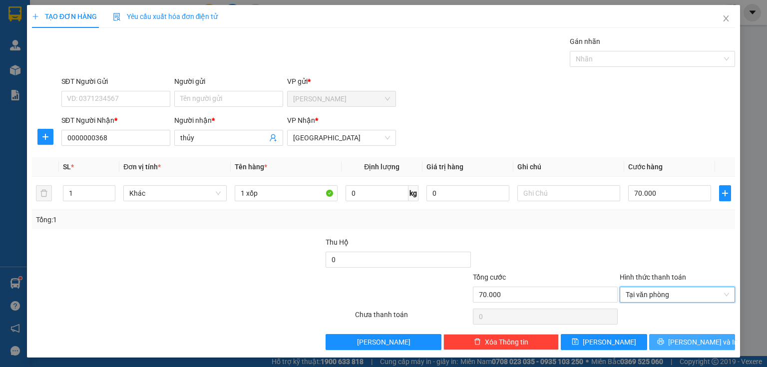
click at [689, 337] on span "[PERSON_NAME] và In" at bounding box center [703, 342] width 70 height 11
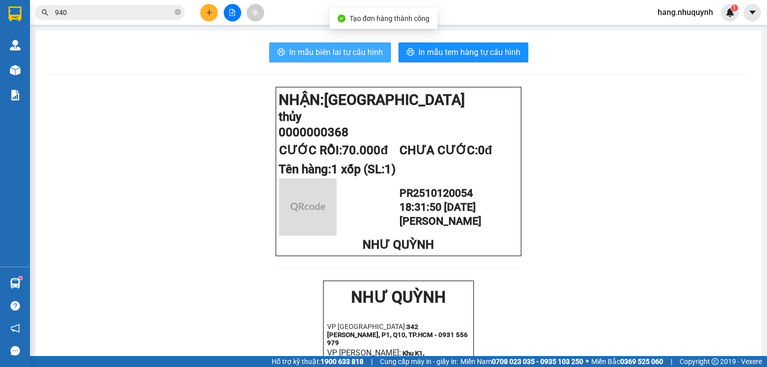
click at [332, 55] on span "In mẫu biên lai tự cấu hình" at bounding box center [336, 52] width 94 height 12
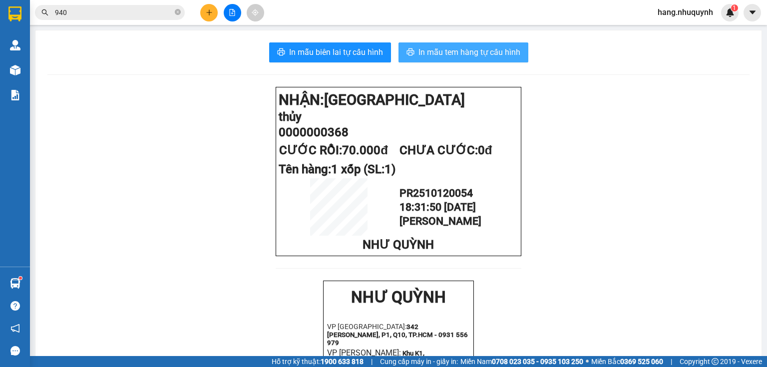
drag, startPoint x: 463, startPoint y: 47, endPoint x: 466, endPoint y: 69, distance: 21.7
click at [463, 50] on span "In mẫu tem hàng tự cấu hình" at bounding box center [470, 52] width 102 height 12
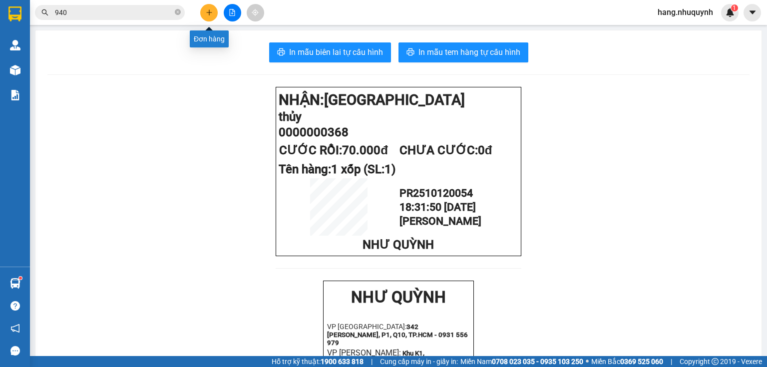
click at [214, 12] on button at bounding box center [208, 12] width 17 height 17
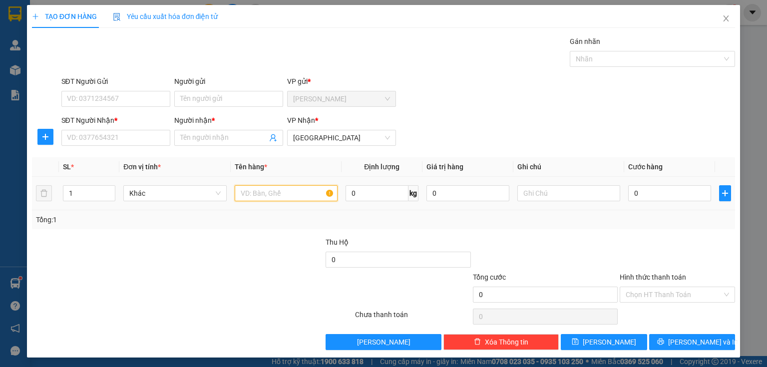
click at [271, 191] on input "text" at bounding box center [286, 193] width 103 height 16
click at [206, 139] on input "Người nhận *" at bounding box center [223, 137] width 87 height 11
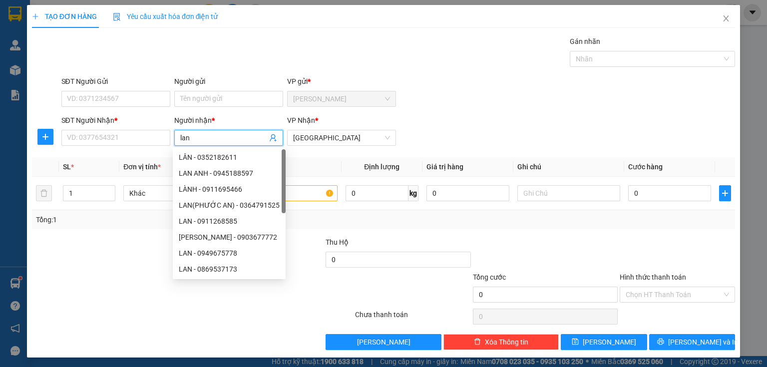
drag, startPoint x: 196, startPoint y: 141, endPoint x: 181, endPoint y: 142, distance: 15.0
click at [181, 142] on input "lan" at bounding box center [223, 137] width 87 height 11
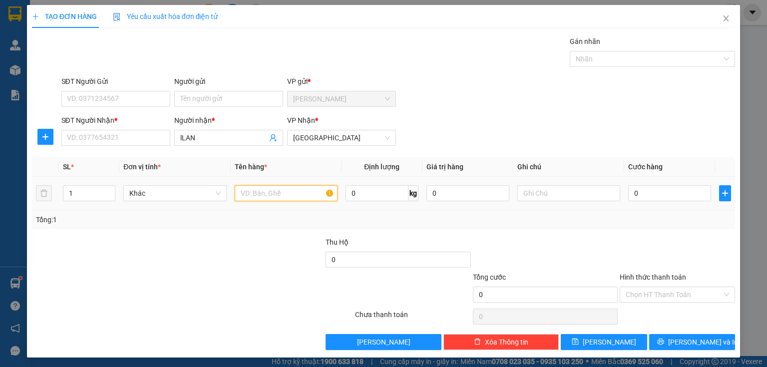
click at [271, 192] on input "text" at bounding box center [286, 193] width 103 height 16
drag, startPoint x: 180, startPoint y: 140, endPoint x: 170, endPoint y: 144, distance: 11.0
click at [172, 144] on div "Người nhận * lLAN" at bounding box center [228, 132] width 113 height 35
click at [291, 189] on input "text" at bounding box center [286, 193] width 103 height 16
click at [656, 196] on input "0" at bounding box center [669, 193] width 83 height 16
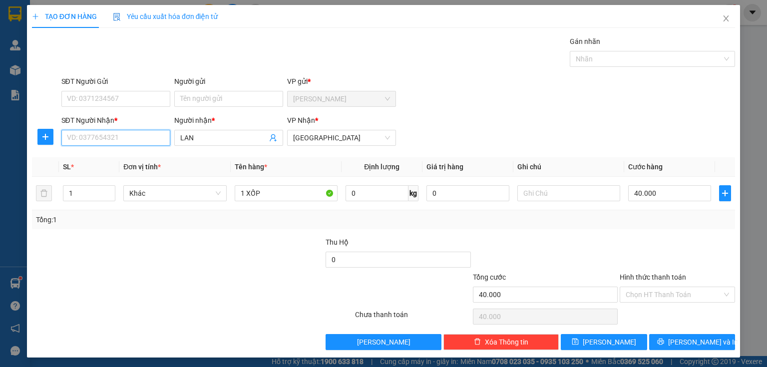
click at [116, 138] on input "SĐT Người Nhận *" at bounding box center [115, 138] width 109 height 16
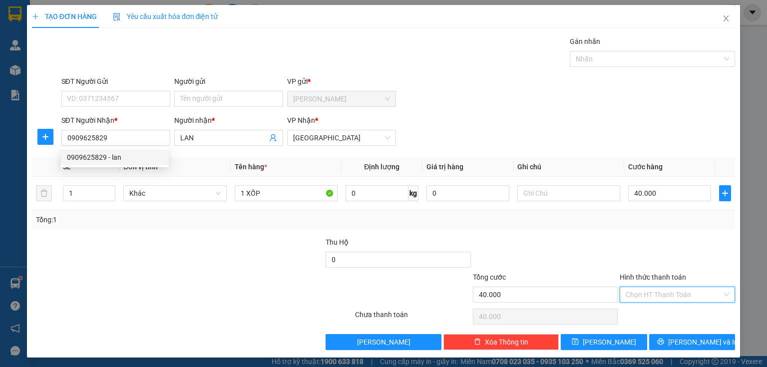
drag, startPoint x: 665, startPoint y: 296, endPoint x: 664, endPoint y: 322, distance: 26.0
click at [663, 296] on input "Hình thức thanh toán" at bounding box center [674, 294] width 96 height 15
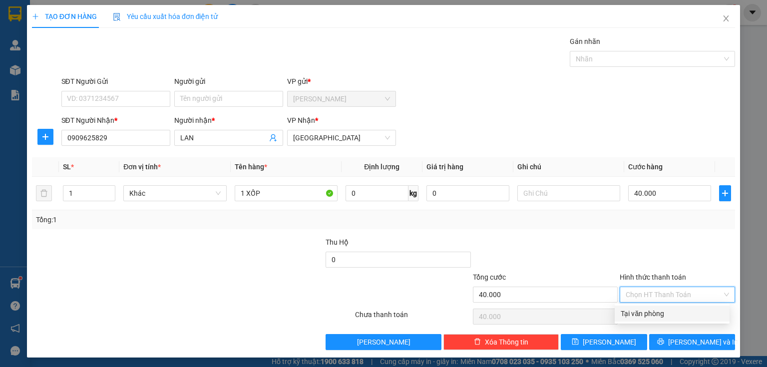
click at [656, 318] on div "Tại văn phòng" at bounding box center [672, 313] width 103 height 11
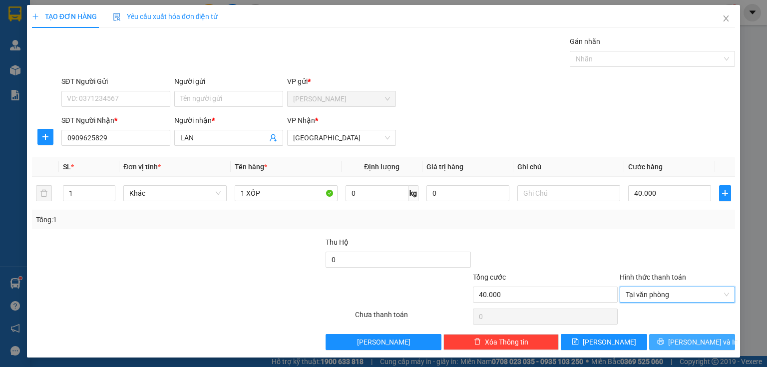
click at [656, 349] on button "[PERSON_NAME] và In" at bounding box center [692, 342] width 86 height 16
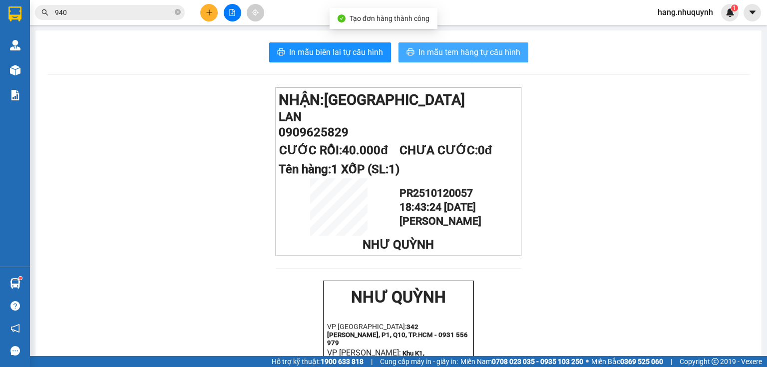
click at [430, 54] on span "In mẫu tem hàng tự cấu hình" at bounding box center [470, 52] width 102 height 12
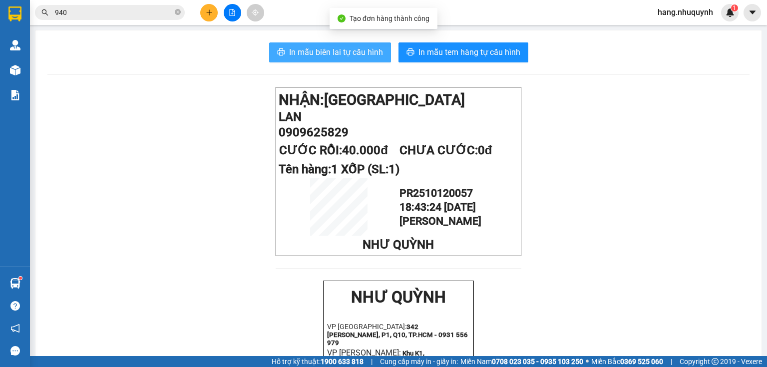
click at [303, 51] on span "In mẫu biên lai tự cấu hình" at bounding box center [336, 52] width 94 height 12
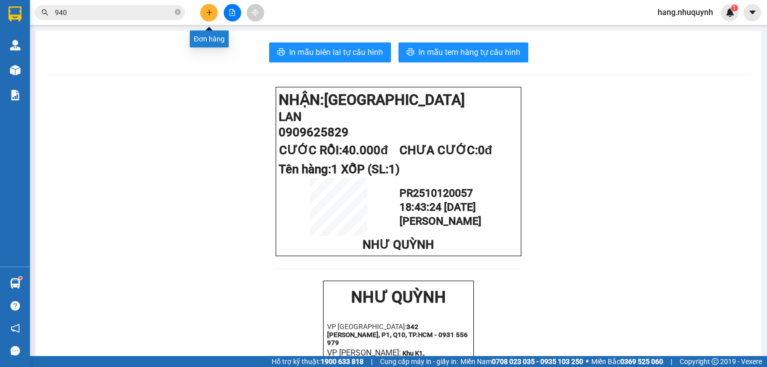
click at [207, 13] on icon "plus" at bounding box center [209, 12] width 7 height 7
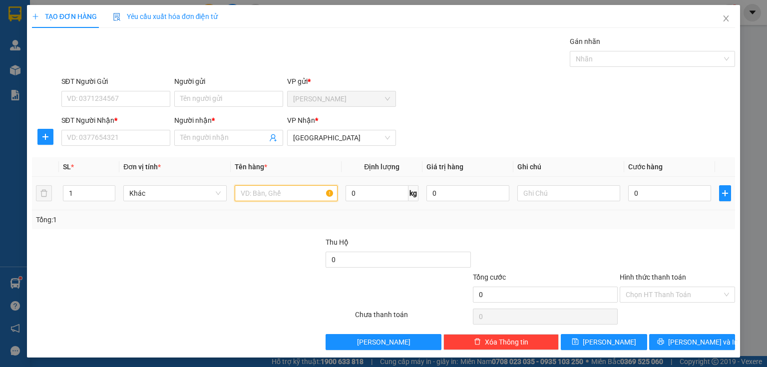
click at [270, 192] on input "text" at bounding box center [286, 193] width 103 height 16
click at [123, 140] on input "SĐT Người Nhận *" at bounding box center [115, 138] width 109 height 16
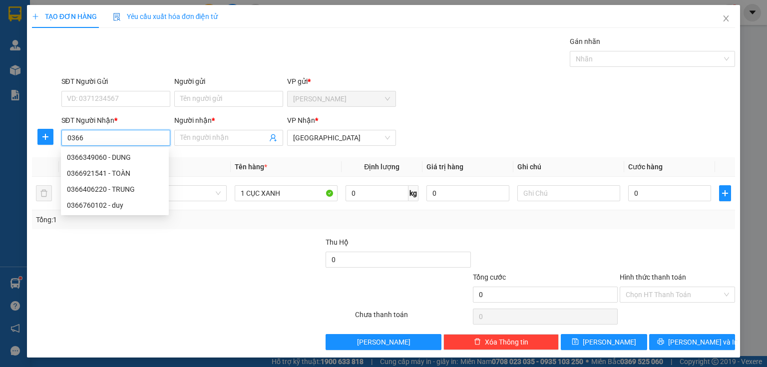
click at [123, 140] on input "0366" at bounding box center [115, 138] width 109 height 16
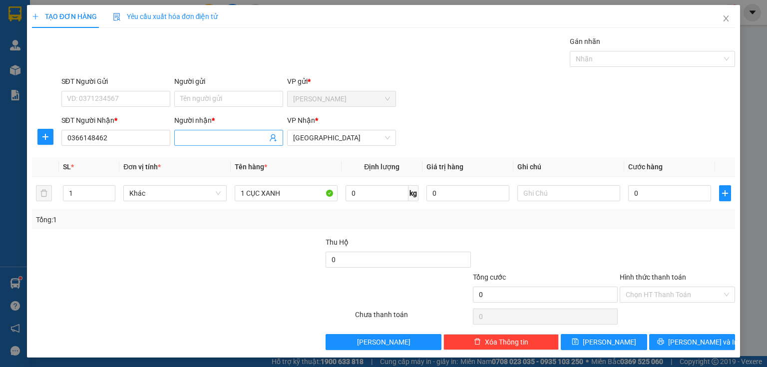
click at [210, 137] on input "Người nhận *" at bounding box center [223, 137] width 87 height 11
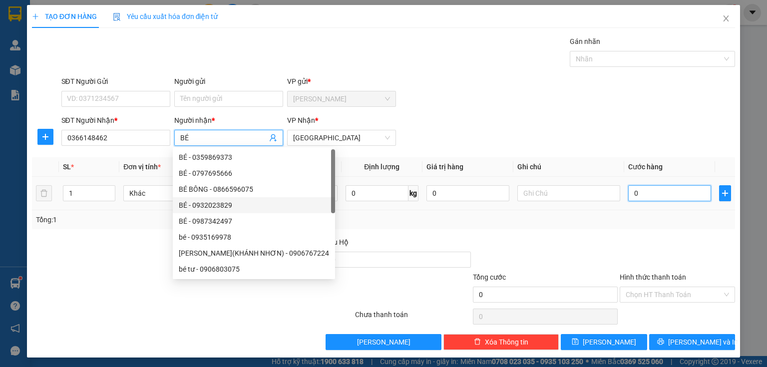
click at [635, 196] on input "0" at bounding box center [669, 193] width 83 height 16
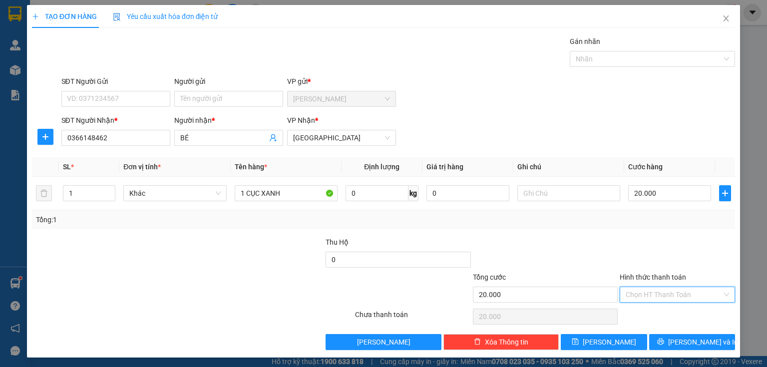
drag, startPoint x: 654, startPoint y: 289, endPoint x: 650, endPoint y: 319, distance: 30.2
click at [654, 290] on input "Hình thức thanh toán" at bounding box center [674, 294] width 96 height 15
click at [649, 317] on div "Tại văn phòng" at bounding box center [672, 313] width 103 height 11
drag, startPoint x: 677, startPoint y: 344, endPoint x: 531, endPoint y: 153, distance: 239.4
click at [677, 344] on button "[PERSON_NAME] và In" at bounding box center [692, 342] width 86 height 16
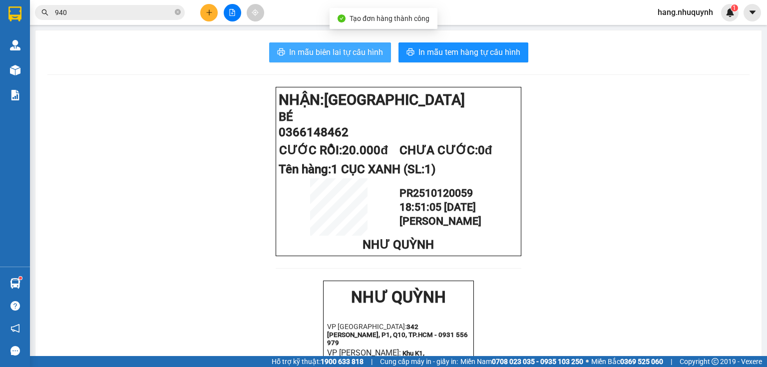
click at [336, 55] on span "In mẫu biên lai tự cấu hình" at bounding box center [336, 52] width 94 height 12
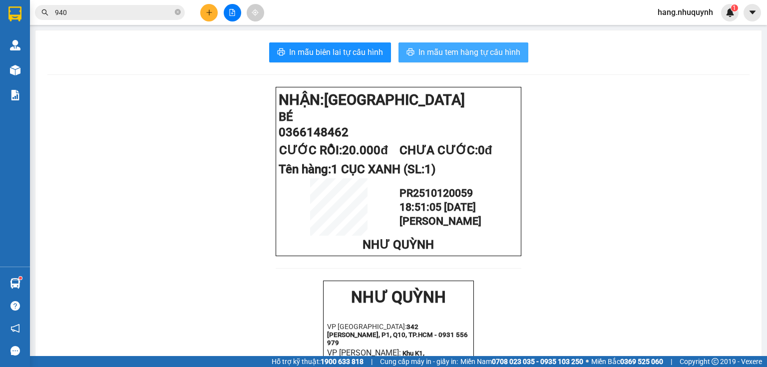
click at [453, 54] on span "In mẫu tem hàng tự cấu hình" at bounding box center [470, 52] width 102 height 12
click at [446, 54] on span "In mẫu tem hàng tự cấu hình" at bounding box center [470, 52] width 102 height 12
click at [467, 51] on span "In mẫu tem hàng tự cấu hình" at bounding box center [470, 52] width 102 height 12
click at [205, 17] on button at bounding box center [208, 12] width 17 height 17
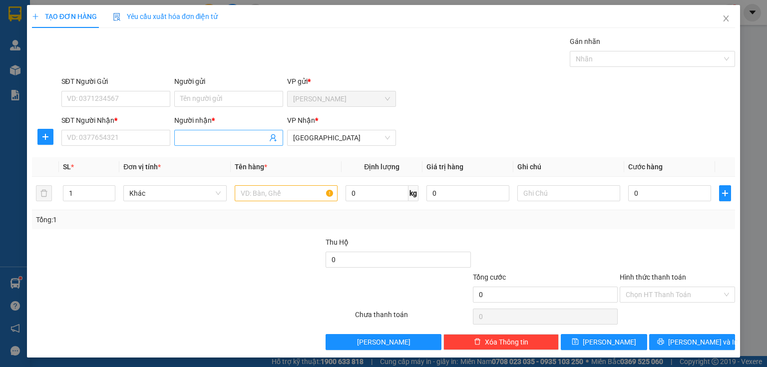
click at [212, 138] on input "Người nhận *" at bounding box center [223, 137] width 87 height 11
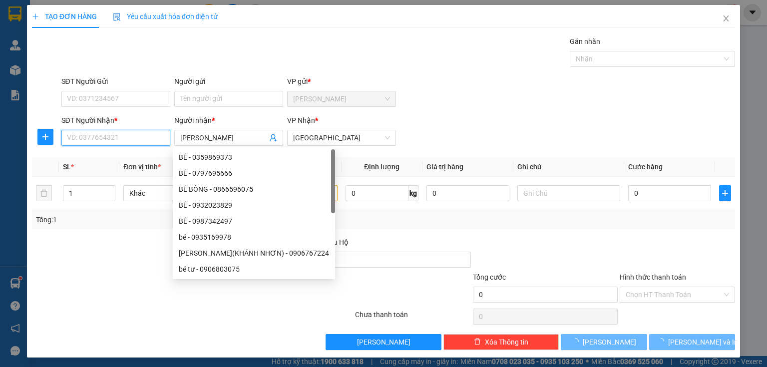
click at [126, 135] on input "SĐT Người Nhận *" at bounding box center [115, 138] width 109 height 16
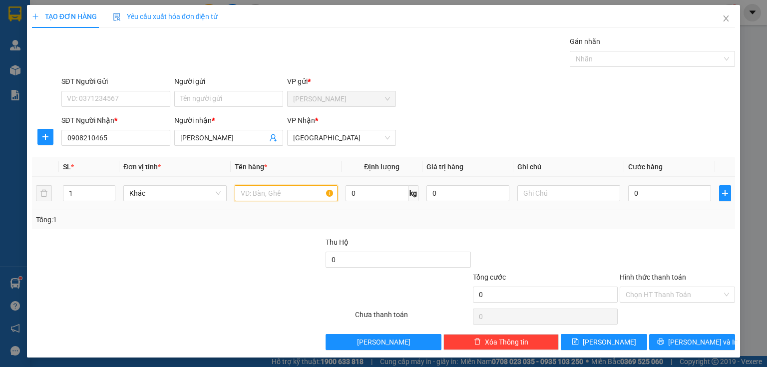
click at [259, 189] on input "text" at bounding box center [286, 193] width 103 height 16
drag, startPoint x: 82, startPoint y: 137, endPoint x: 128, endPoint y: 140, distance: 46.0
click at [128, 140] on input "0908210465" at bounding box center [115, 138] width 109 height 16
click at [294, 195] on input "text" at bounding box center [286, 193] width 103 height 16
click at [642, 193] on input "0" at bounding box center [669, 193] width 83 height 16
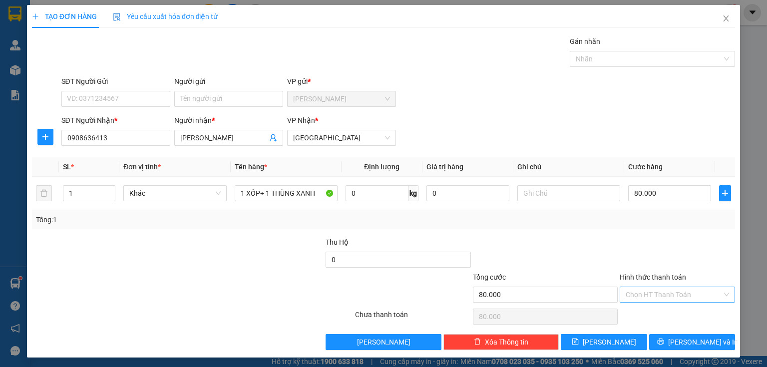
click at [670, 300] on input "Hình thức thanh toán" at bounding box center [674, 294] width 96 height 15
click at [663, 313] on div "Tại văn phòng" at bounding box center [672, 313] width 103 height 11
click at [669, 337] on button "[PERSON_NAME] và In" at bounding box center [692, 342] width 86 height 16
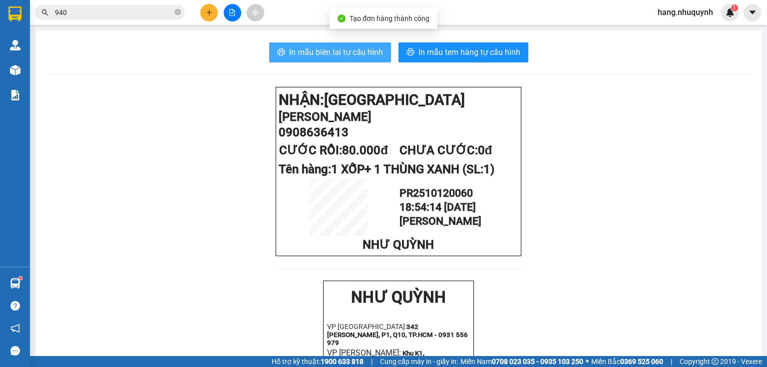
click at [336, 54] on span "In mẫu biên lai tự cấu hình" at bounding box center [336, 52] width 94 height 12
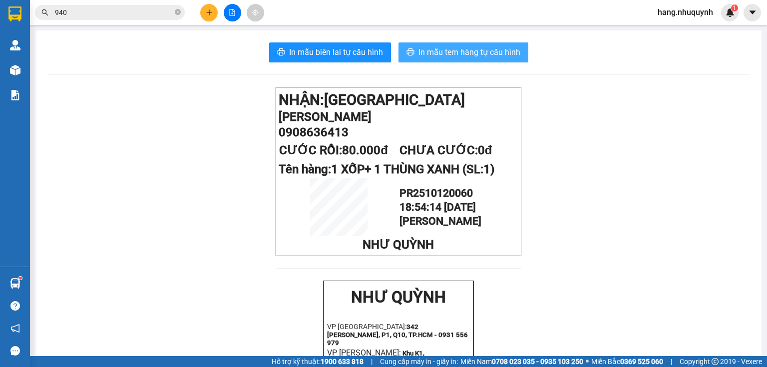
click at [465, 51] on span "In mẫu tem hàng tự cấu hình" at bounding box center [470, 52] width 102 height 12
click at [140, 17] on input "940" at bounding box center [114, 12] width 118 height 11
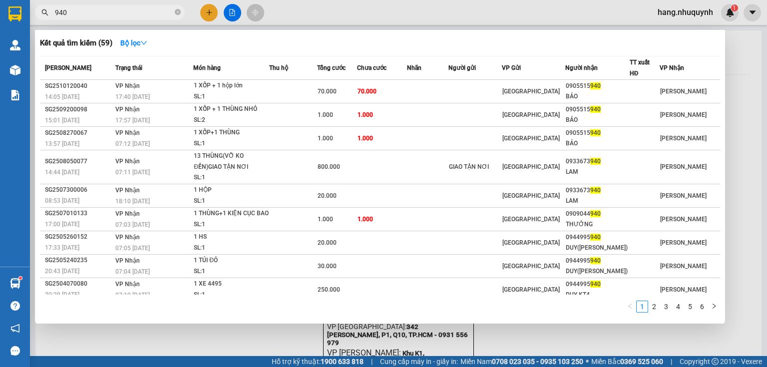
click at [140, 17] on input "940" at bounding box center [114, 12] width 118 height 11
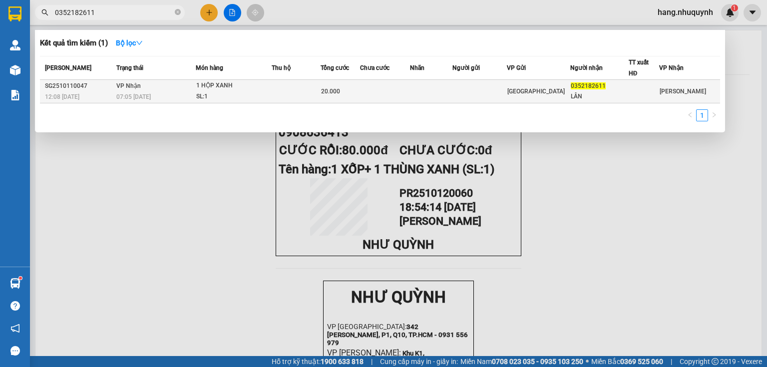
click at [145, 83] on td "VP Nhận 07:05 [DATE]" at bounding box center [155, 91] width 82 height 23
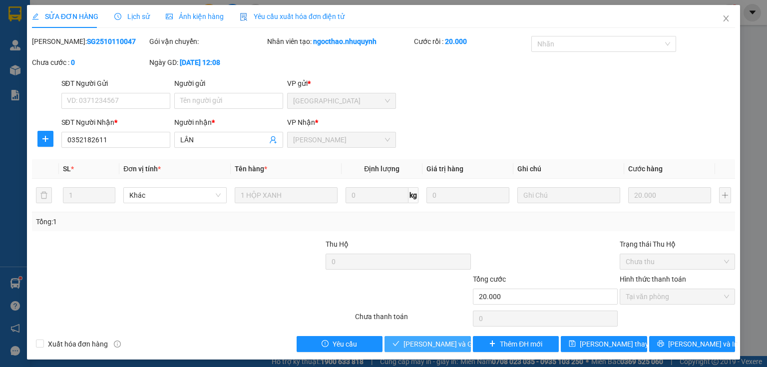
click at [431, 344] on span "[PERSON_NAME] và Giao hàng" at bounding box center [452, 344] width 96 height 11
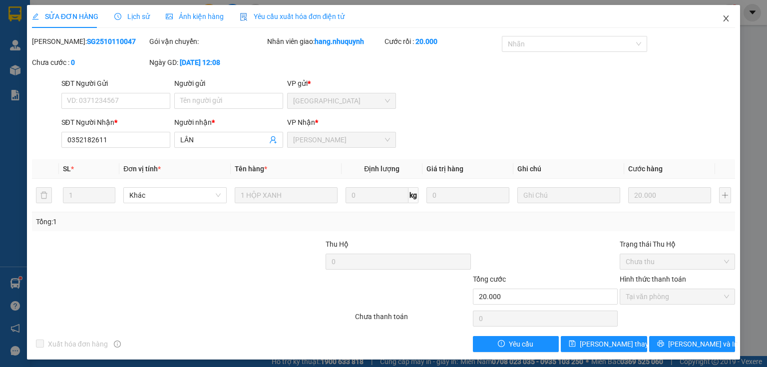
click at [724, 20] on icon "close" at bounding box center [726, 18] width 8 height 8
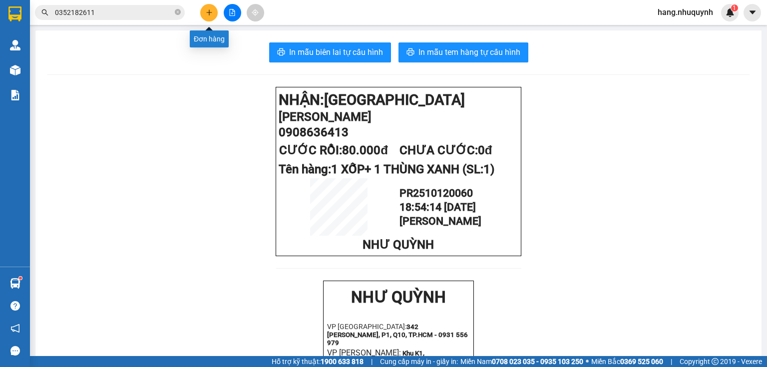
click at [207, 10] on icon "plus" at bounding box center [209, 12] width 7 height 7
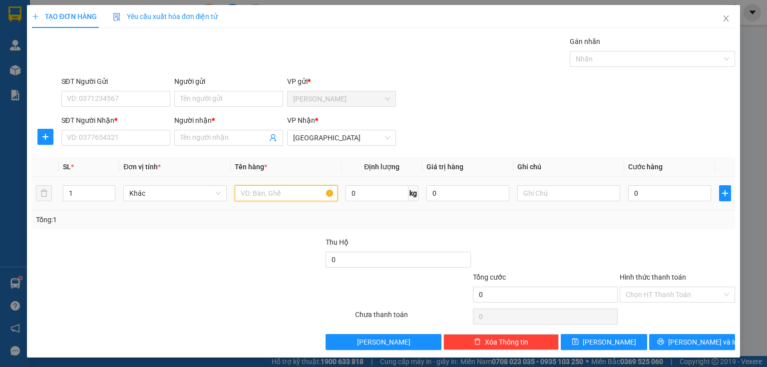
click at [283, 194] on input "text" at bounding box center [286, 193] width 103 height 16
click at [224, 137] on input "Người nhận *" at bounding box center [223, 137] width 87 height 11
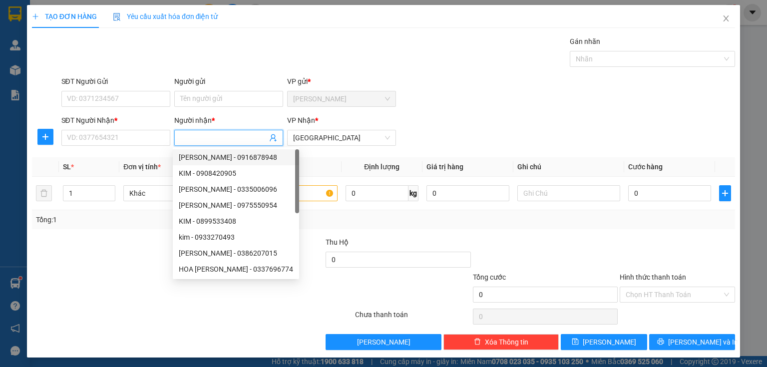
click at [228, 137] on input "Người nhận *" at bounding box center [223, 137] width 87 height 11
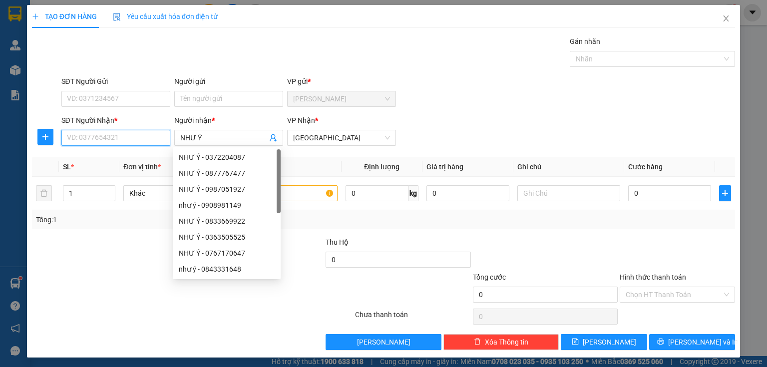
click at [100, 138] on input "SĐT Người Nhận *" at bounding box center [115, 138] width 109 height 16
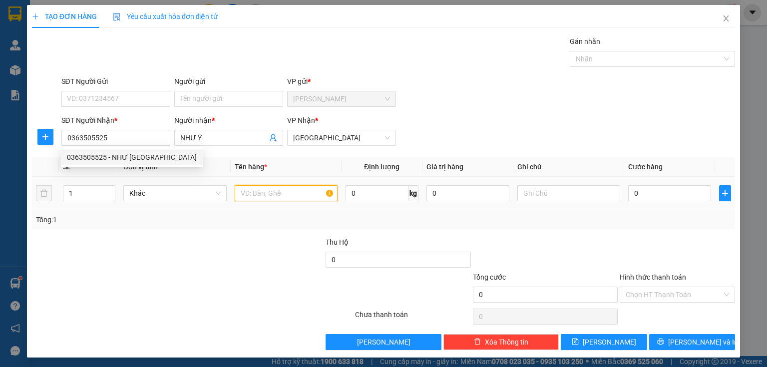
click at [283, 195] on input "text" at bounding box center [286, 193] width 103 height 16
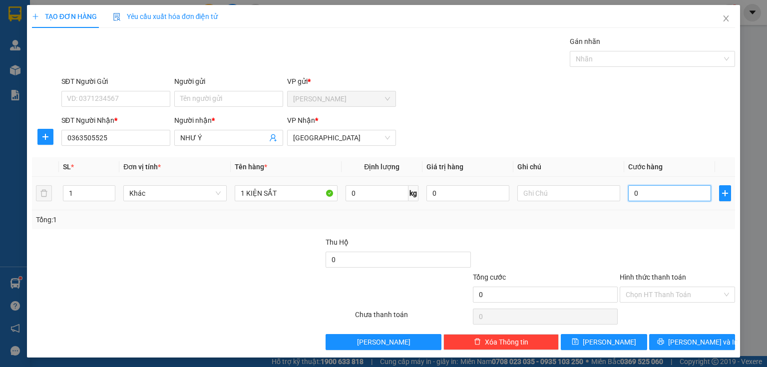
click at [651, 192] on input "0" at bounding box center [669, 193] width 83 height 16
click at [661, 298] on input "Hình thức thanh toán" at bounding box center [674, 294] width 96 height 15
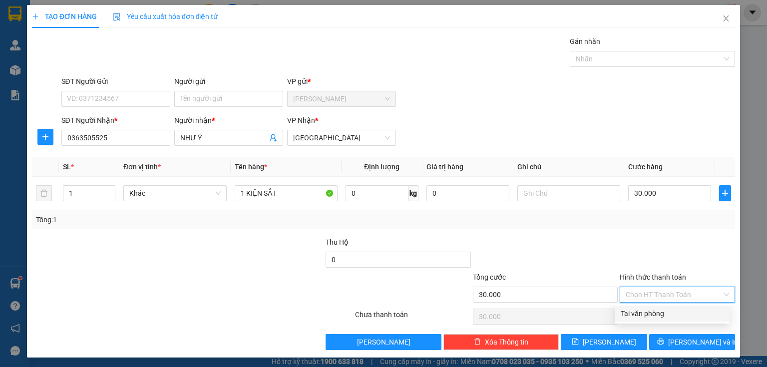
click at [653, 313] on div "Tại văn phòng" at bounding box center [672, 313] width 103 height 11
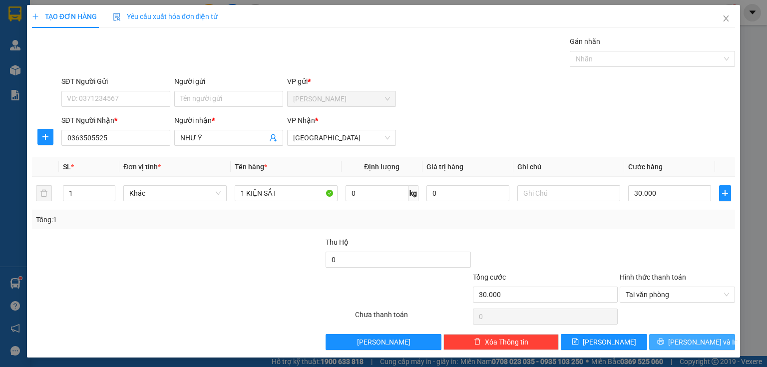
click at [670, 338] on button "[PERSON_NAME] và In" at bounding box center [692, 342] width 86 height 16
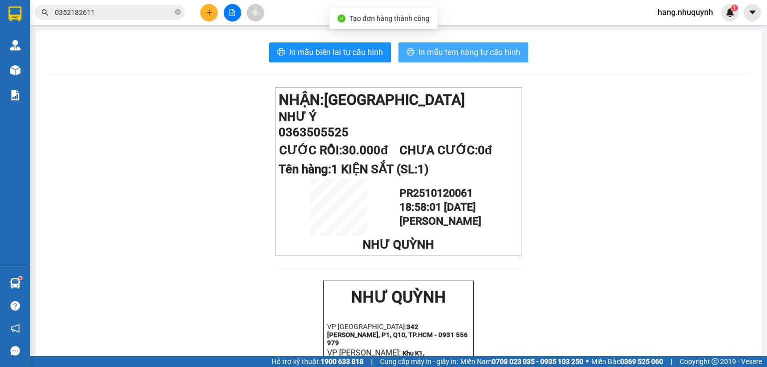
click at [466, 58] on span "In mẫu tem hàng tự cấu hình" at bounding box center [470, 52] width 102 height 12
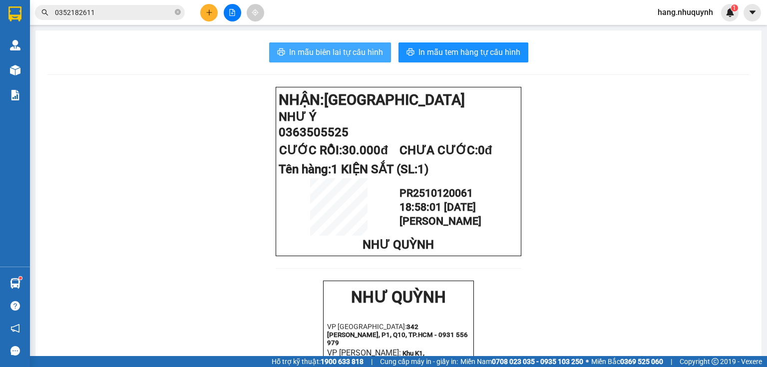
click at [316, 53] on span "In mẫu biên lai tự cấu hình" at bounding box center [336, 52] width 94 height 12
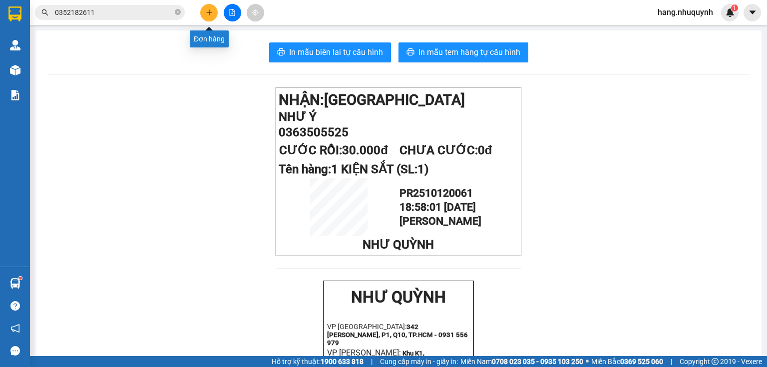
click at [210, 16] on button at bounding box center [208, 12] width 17 height 17
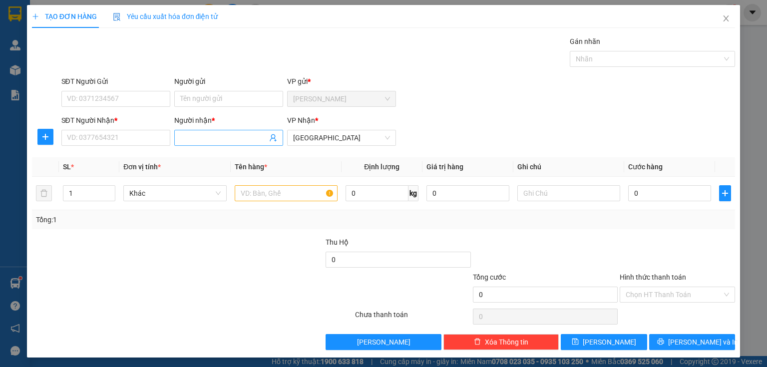
click at [224, 138] on input "Người nhận *" at bounding box center [223, 137] width 87 height 11
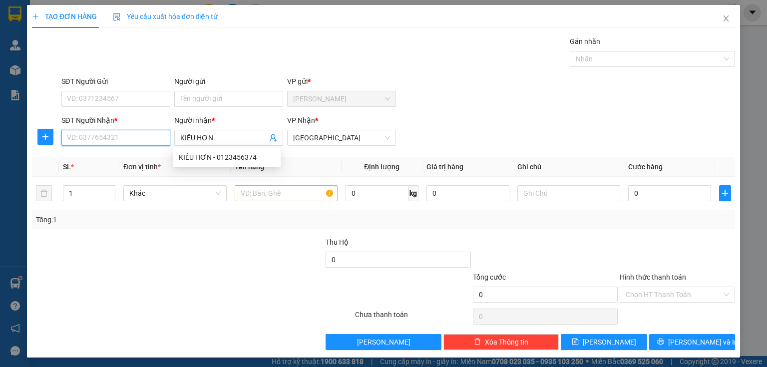
click at [106, 137] on input "SĐT Người Nhận *" at bounding box center [115, 138] width 109 height 16
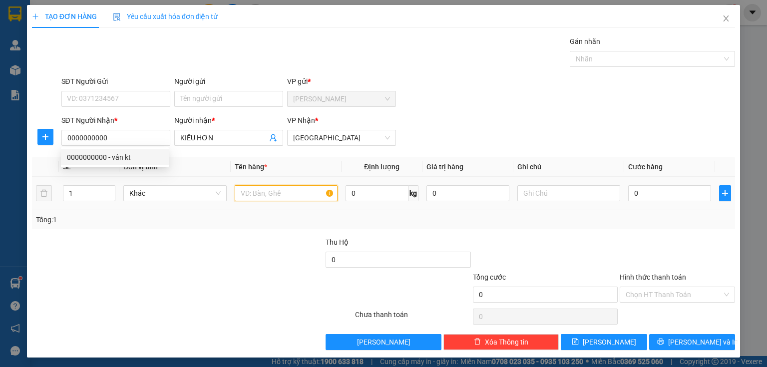
click at [290, 191] on input "text" at bounding box center [286, 193] width 103 height 16
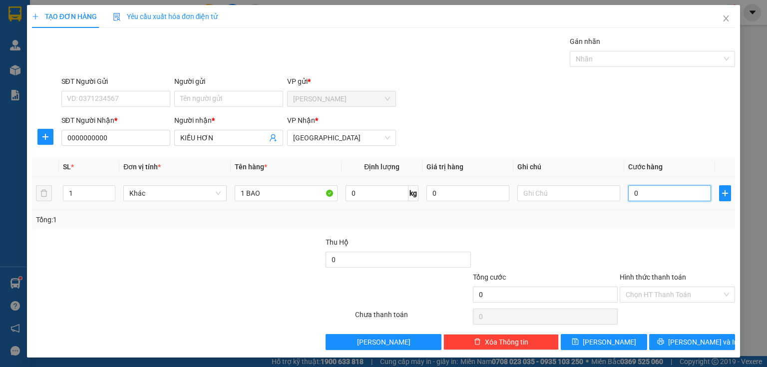
click at [686, 190] on input "0" at bounding box center [669, 193] width 83 height 16
drag, startPoint x: 661, startPoint y: 293, endPoint x: 664, endPoint y: 301, distance: 8.4
click at [662, 294] on input "Hình thức thanh toán" at bounding box center [674, 294] width 96 height 15
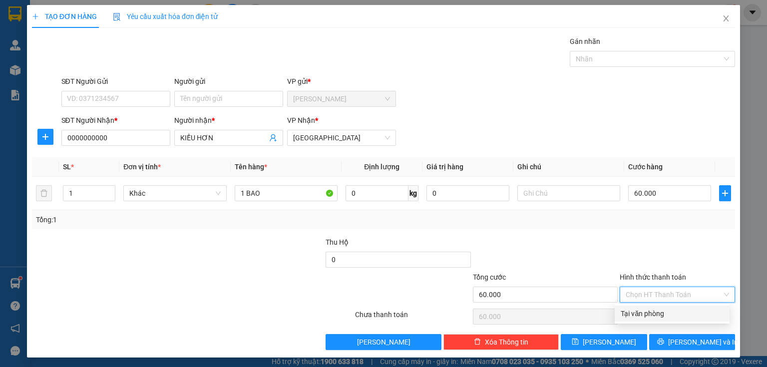
click at [660, 319] on div "Tại văn phòng" at bounding box center [672, 314] width 115 height 16
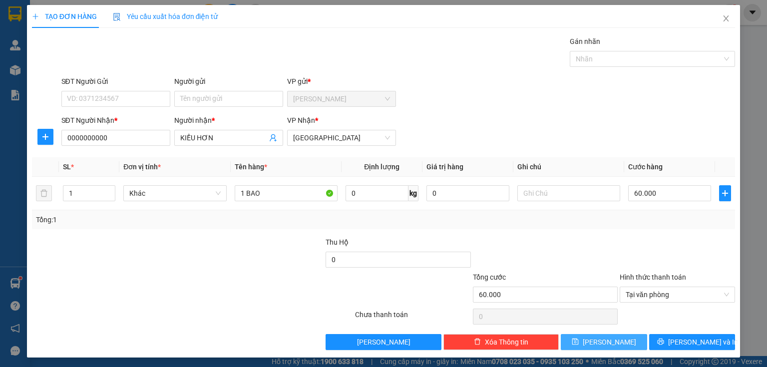
click at [607, 346] on span "[PERSON_NAME]" at bounding box center [609, 342] width 53 height 11
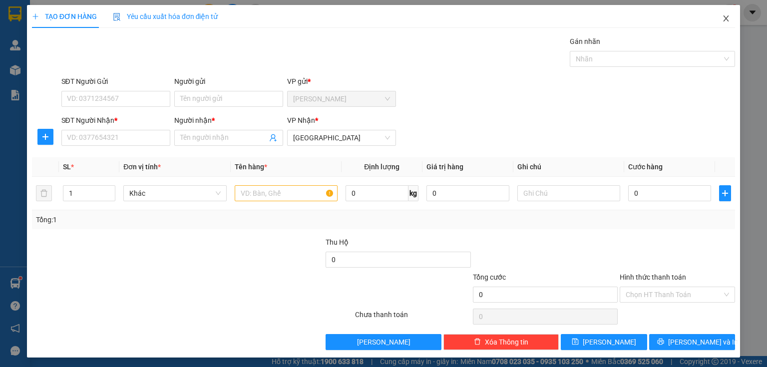
click at [723, 15] on icon "close" at bounding box center [726, 18] width 8 height 8
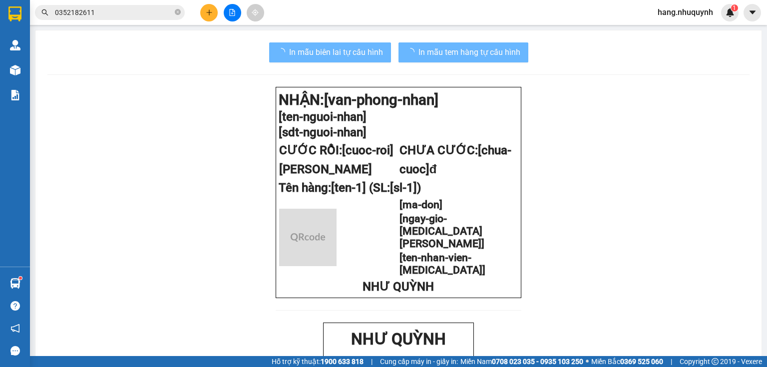
click at [196, 12] on div at bounding box center [232, 12] width 75 height 17
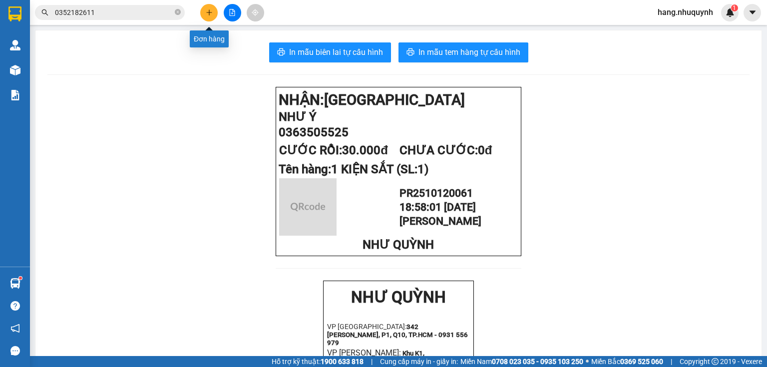
click at [208, 9] on icon "plus" at bounding box center [209, 12] width 7 height 7
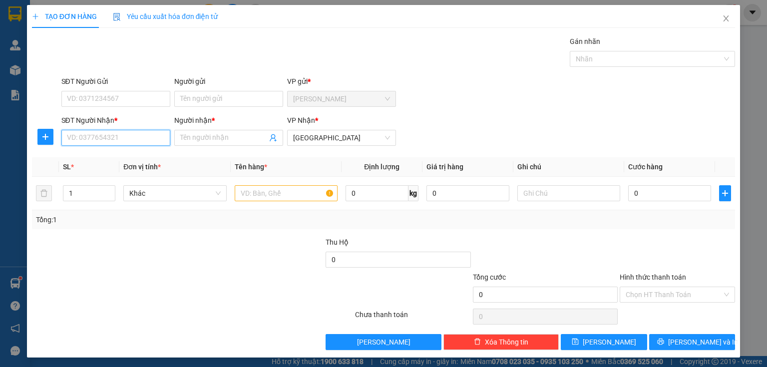
click at [127, 134] on input "SĐT Người Nhận *" at bounding box center [115, 138] width 109 height 16
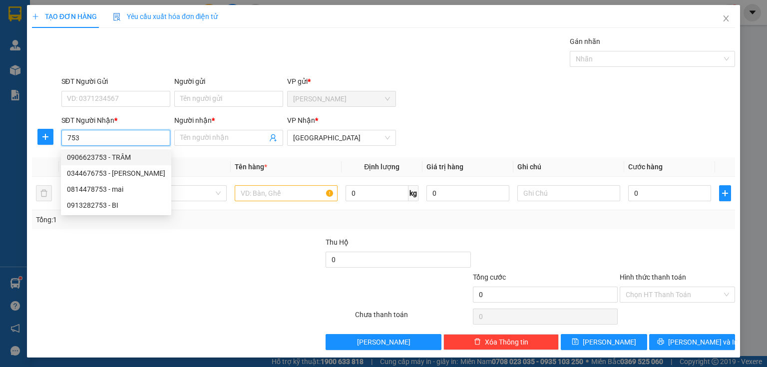
click at [94, 137] on input "753" at bounding box center [115, 138] width 109 height 16
click at [130, 158] on div "0000000531 - TRÂM" at bounding box center [115, 157] width 96 height 11
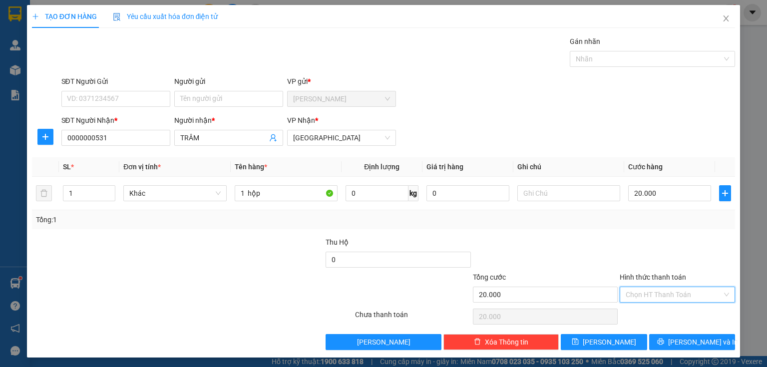
click at [665, 299] on input "Hình thức thanh toán" at bounding box center [674, 294] width 96 height 15
drag, startPoint x: 659, startPoint y: 314, endPoint x: 659, endPoint y: 320, distance: 5.5
click at [658, 315] on div "Tại văn phòng" at bounding box center [672, 313] width 103 height 11
drag, startPoint x: 668, startPoint y: 336, endPoint x: 668, endPoint y: 342, distance: 6.0
click at [668, 339] on button "[PERSON_NAME] và In" at bounding box center [692, 342] width 86 height 16
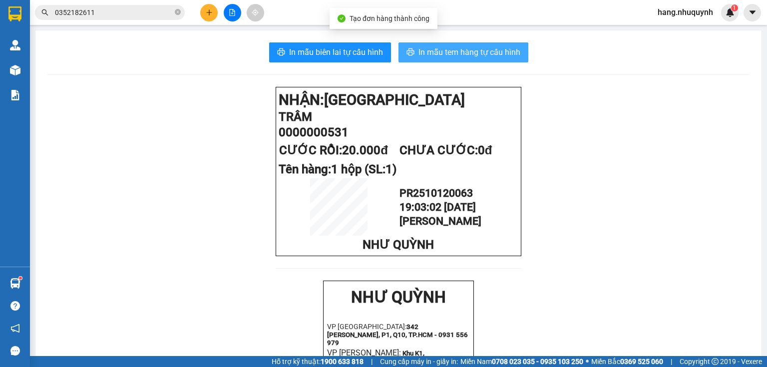
click at [467, 58] on button "In mẫu tem hàng tự cấu hình" at bounding box center [464, 52] width 130 height 20
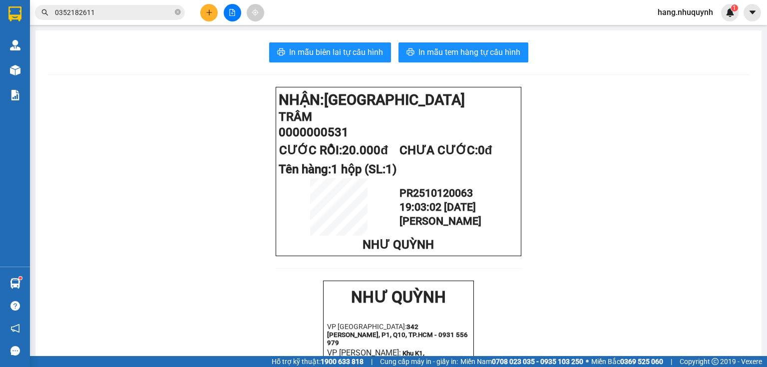
click at [214, 15] on button at bounding box center [208, 12] width 17 height 17
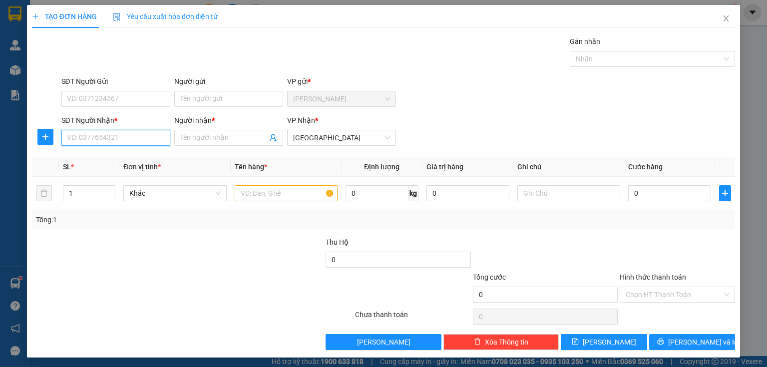
click at [136, 138] on input "SĐT Người Nhận *" at bounding box center [115, 138] width 109 height 16
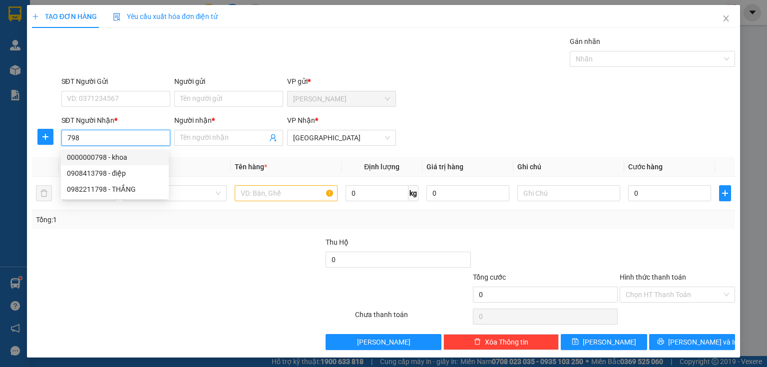
click at [111, 155] on div "0000000798 - khoa" at bounding box center [115, 157] width 96 height 11
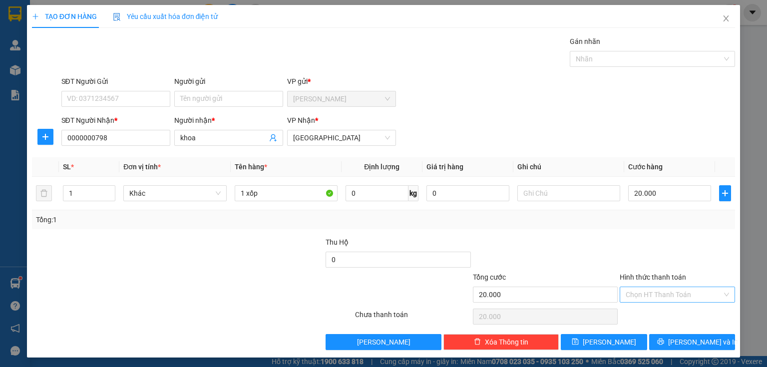
click at [646, 299] on input "Hình thức thanh toán" at bounding box center [674, 294] width 96 height 15
click at [647, 319] on div "Tại văn phòng" at bounding box center [672, 314] width 115 height 16
click at [660, 348] on button "[PERSON_NAME] và In" at bounding box center [692, 342] width 86 height 16
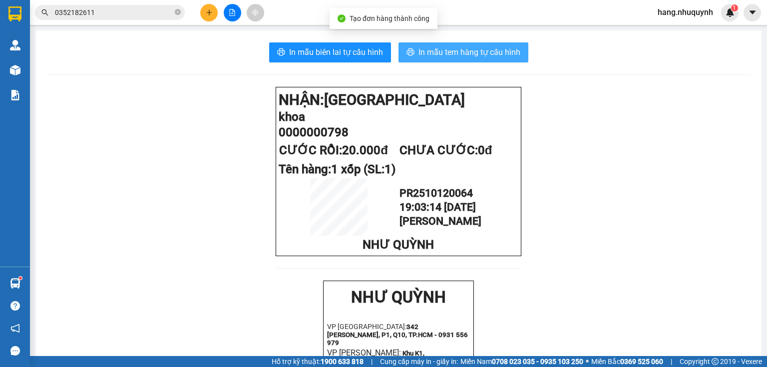
drag, startPoint x: 461, startPoint y: 53, endPoint x: 465, endPoint y: 104, distance: 51.1
click at [461, 53] on span "In mẫu tem hàng tự cấu hình" at bounding box center [470, 52] width 102 height 12
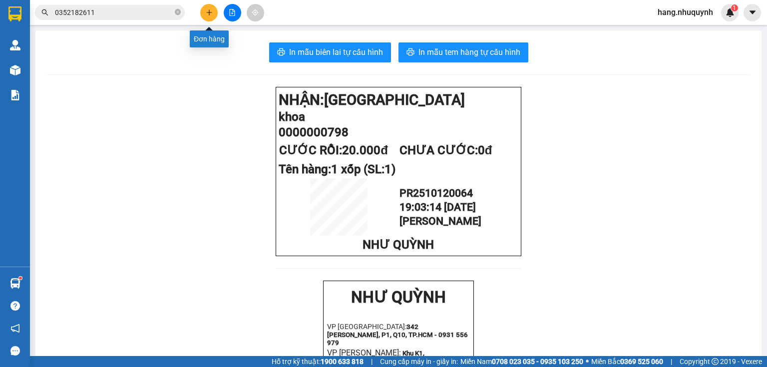
click at [207, 11] on icon "plus" at bounding box center [209, 12] width 7 height 7
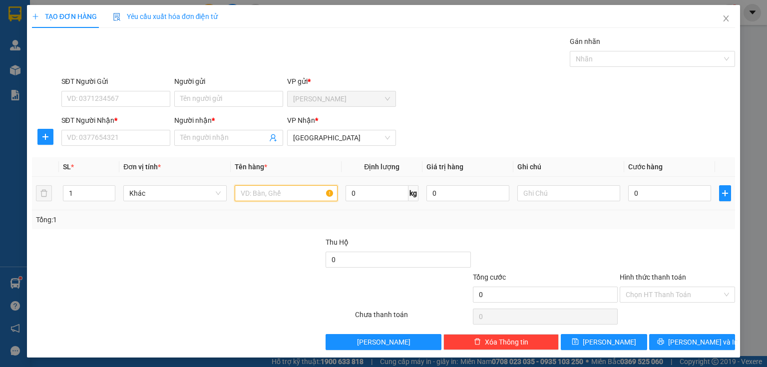
click at [259, 196] on input "text" at bounding box center [286, 193] width 103 height 16
click at [199, 138] on input "Người nhận *" at bounding box center [223, 137] width 87 height 11
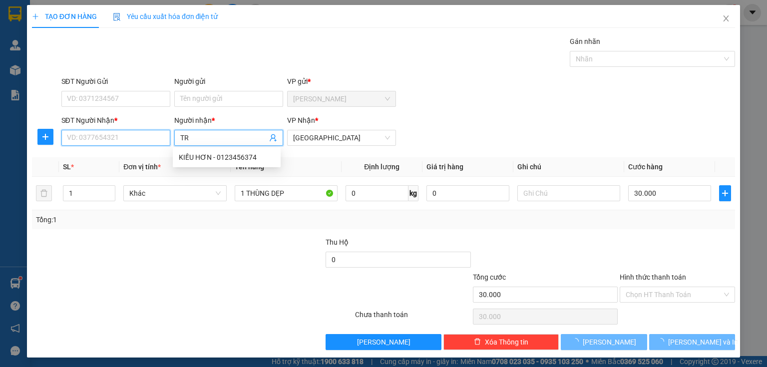
click at [99, 138] on input "SĐT Người Nhận *" at bounding box center [115, 138] width 109 height 16
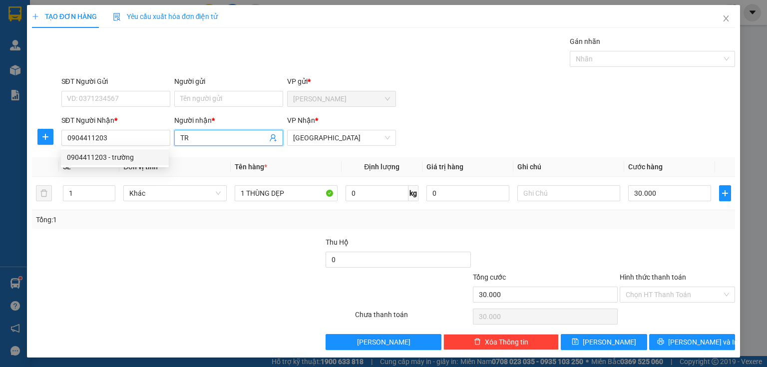
click at [229, 140] on input "TR" at bounding box center [223, 137] width 87 height 11
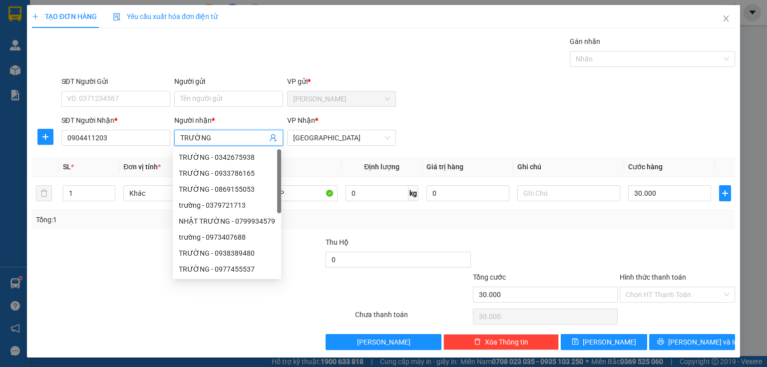
drag, startPoint x: 657, startPoint y: 290, endPoint x: 658, endPoint y: 303, distance: 13.6
click at [657, 298] on input "Hình thức thanh toán" at bounding box center [674, 294] width 96 height 15
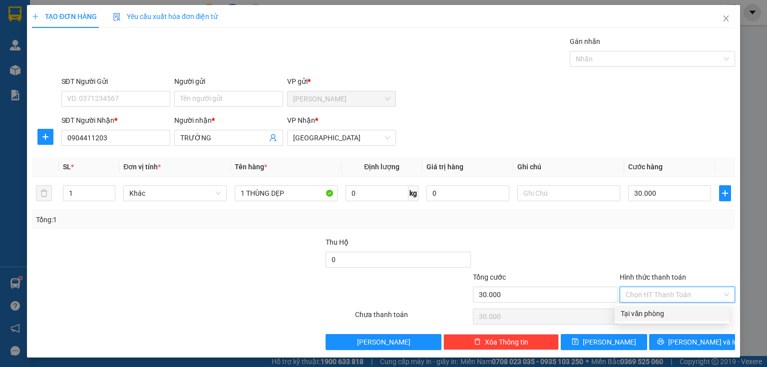
click at [656, 314] on div "Tại văn phòng" at bounding box center [672, 313] width 103 height 11
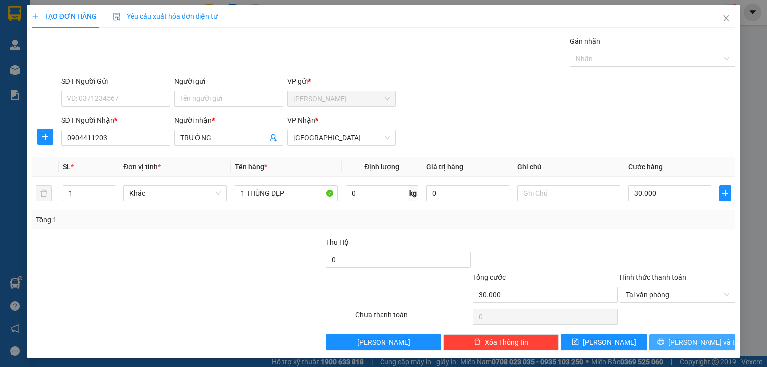
click at [664, 344] on icon "printer" at bounding box center [660, 342] width 6 height 6
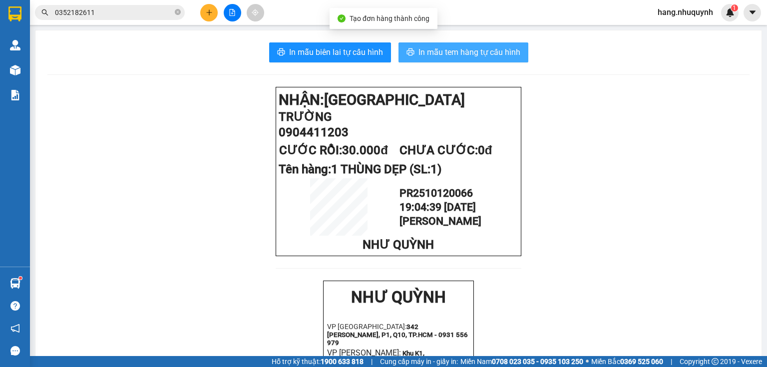
click at [431, 50] on span "In mẫu tem hàng tự cấu hình" at bounding box center [470, 52] width 102 height 12
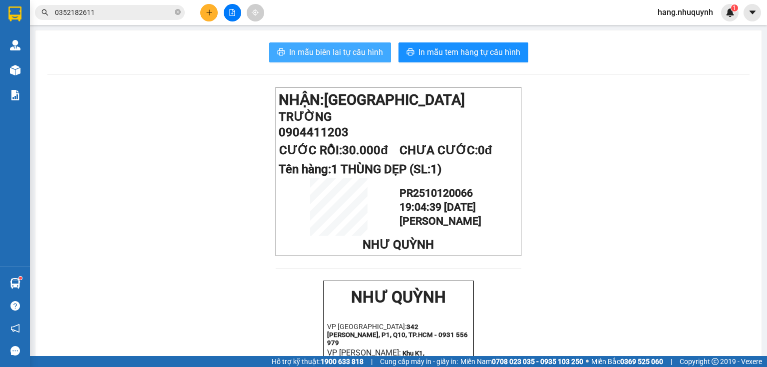
click at [336, 56] on span "In mẫu biên lai tự cấu hình" at bounding box center [336, 52] width 94 height 12
click at [289, 132] on span "0904411203" at bounding box center [314, 132] width 70 height 14
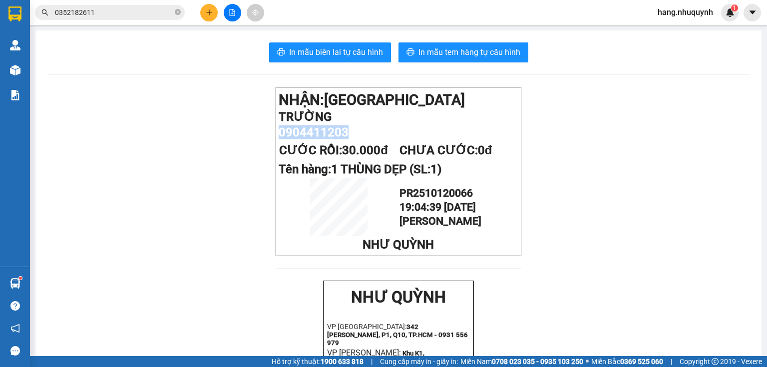
click at [289, 132] on span "0904411203" at bounding box center [314, 132] width 70 height 14
copy span "0904411203"
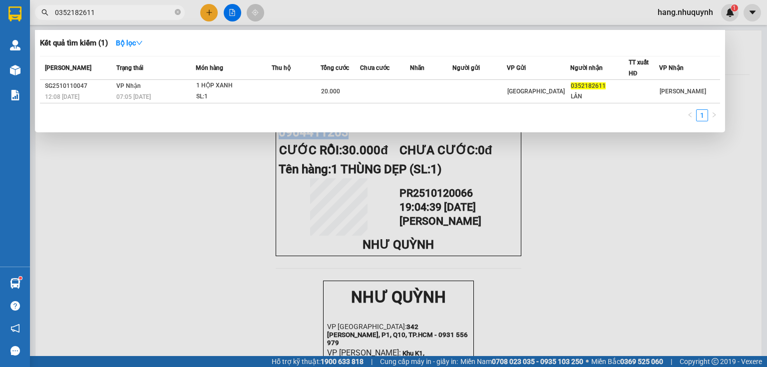
click at [108, 11] on input "0352182611" at bounding box center [114, 12] width 118 height 11
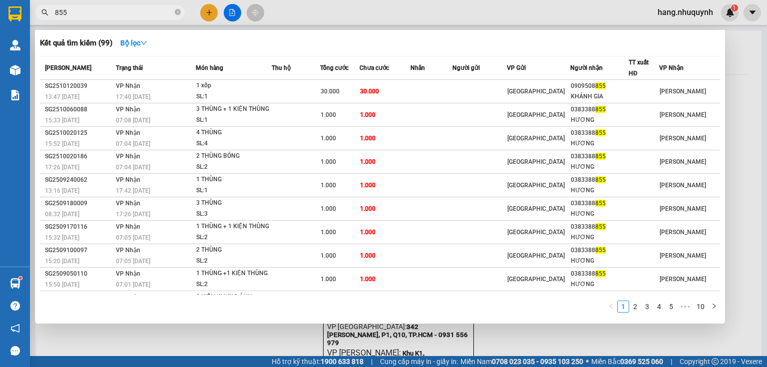
click at [208, 18] on div at bounding box center [383, 183] width 767 height 367
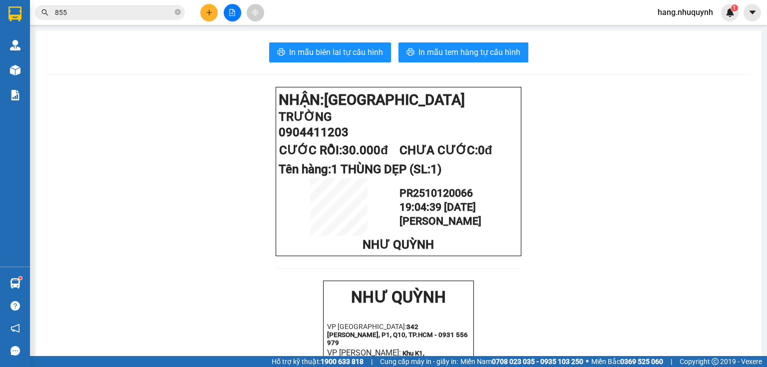
click at [209, 17] on button at bounding box center [208, 12] width 17 height 17
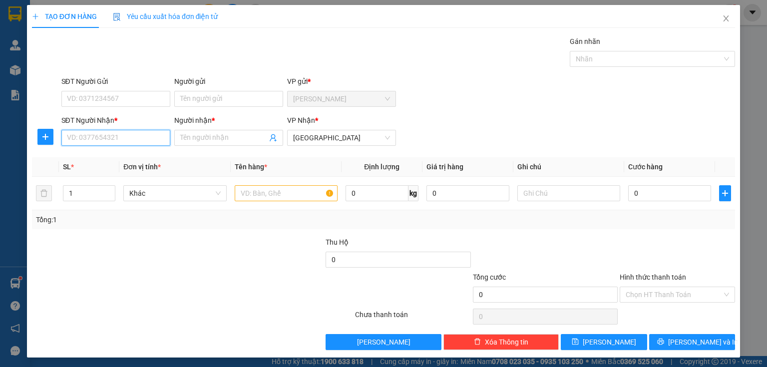
click at [129, 134] on input "SĐT Người Nhận *" at bounding box center [115, 138] width 109 height 16
click at [131, 174] on div "0000000160 - my lab" at bounding box center [115, 173] width 96 height 11
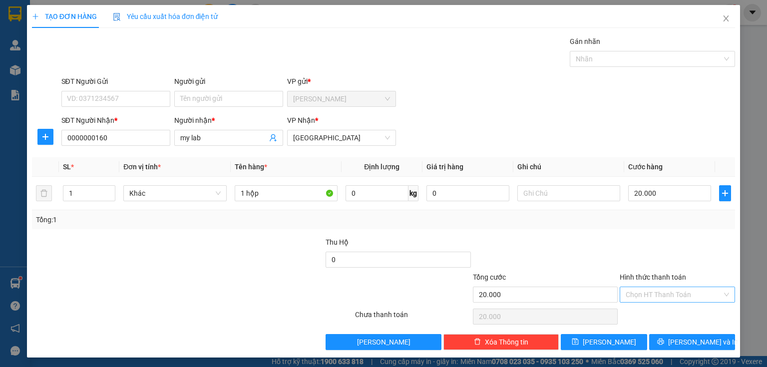
click at [657, 298] on input "Hình thức thanh toán" at bounding box center [674, 294] width 96 height 15
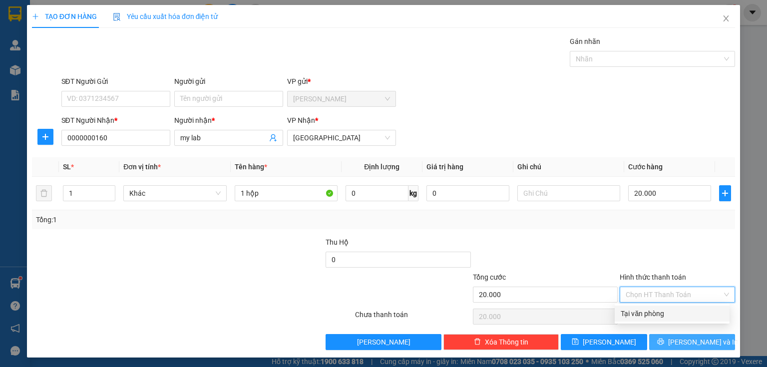
drag, startPoint x: 655, startPoint y: 316, endPoint x: 667, endPoint y: 347, distance: 33.4
click at [654, 320] on div "Tại văn phòng" at bounding box center [672, 314] width 115 height 16
click at [667, 348] on button "[PERSON_NAME] và In" at bounding box center [692, 342] width 86 height 16
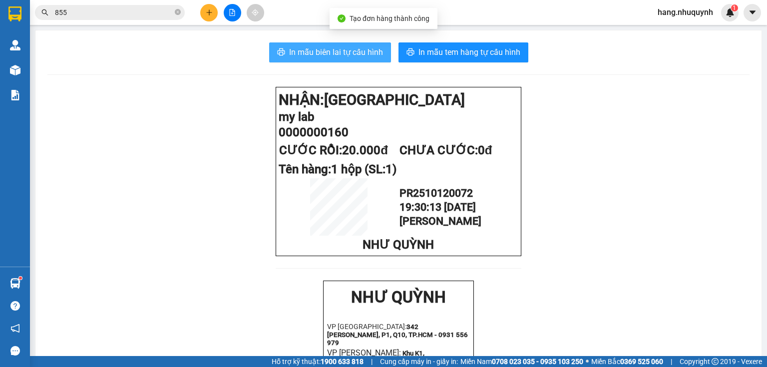
click at [342, 53] on span "In mẫu biên lai tự cấu hình" at bounding box center [336, 52] width 94 height 12
click at [338, 50] on span "In mẫu biên lai tự cấu hình" at bounding box center [336, 52] width 94 height 12
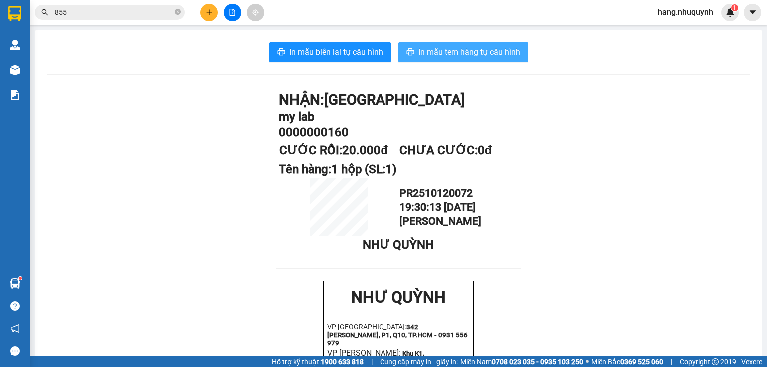
click at [482, 58] on span "In mẫu tem hàng tự cấu hình" at bounding box center [470, 52] width 102 height 12
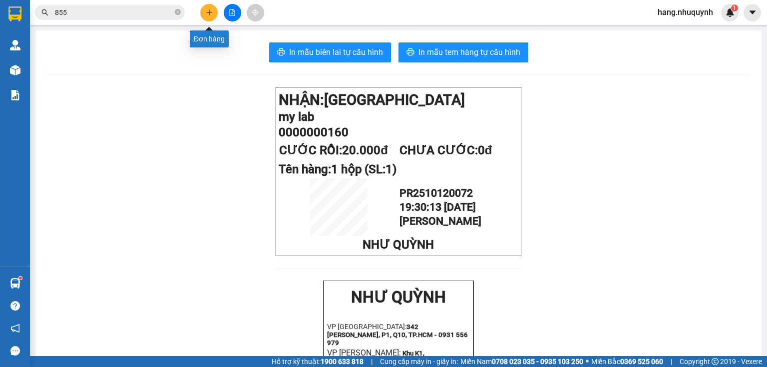
click at [207, 12] on icon "plus" at bounding box center [208, 12] width 5 height 0
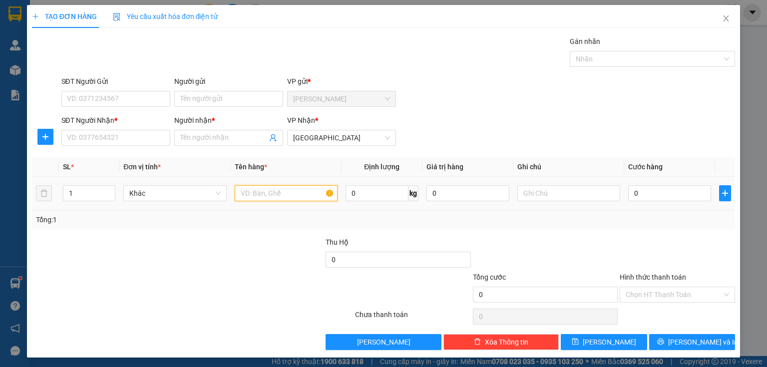
click at [263, 195] on input "text" at bounding box center [286, 193] width 103 height 16
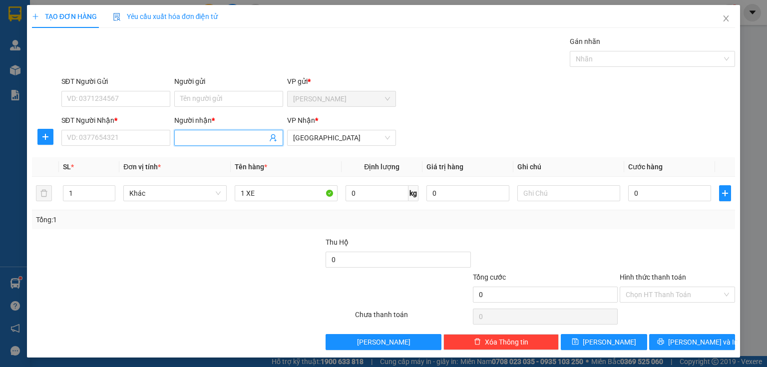
click at [218, 138] on input "Người nhận *" at bounding box center [223, 137] width 87 height 11
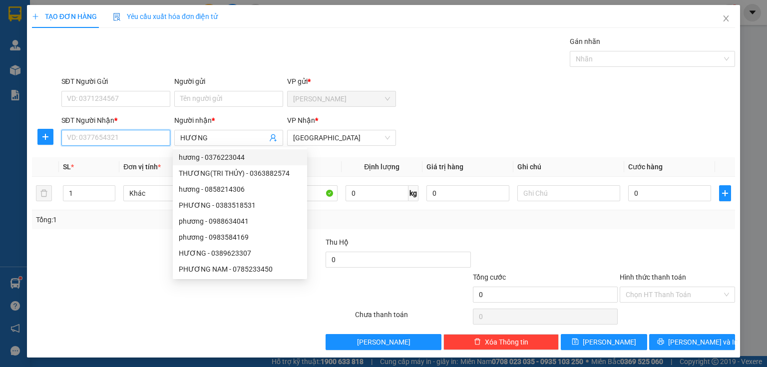
click at [78, 133] on input "SĐT Người Nhận *" at bounding box center [115, 138] width 109 height 16
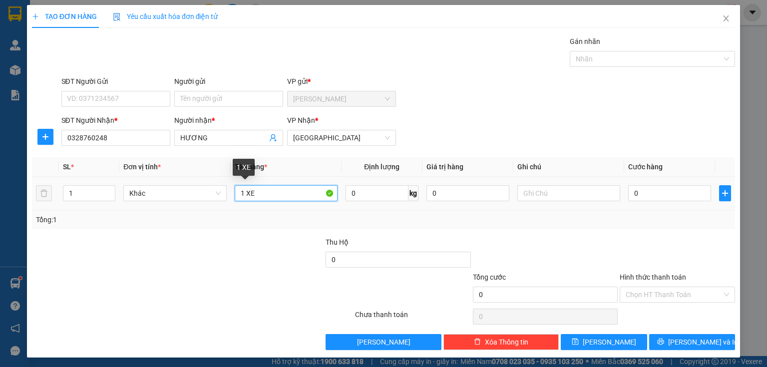
click at [276, 196] on input "1 XE" at bounding box center [286, 193] width 103 height 16
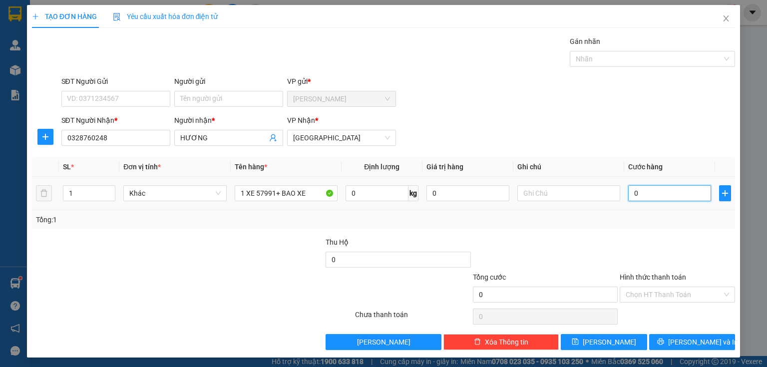
click at [663, 195] on input "0" at bounding box center [669, 193] width 83 height 16
click at [652, 297] on input "Hình thức thanh toán" at bounding box center [674, 294] width 96 height 15
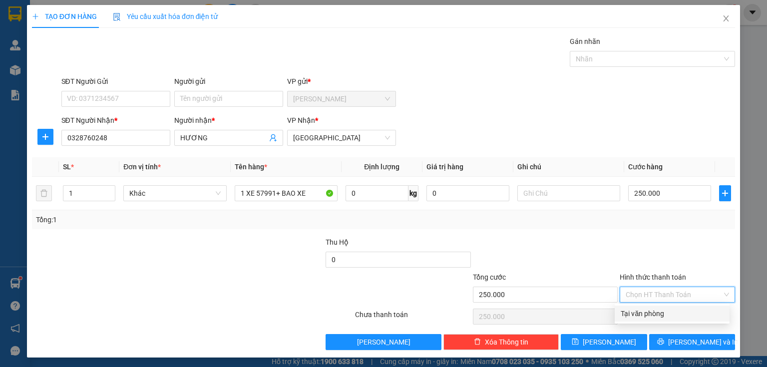
click at [654, 318] on div "Tại văn phòng" at bounding box center [672, 313] width 103 height 11
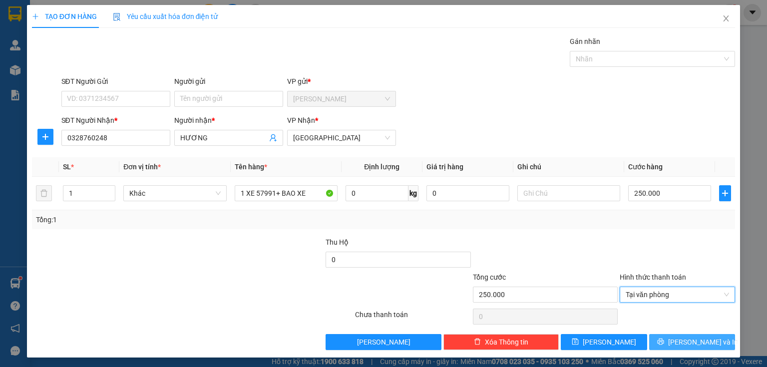
click at [675, 341] on button "[PERSON_NAME] và In" at bounding box center [692, 342] width 86 height 16
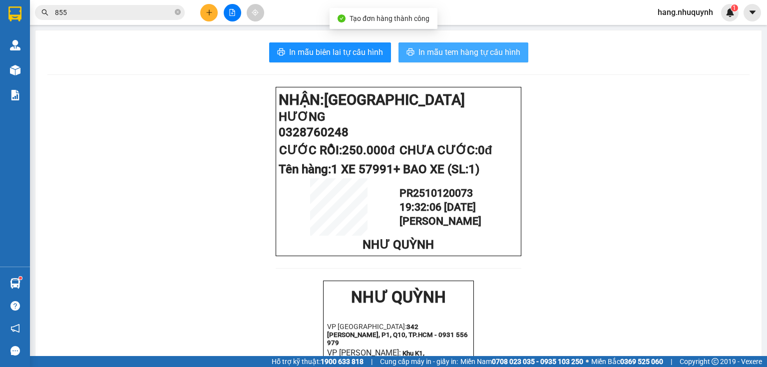
click at [453, 51] on span "In mẫu tem hàng tự cấu hình" at bounding box center [470, 52] width 102 height 12
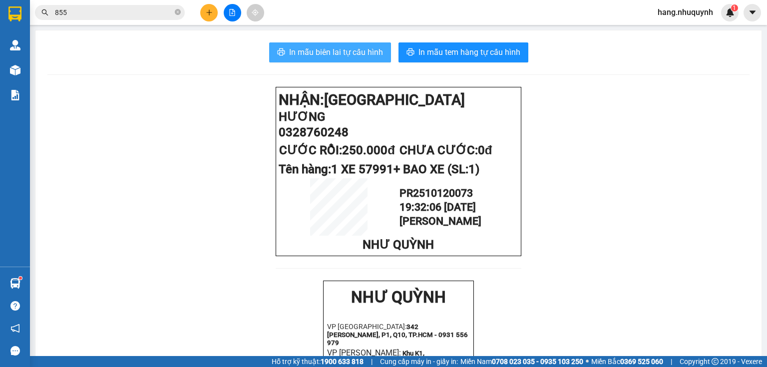
click at [341, 53] on span "In mẫu biên lai tự cấu hình" at bounding box center [336, 52] width 94 height 12
click at [204, 15] on button at bounding box center [208, 12] width 17 height 17
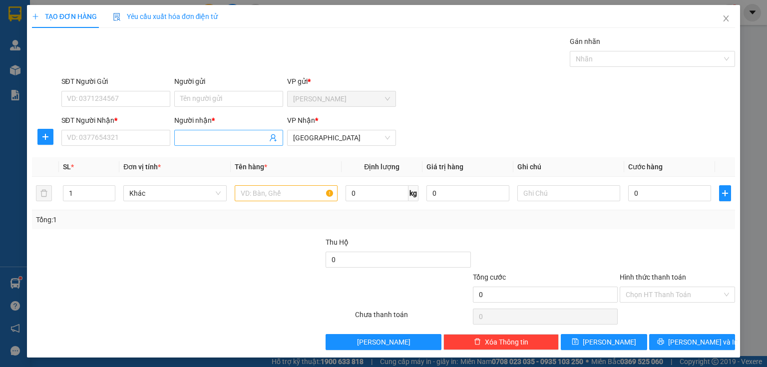
click at [224, 138] on input "Người nhận *" at bounding box center [223, 137] width 87 height 11
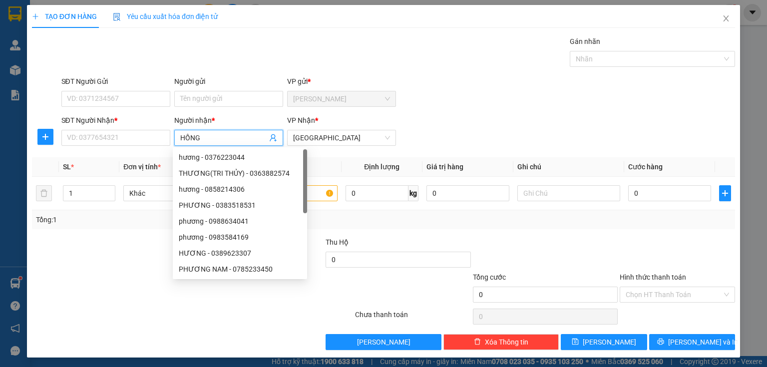
click at [191, 138] on input "HỒNG" at bounding box center [223, 137] width 87 height 11
click at [123, 142] on input "SĐT Người Nhận *" at bounding box center [115, 138] width 109 height 16
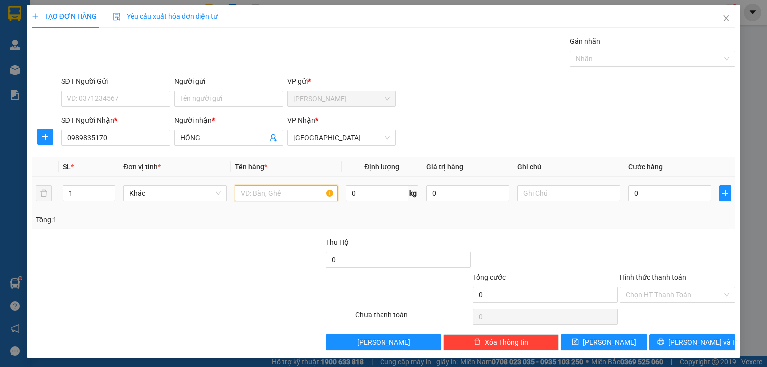
click at [294, 197] on input "text" at bounding box center [286, 193] width 103 height 16
click at [647, 193] on input "0" at bounding box center [669, 193] width 83 height 16
click at [649, 293] on input "Hình thức thanh toán" at bounding box center [674, 294] width 96 height 15
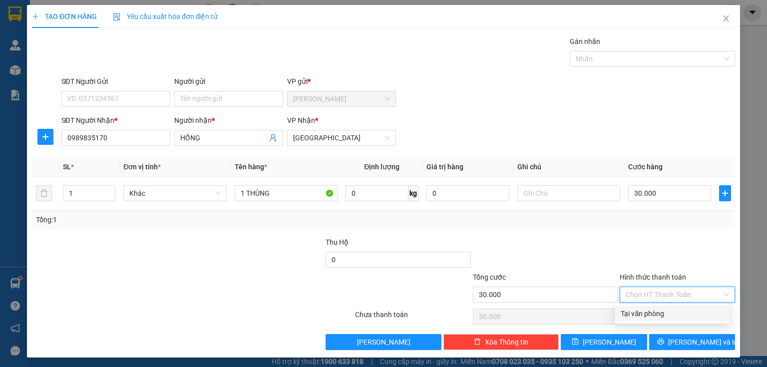
drag, startPoint x: 643, startPoint y: 315, endPoint x: 666, endPoint y: 330, distance: 27.0
click at [643, 316] on div "Tại văn phòng" at bounding box center [672, 313] width 103 height 11
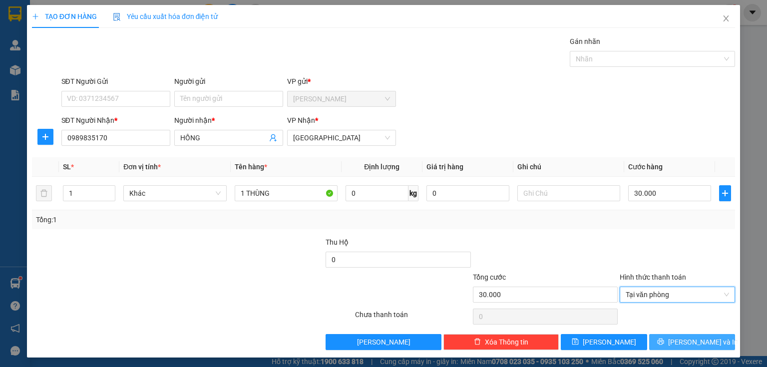
click at [666, 341] on button "[PERSON_NAME] và In" at bounding box center [692, 342] width 86 height 16
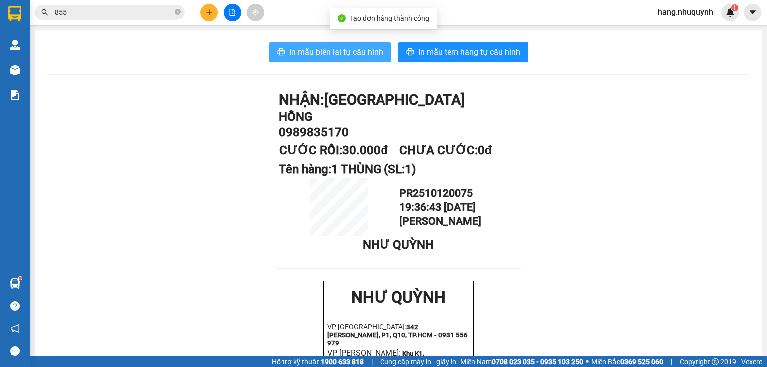
click at [339, 51] on span "In mẫu biên lai tự cấu hình" at bounding box center [336, 52] width 94 height 12
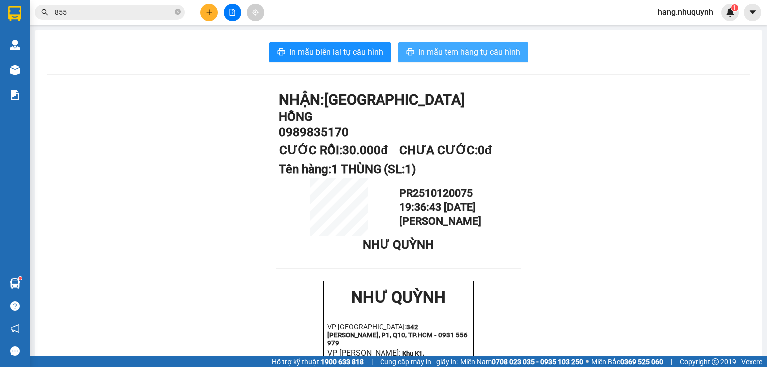
click at [475, 50] on span "In mẫu tem hàng tự cấu hình" at bounding box center [470, 52] width 102 height 12
click at [691, 12] on span "hang.nhuquynh" at bounding box center [685, 12] width 71 height 12
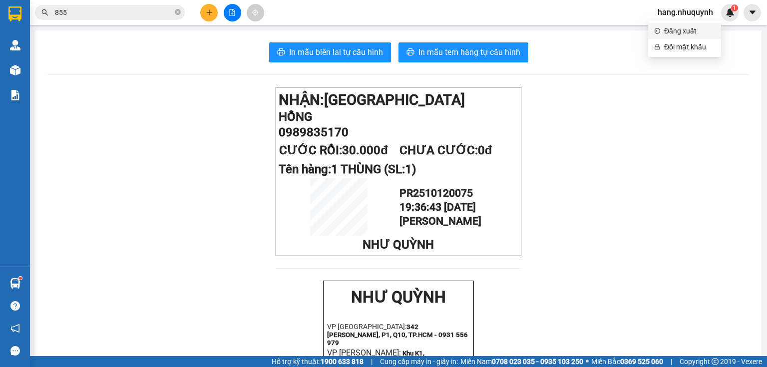
click at [683, 34] on span "Đăng xuất" at bounding box center [689, 30] width 51 height 11
